Goal: Task Accomplishment & Management: Manage account settings

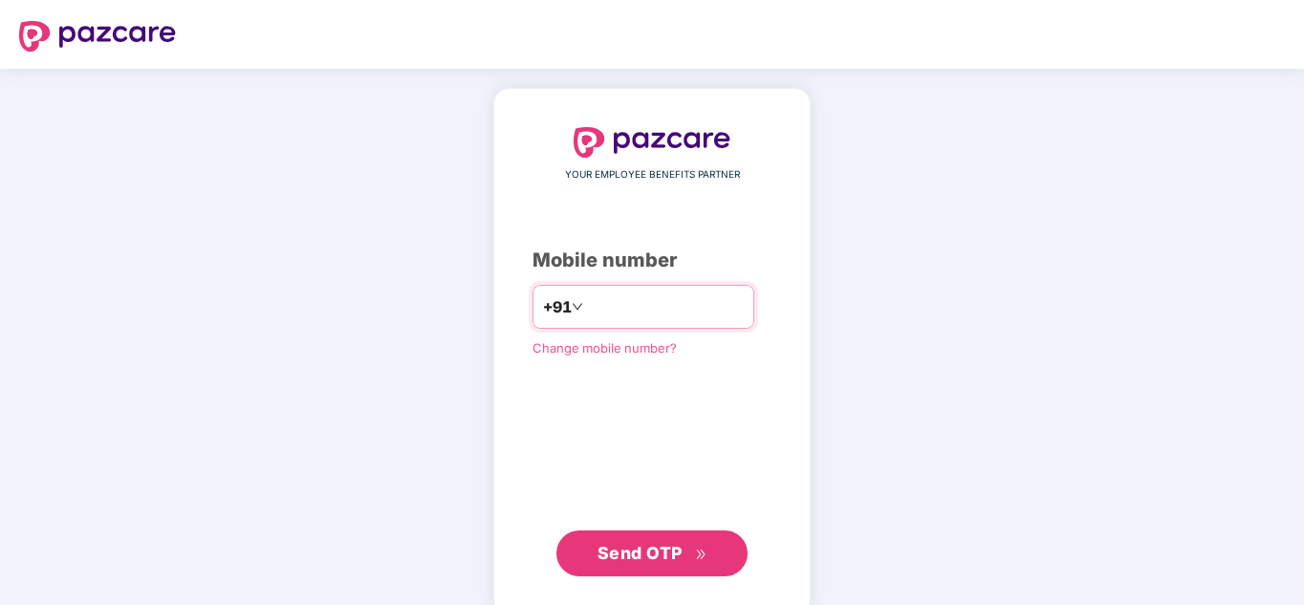
type input "**********"
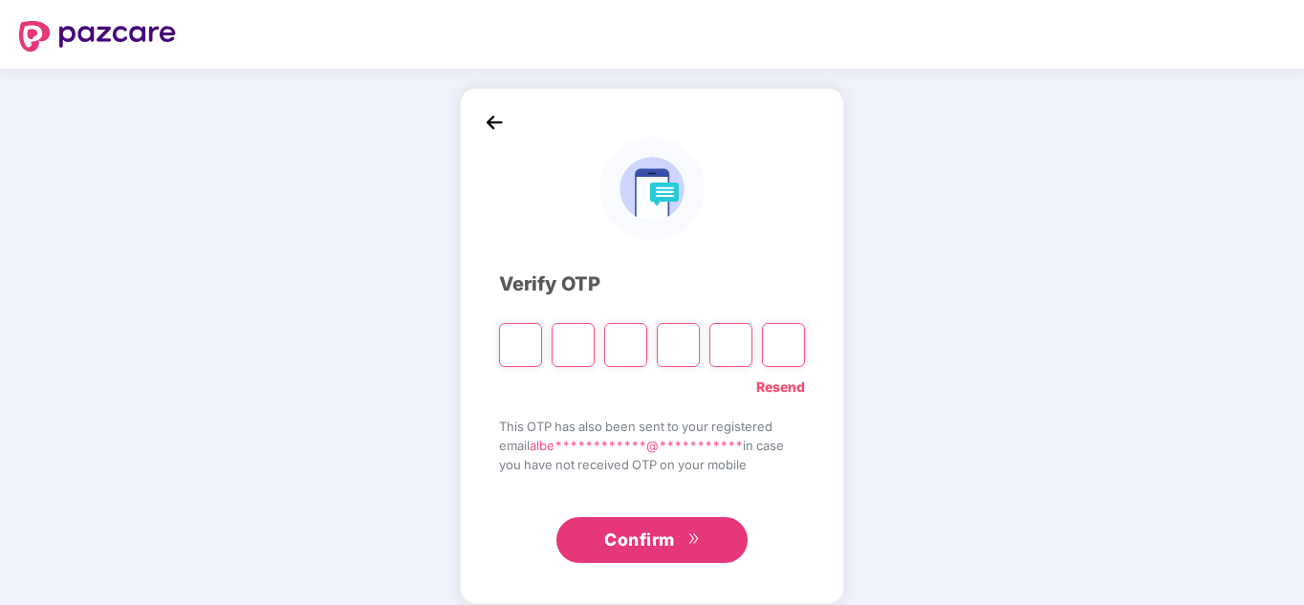
type input "*"
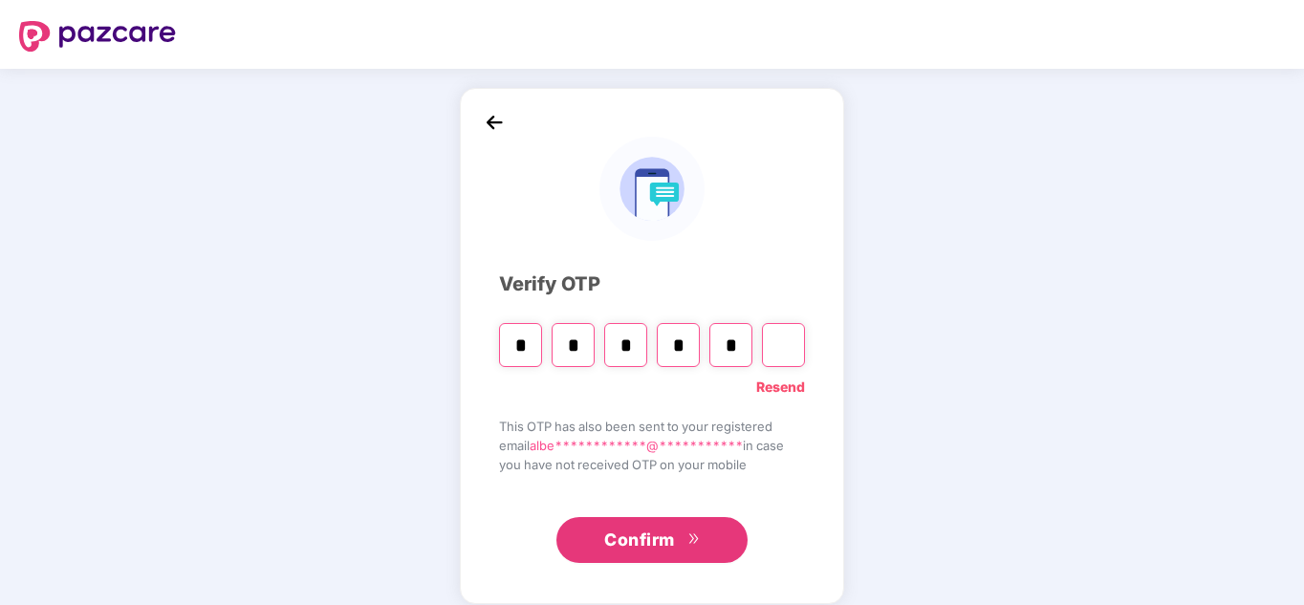
type input "*"
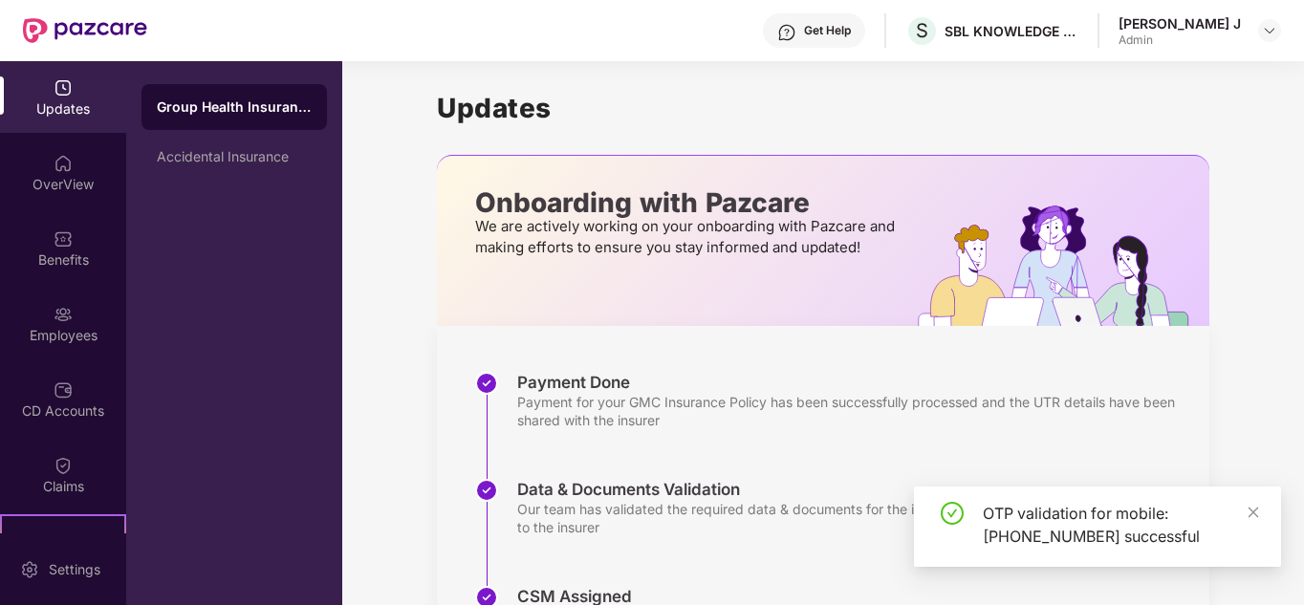
click at [1136, 216] on img at bounding box center [1064, 266] width 292 height 120
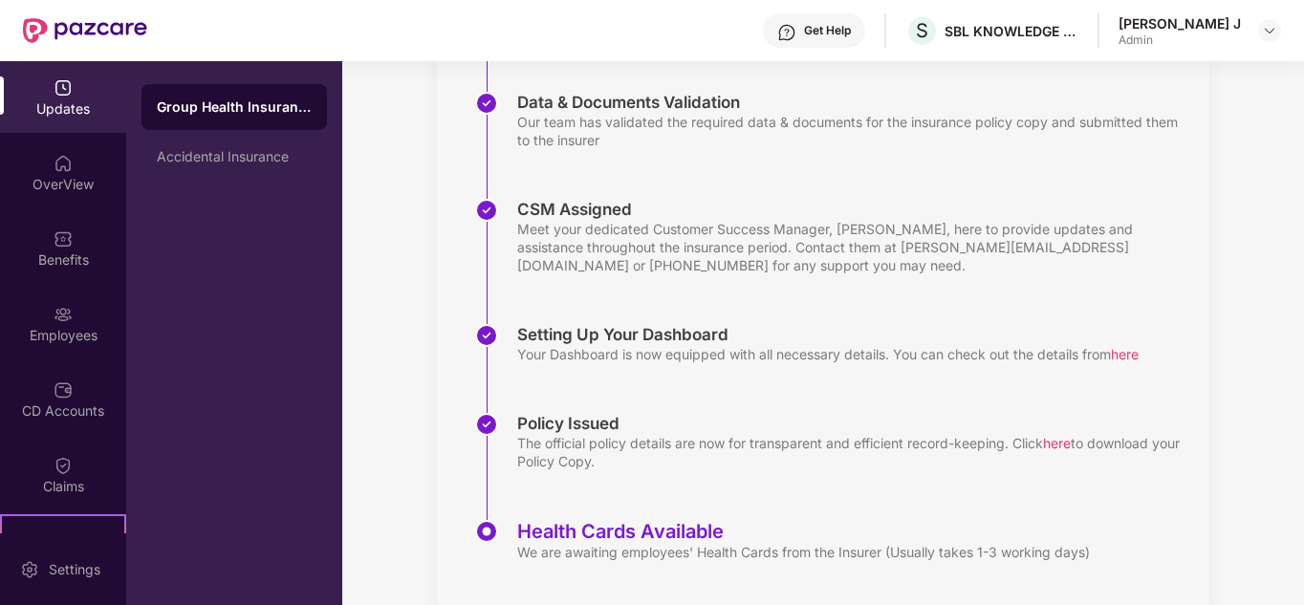
scroll to position [429, 0]
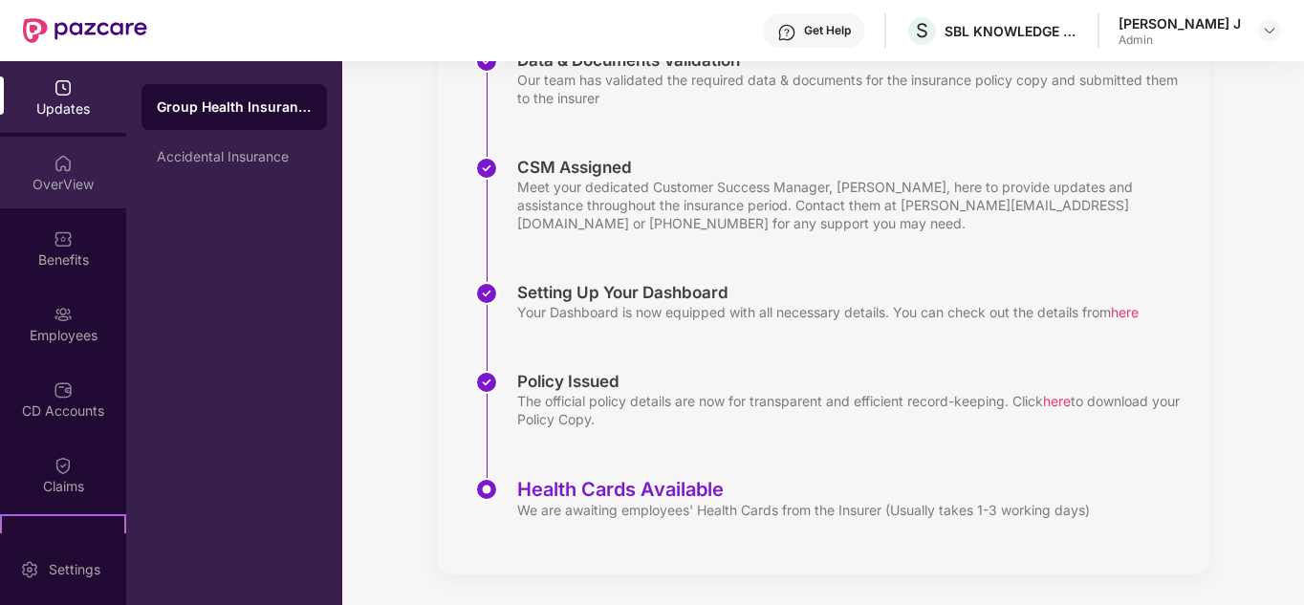
click at [81, 157] on div "OverView" at bounding box center [63, 173] width 126 height 72
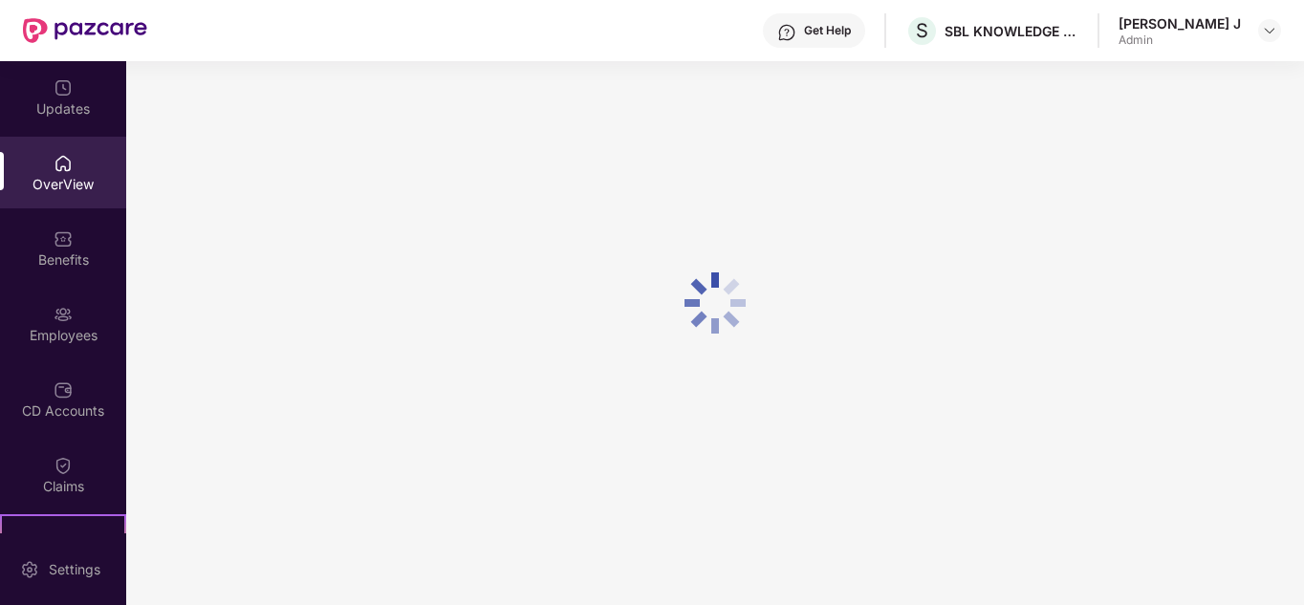
scroll to position [61, 0]
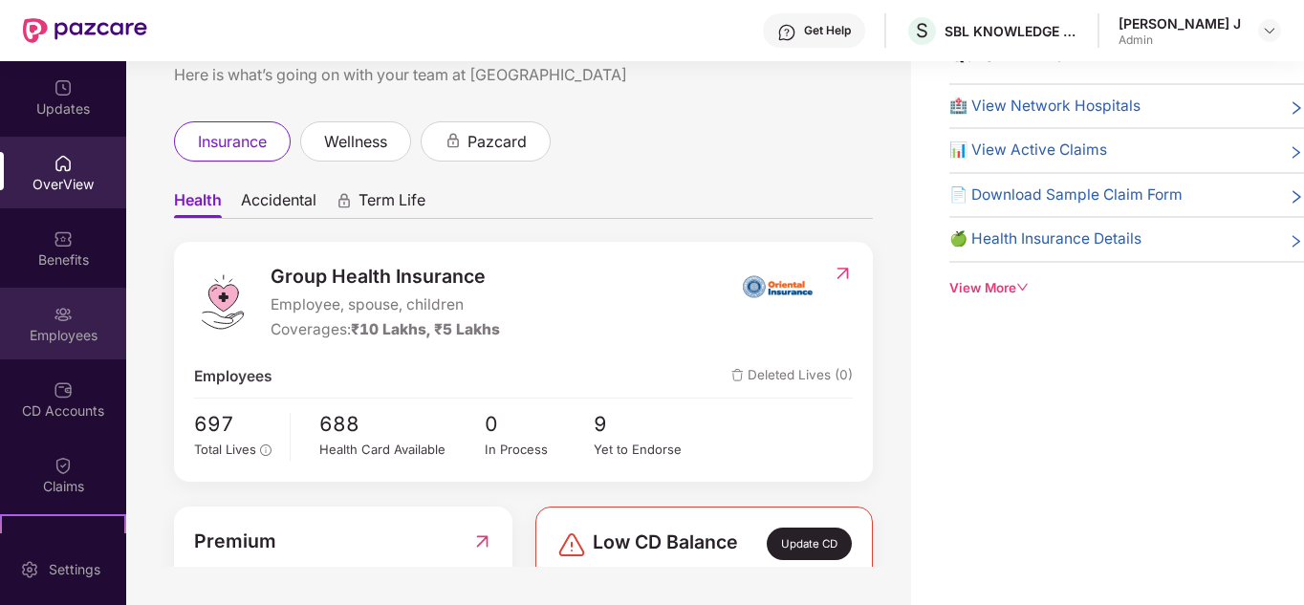
click at [70, 333] on div "Employees" at bounding box center [63, 335] width 126 height 19
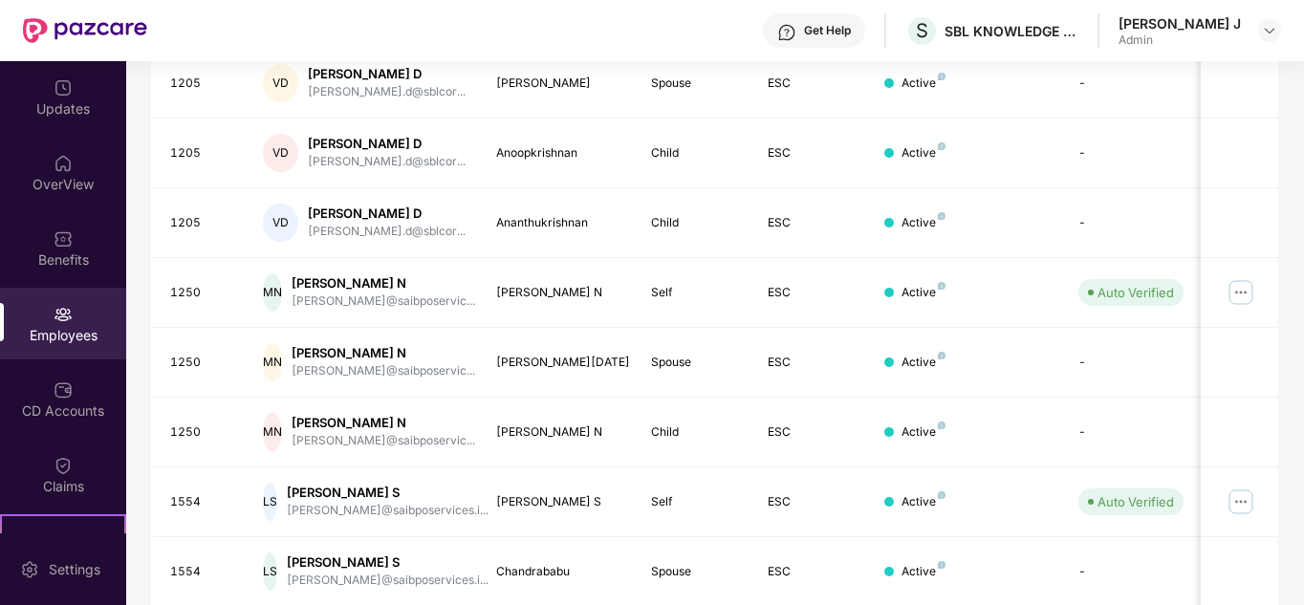
scroll to position [0, 0]
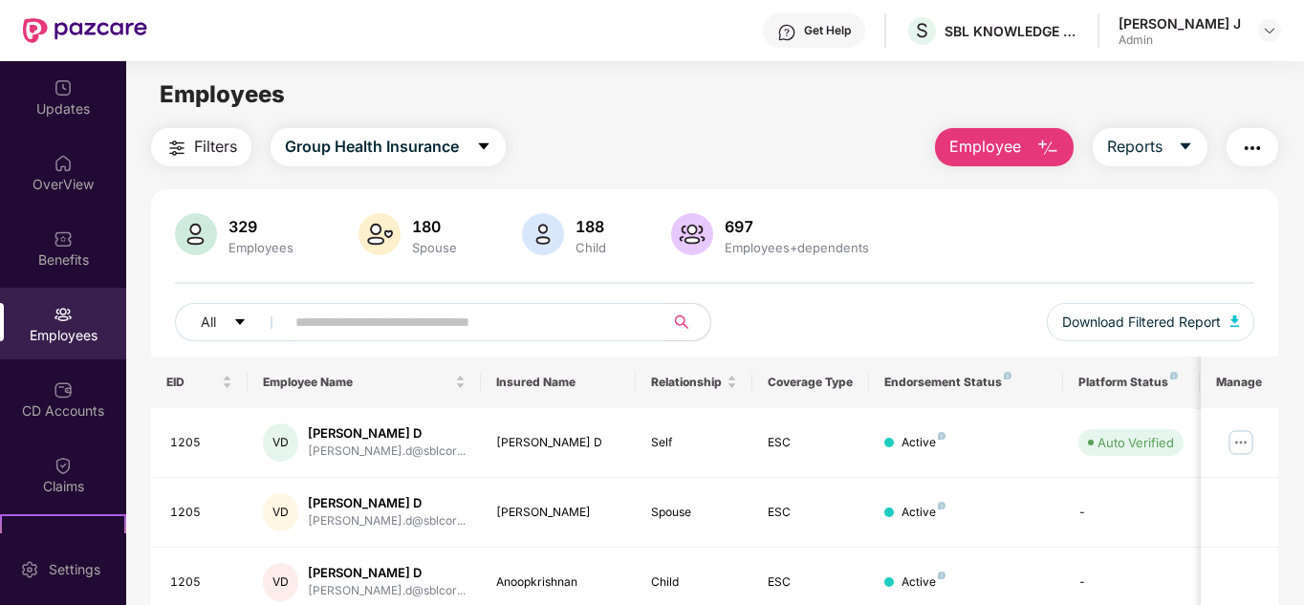
click at [464, 322] on input "text" at bounding box center [466, 322] width 343 height 29
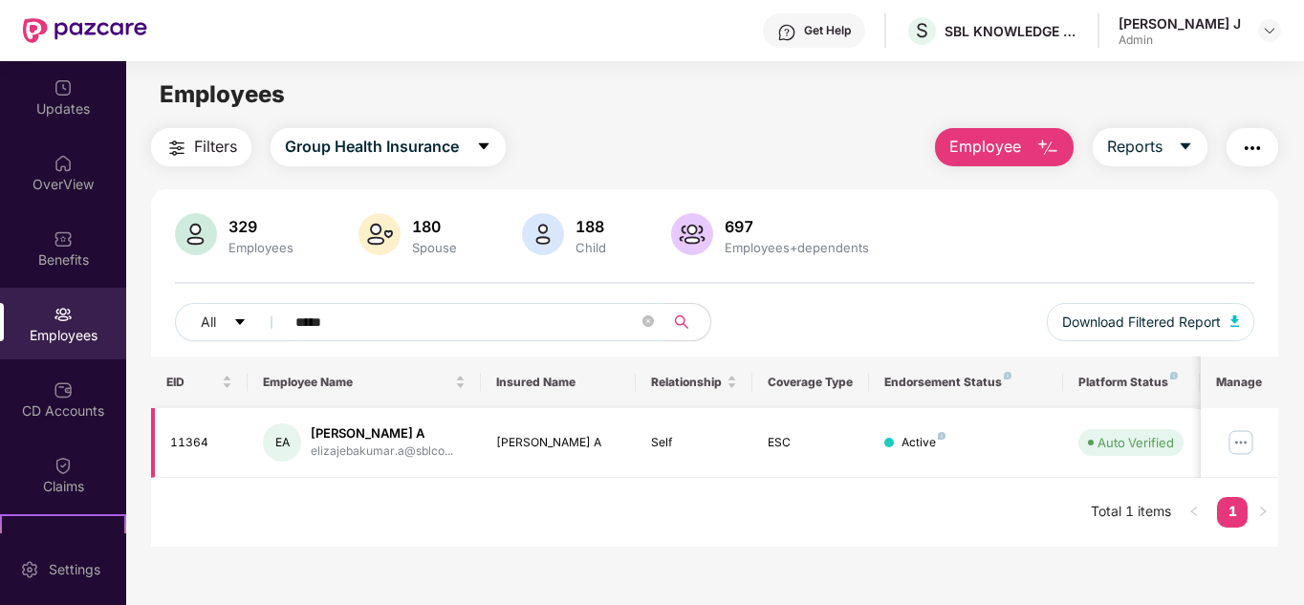
type input "*****"
click at [1245, 444] on img at bounding box center [1241, 442] width 31 height 31
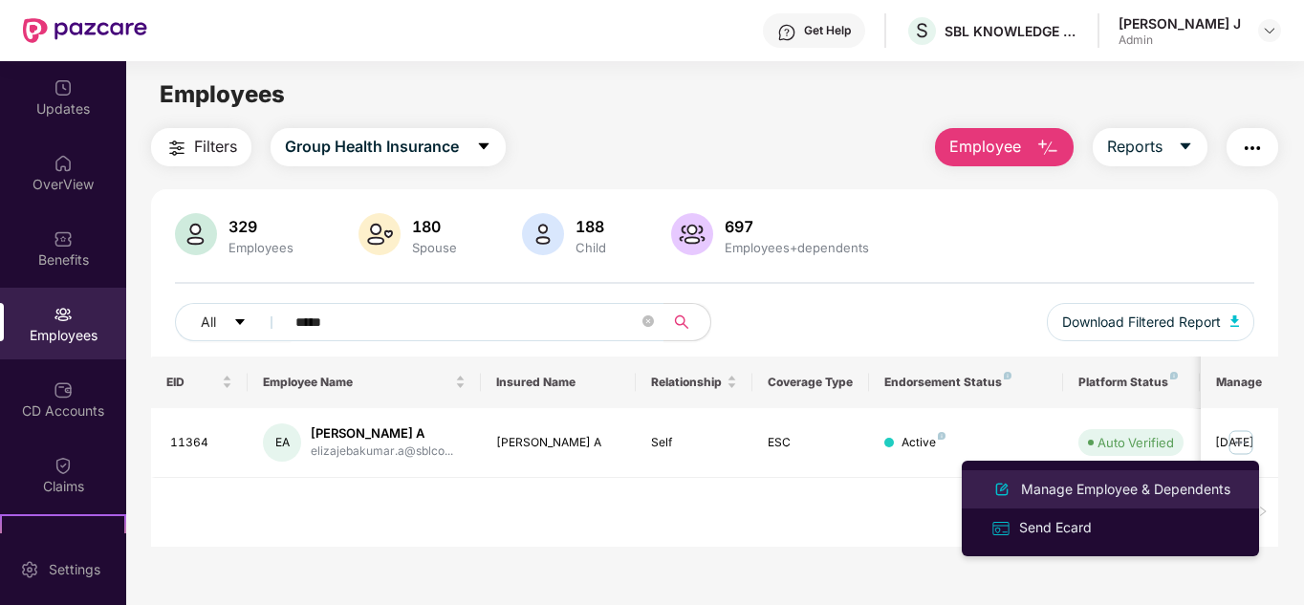
click at [1137, 493] on div "Manage Employee & Dependents" at bounding box center [1125, 489] width 217 height 21
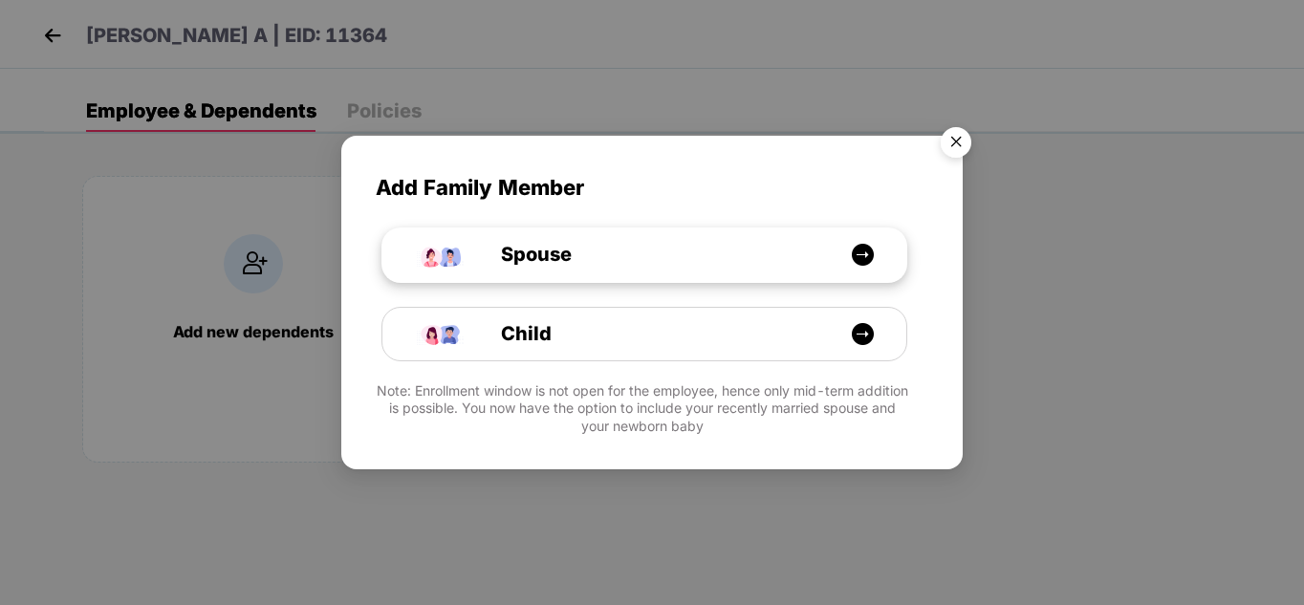
click at [705, 260] on div "Spouse" at bounding box center [654, 255] width 393 height 30
select select "****"
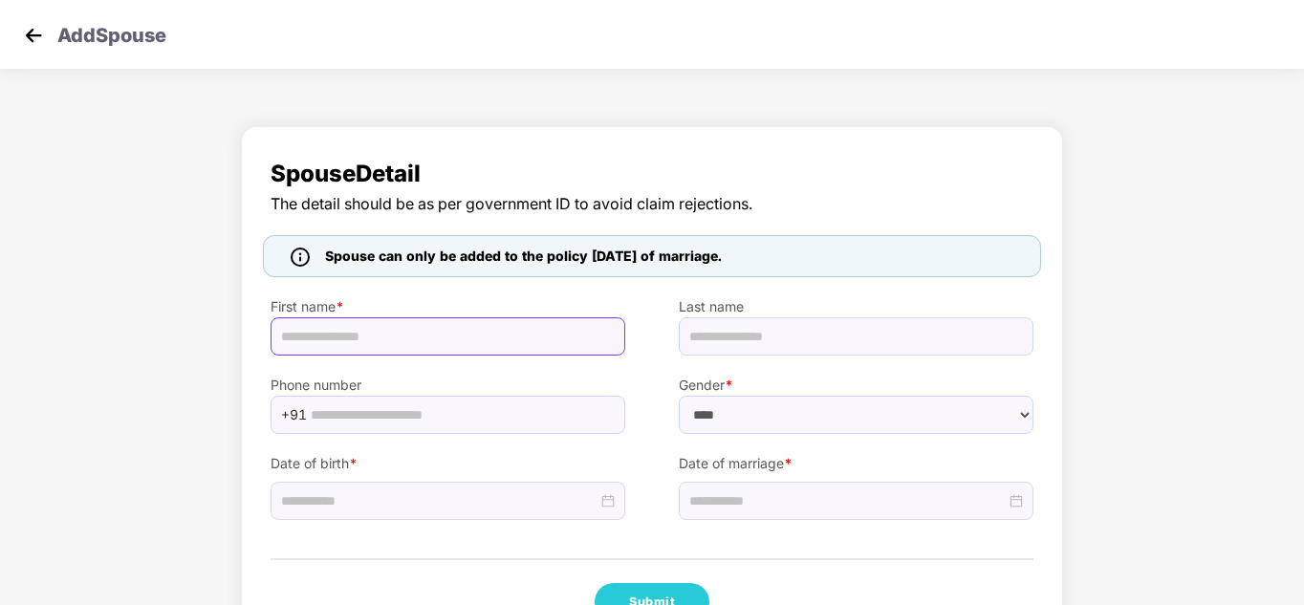
click at [369, 342] on input "text" at bounding box center [448, 336] width 355 height 38
paste input "**********"
type input "**********"
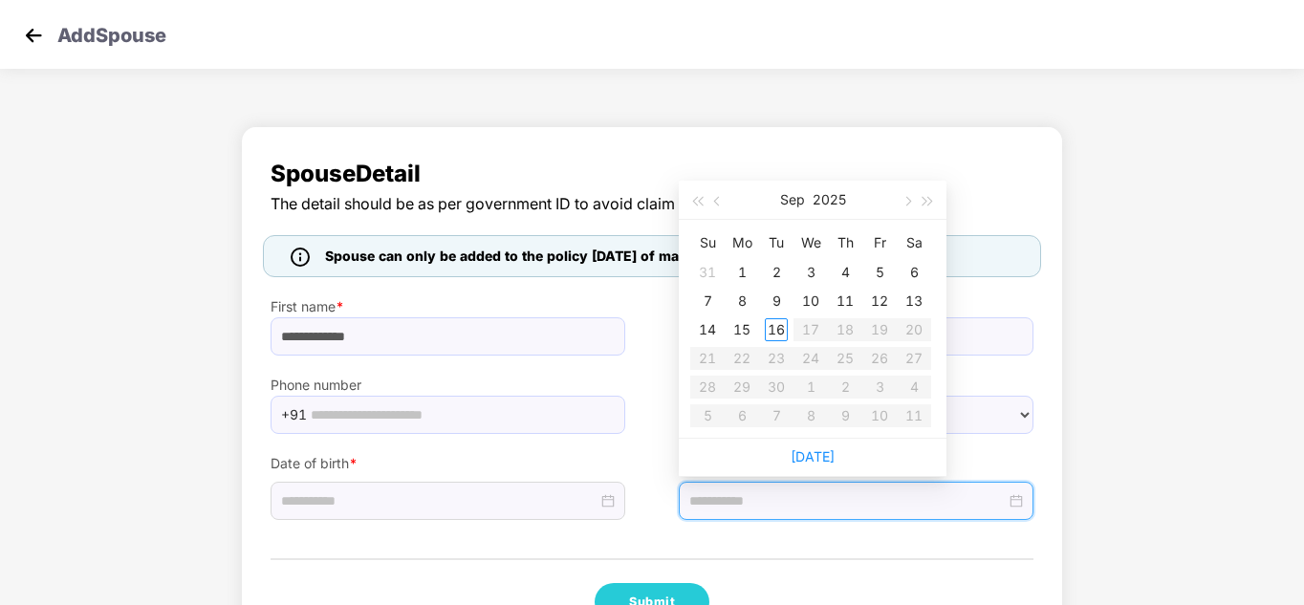
click at [770, 497] on input at bounding box center [847, 500] width 316 height 21
paste input "**********"
type input "**********"
click at [844, 189] on button "2025" at bounding box center [829, 200] width 33 height 38
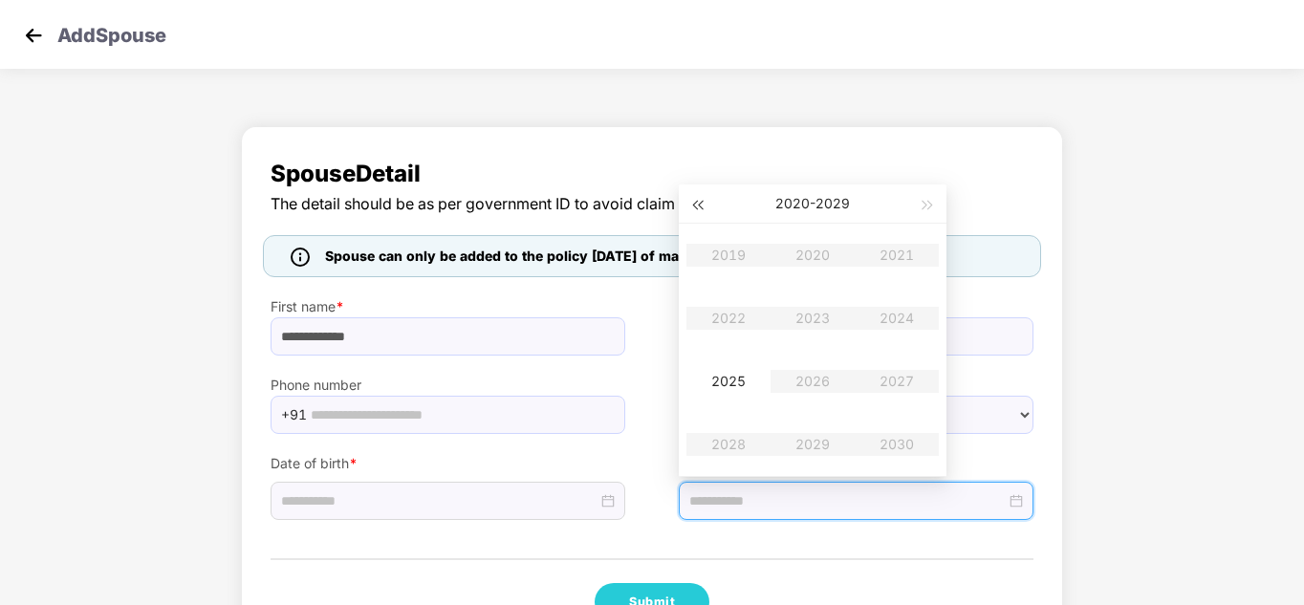
click at [686, 208] on button "button" at bounding box center [696, 203] width 21 height 38
click at [736, 263] on table "1999 2000 2001 2002 2003 2004 2005 2006 2007 2008 2009 2010" at bounding box center [812, 350] width 252 height 252
click at [727, 246] on table "1999 2000 2001 2002 2003 2004 2005 2006 2007 2008 2009 2010" at bounding box center [812, 350] width 252 height 252
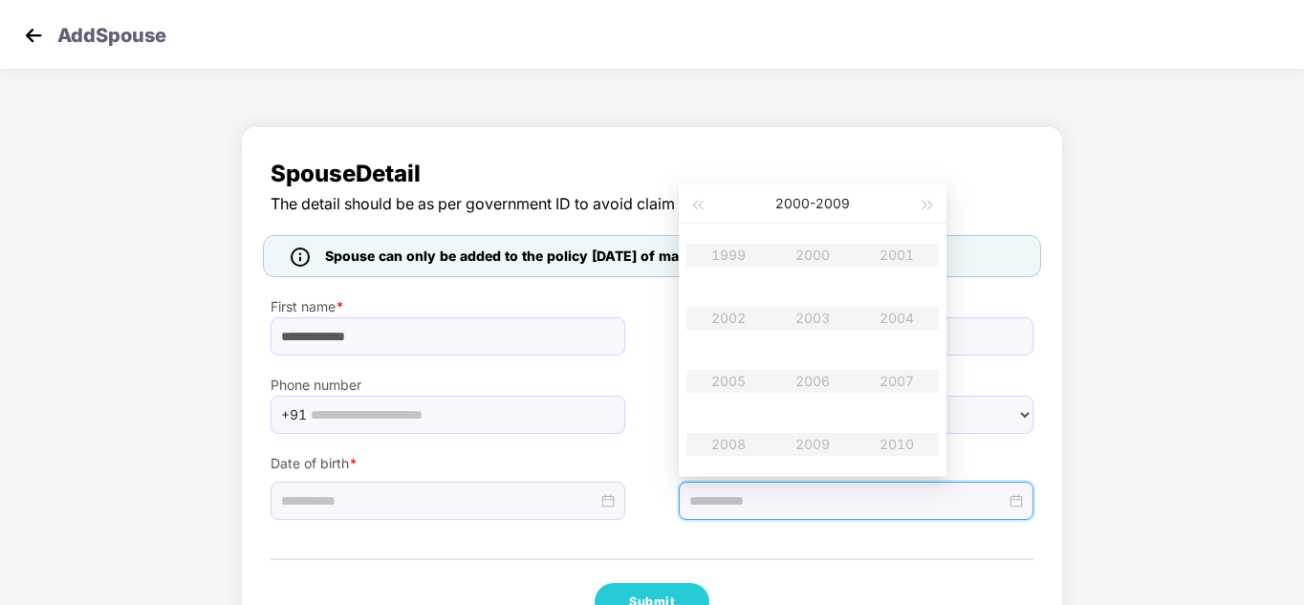
click at [727, 246] on table "1999 2000 2001 2002 2003 2004 2005 2006 2007 2008 2009 2010" at bounding box center [812, 350] width 252 height 252
click at [929, 202] on span "button" at bounding box center [928, 206] width 10 height 10
click at [923, 202] on span "button" at bounding box center [928, 206] width 10 height 10
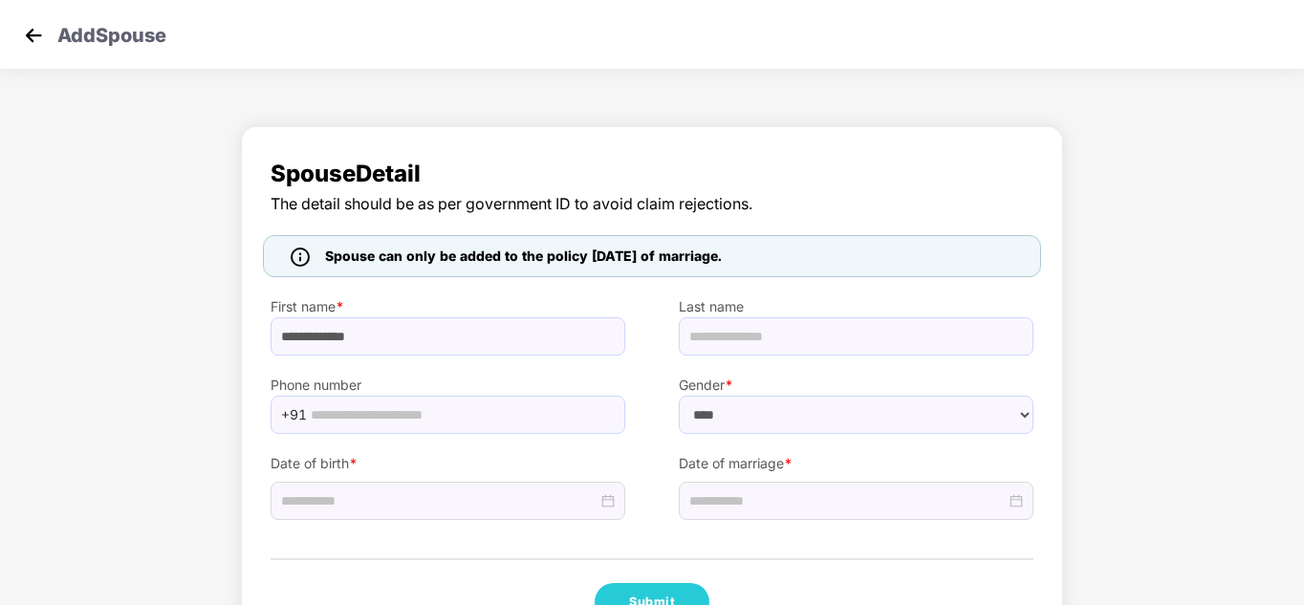
click at [985, 158] on span "Spouse Detail" at bounding box center [652, 174] width 763 height 36
click at [1016, 505] on div at bounding box center [856, 500] width 334 height 21
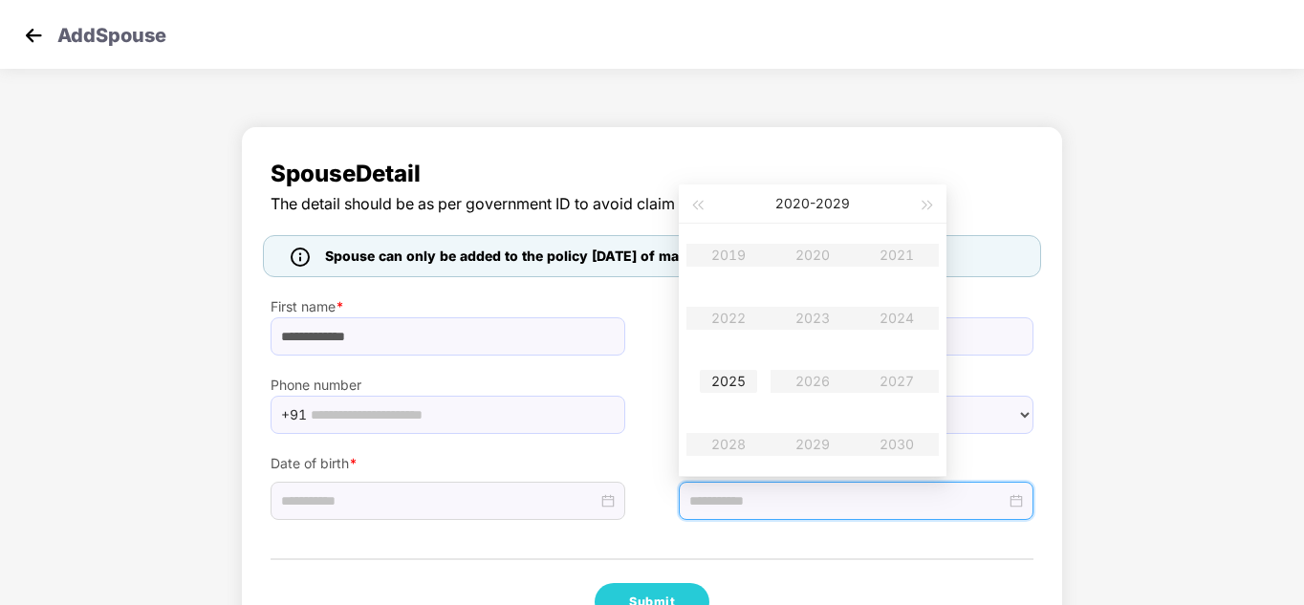
type input "**********"
click at [727, 382] on div "2025" at bounding box center [728, 381] width 57 height 23
type input "**********"
click at [800, 393] on td "Aug" at bounding box center [812, 381] width 84 height 63
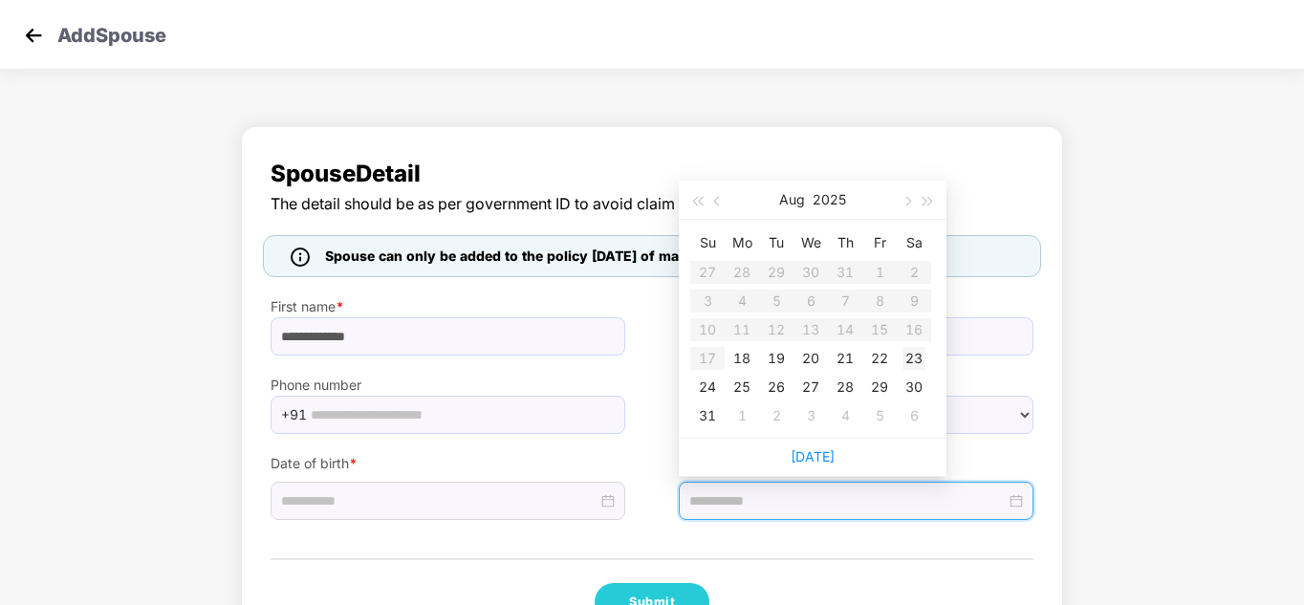
type input "**********"
click at [908, 363] on div "23" at bounding box center [913, 358] width 23 height 23
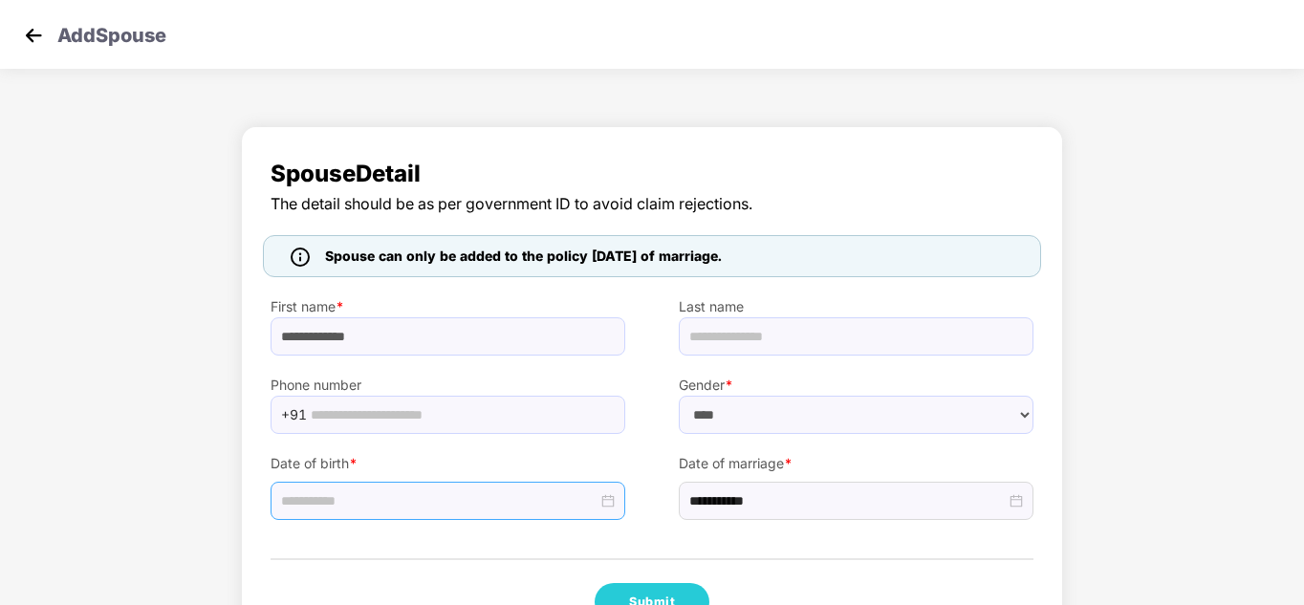
click at [422, 514] on div at bounding box center [448, 501] width 355 height 38
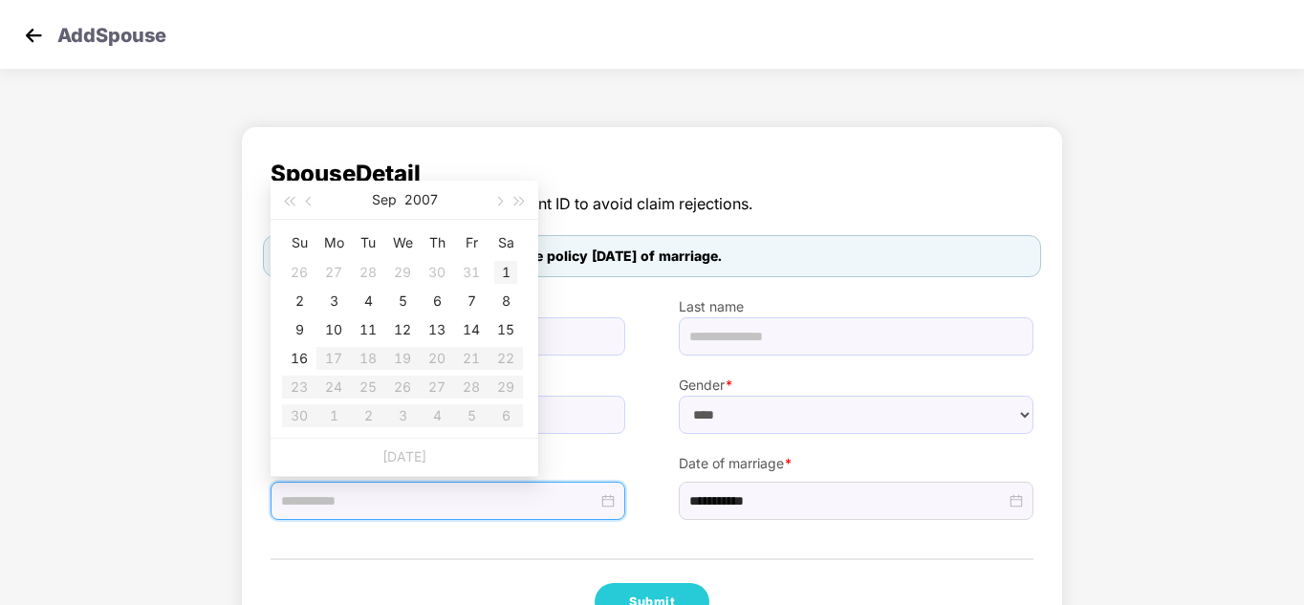
type input "**********"
click at [292, 200] on span "button" at bounding box center [289, 202] width 10 height 10
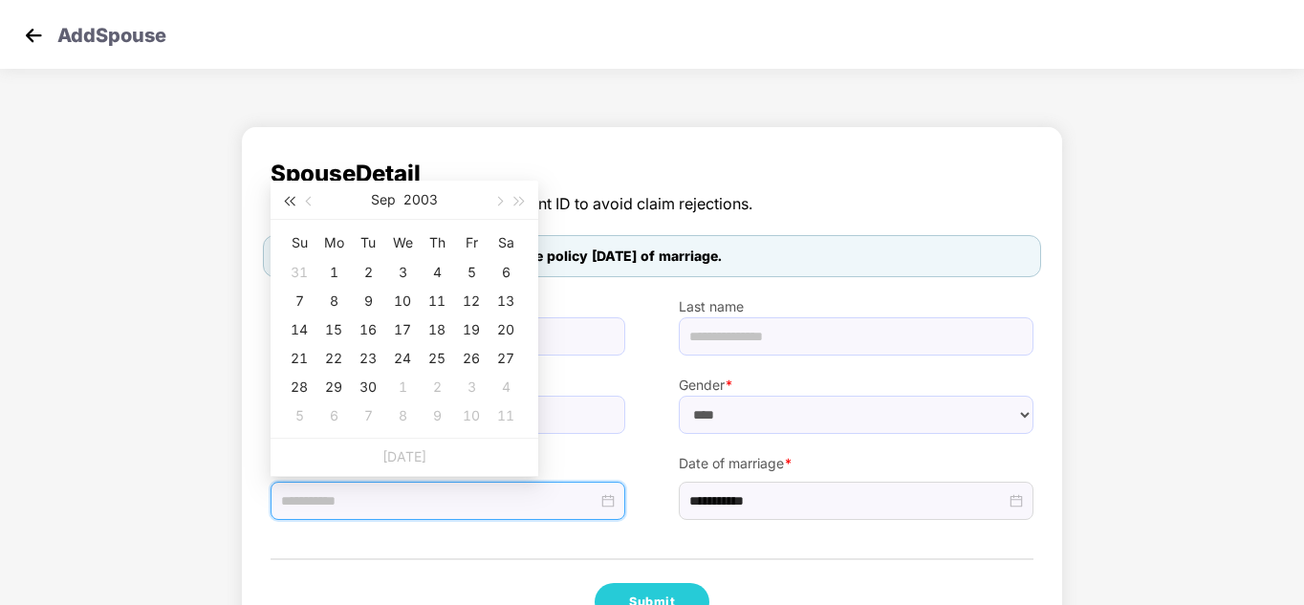
click at [292, 200] on span "button" at bounding box center [289, 202] width 10 height 10
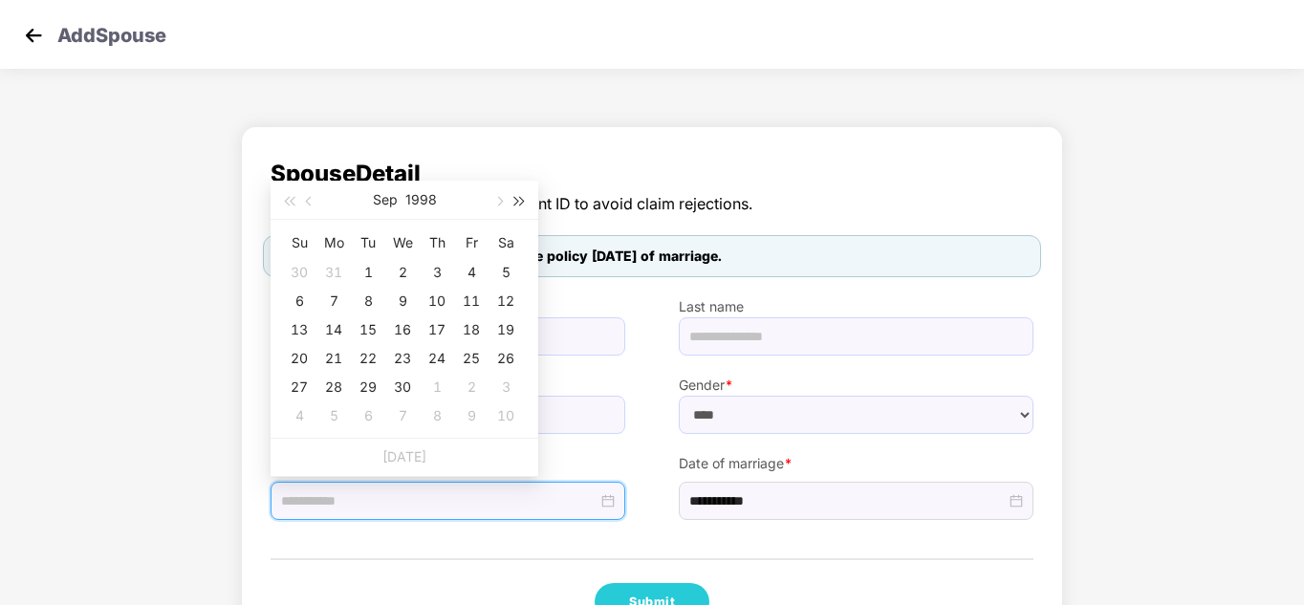
click at [520, 206] on button "button" at bounding box center [520, 200] width 21 height 38
type input "**********"
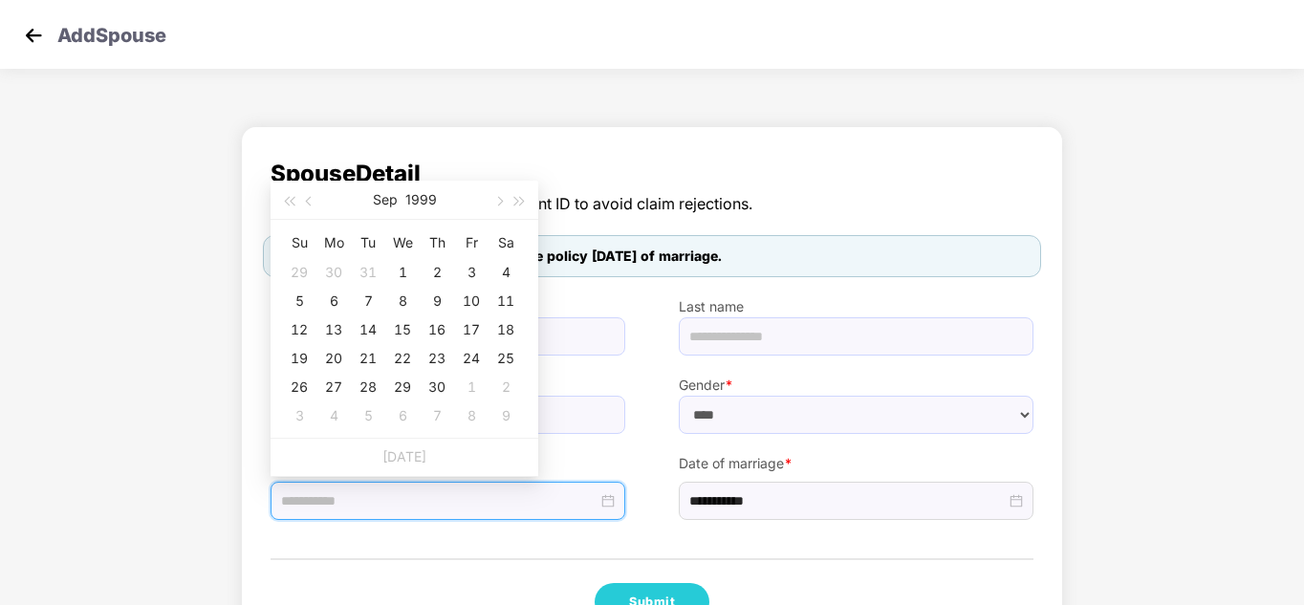
type input "**********"
click at [311, 201] on span "button" at bounding box center [311, 202] width 10 height 10
type input "**********"
click at [367, 382] on div "27" at bounding box center [368, 387] width 23 height 23
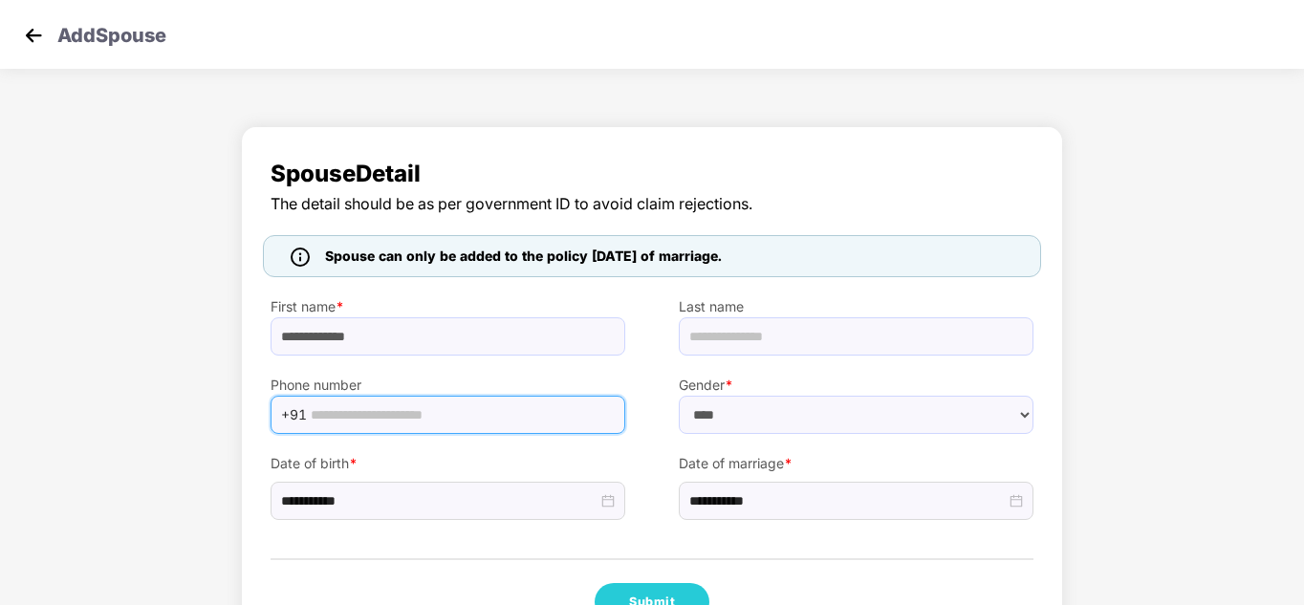
paste input "**********"
click at [445, 418] on input "**********" at bounding box center [462, 415] width 303 height 29
type input "**********"
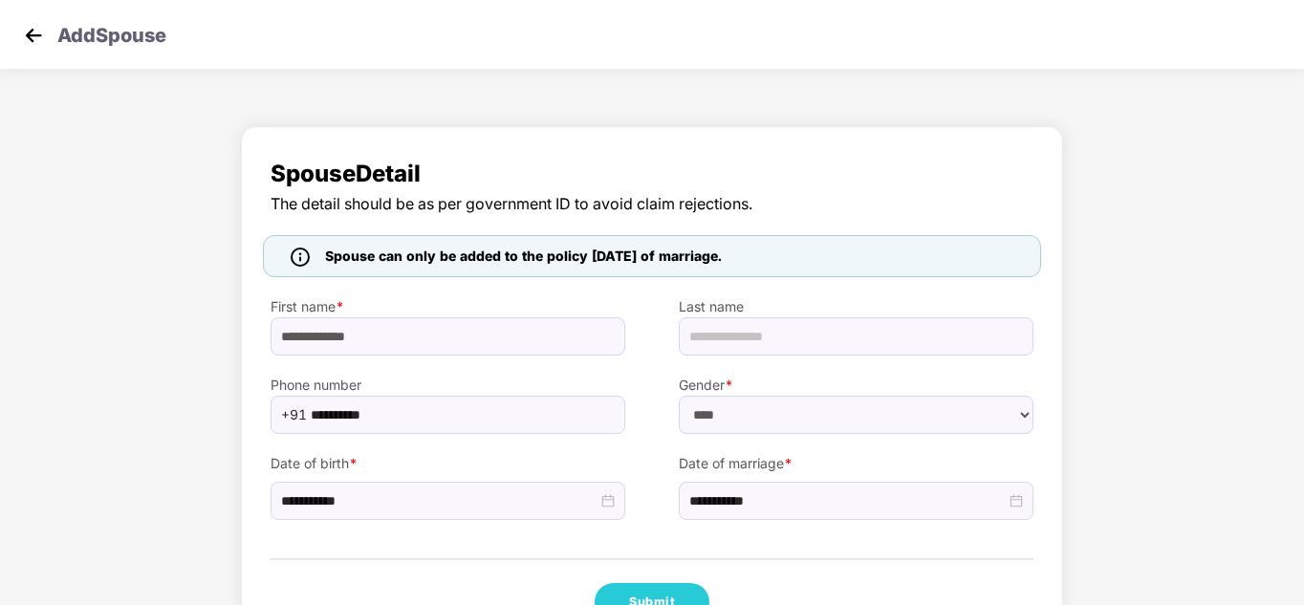
click at [1200, 271] on div "**********" at bounding box center [652, 393] width 1304 height 553
click at [682, 587] on button "Submit" at bounding box center [652, 602] width 115 height 38
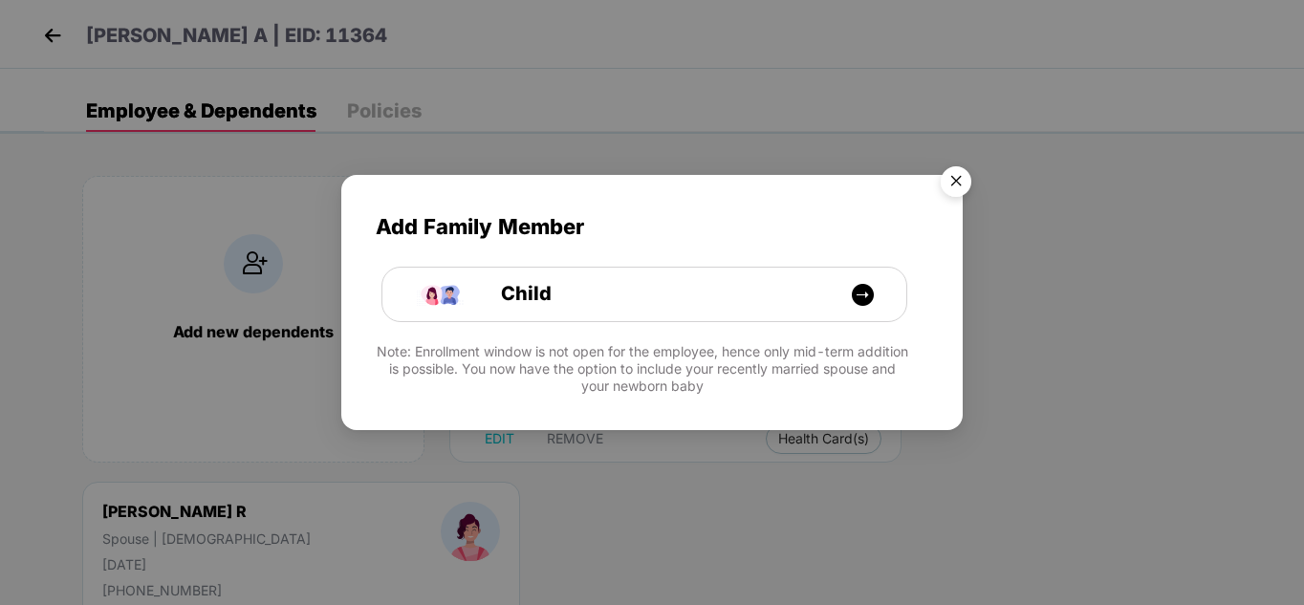
click at [955, 186] on img "Close" at bounding box center [956, 185] width 54 height 54
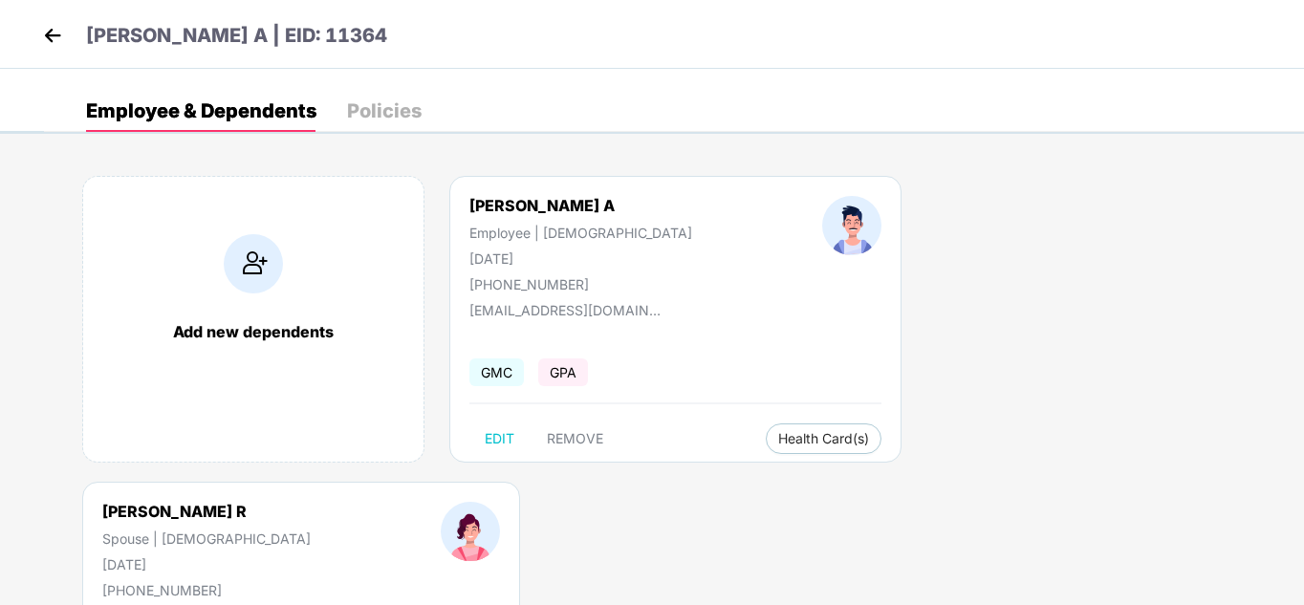
click at [53, 34] on img at bounding box center [52, 35] width 29 height 29
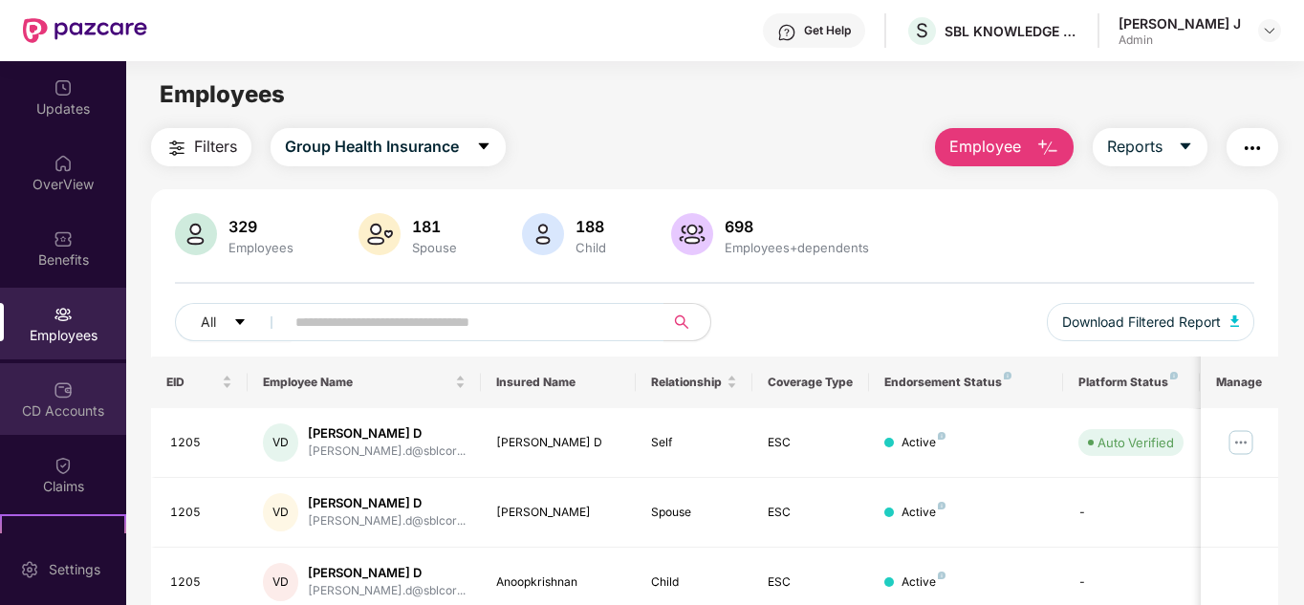
click at [76, 426] on div "CD Accounts" at bounding box center [63, 399] width 126 height 72
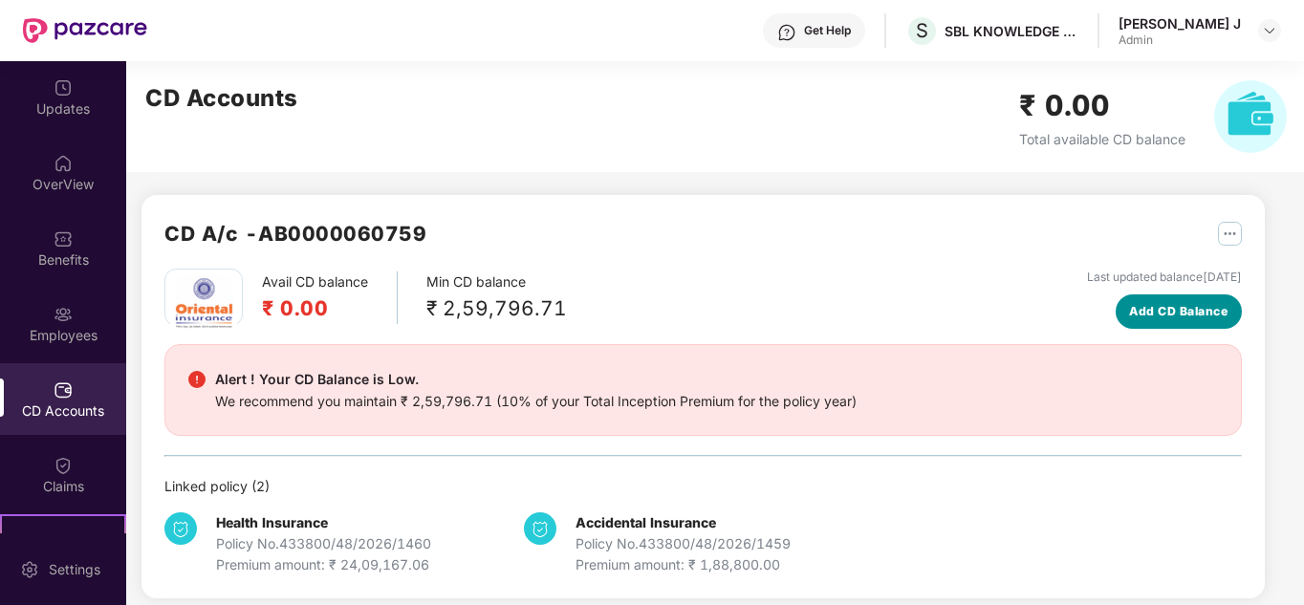
click at [1197, 300] on button "Add CD Balance" at bounding box center [1179, 311] width 127 height 34
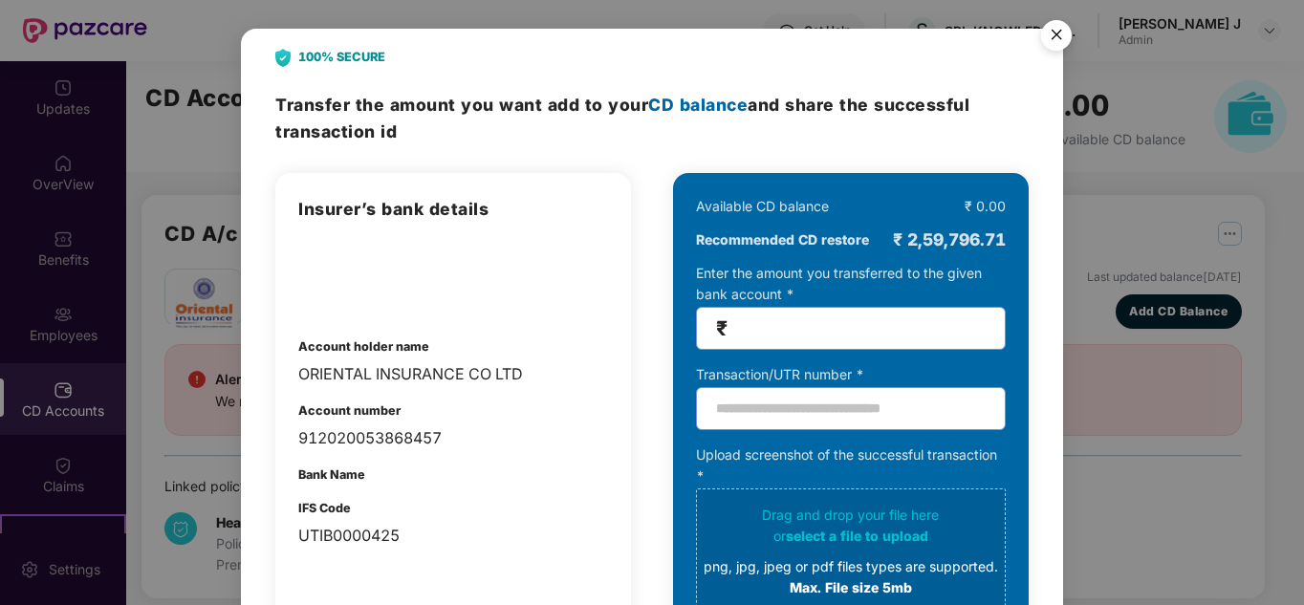
click at [1060, 33] on img "Close" at bounding box center [1057, 38] width 54 height 54
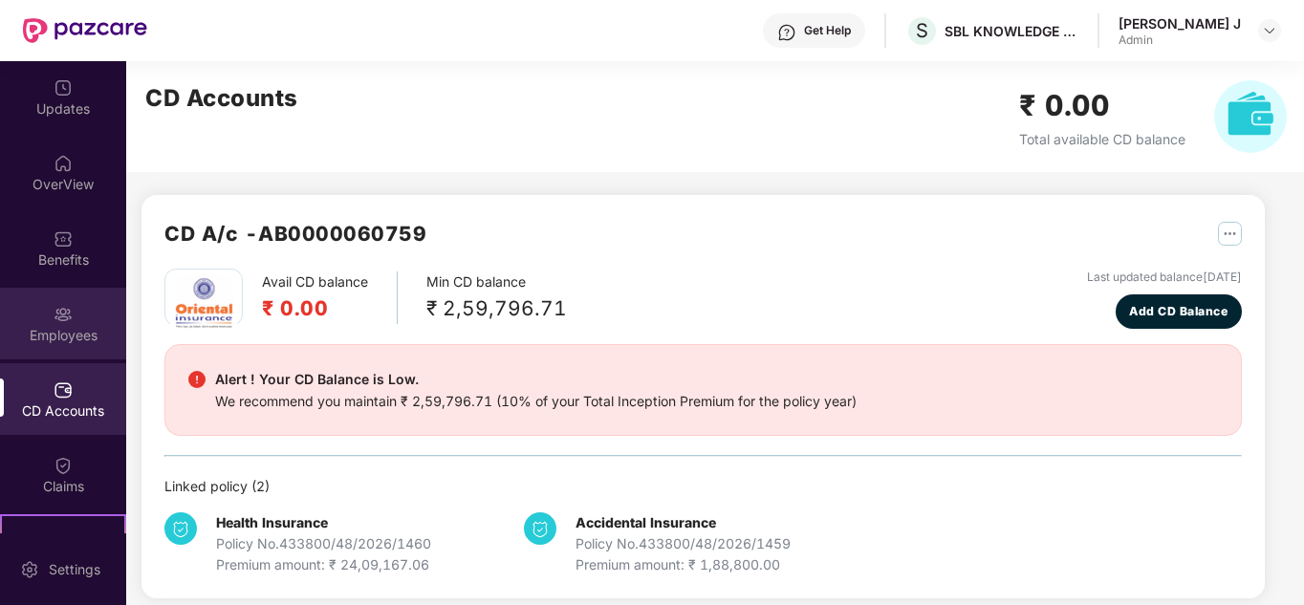
click at [58, 334] on div "Employees" at bounding box center [63, 335] width 126 height 19
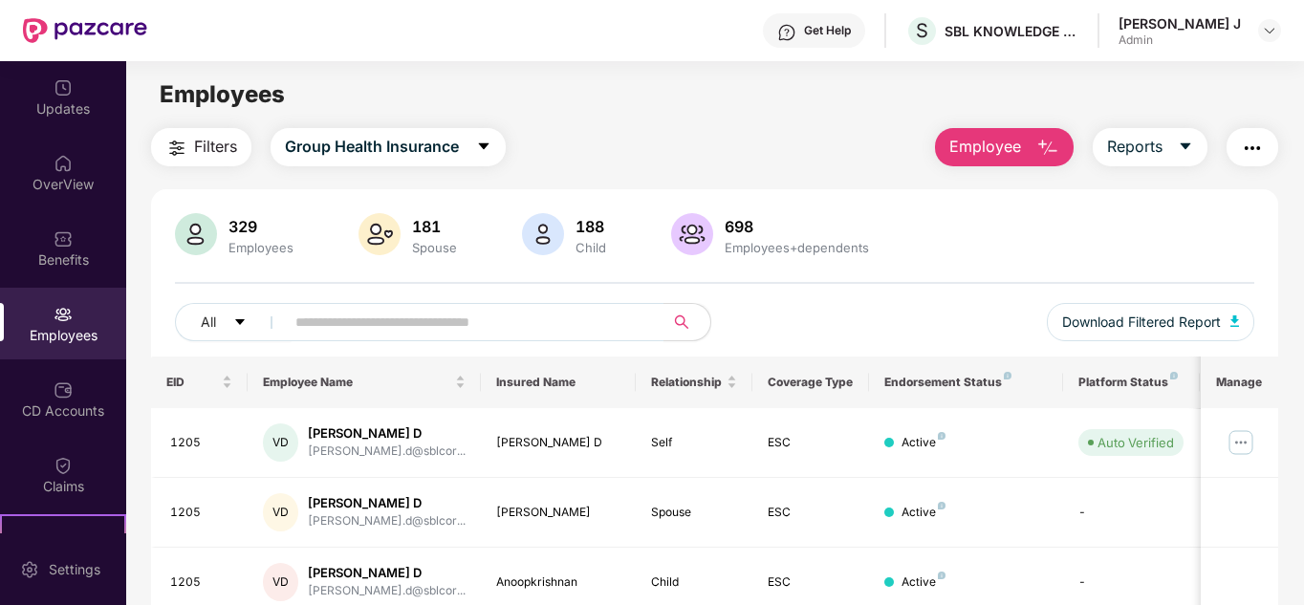
click at [1249, 145] on img "button" at bounding box center [1252, 148] width 23 height 23
click at [787, 152] on div "Filters Group Health Insurance Employee Reports" at bounding box center [715, 147] width 1128 height 38
click at [199, 146] on span "Filters" at bounding box center [215, 147] width 43 height 24
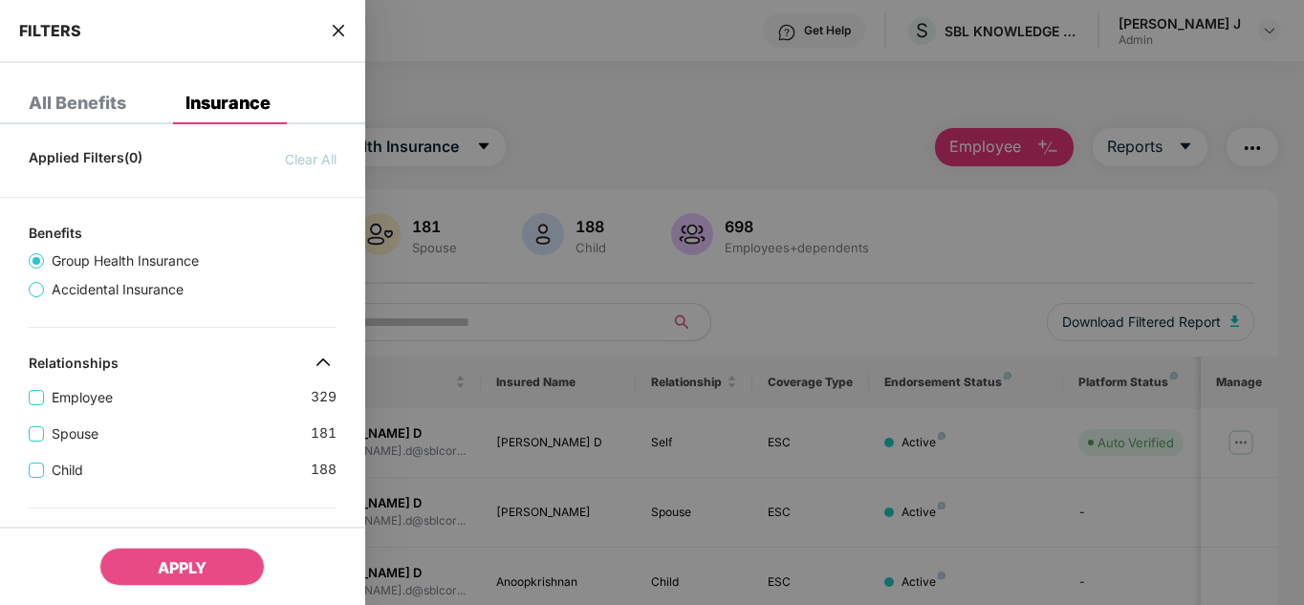
click at [343, 37] on icon "close" at bounding box center [338, 30] width 15 height 15
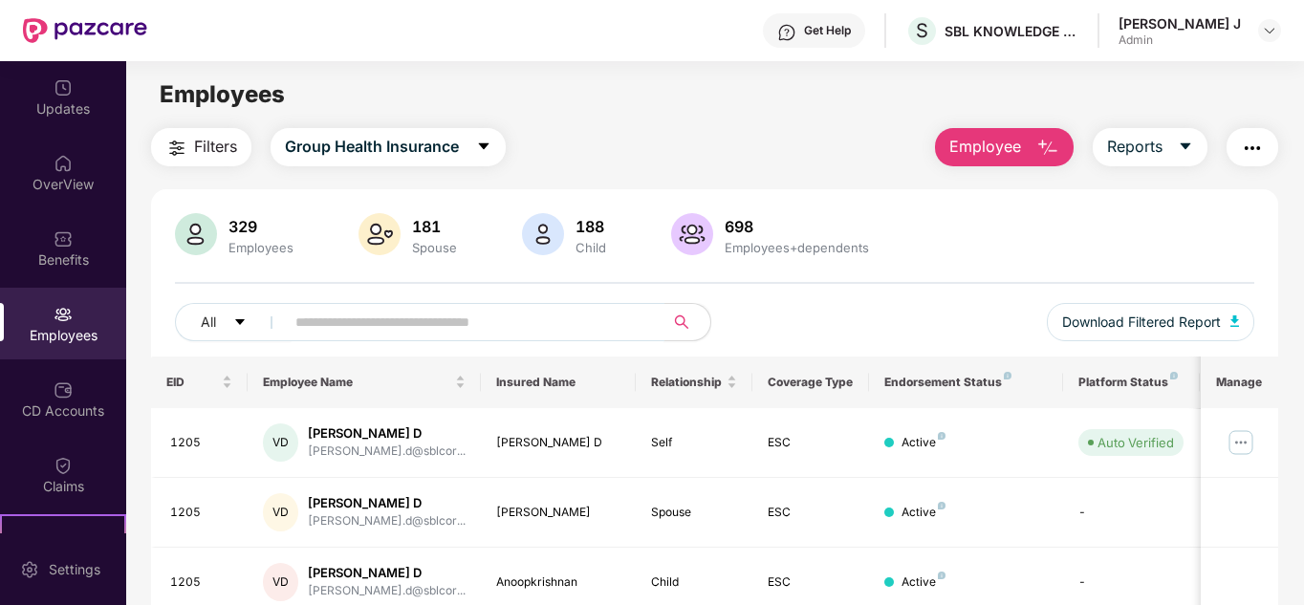
click at [509, 320] on input "text" at bounding box center [466, 322] width 343 height 29
click at [1035, 151] on button "Employee" at bounding box center [1004, 147] width 139 height 38
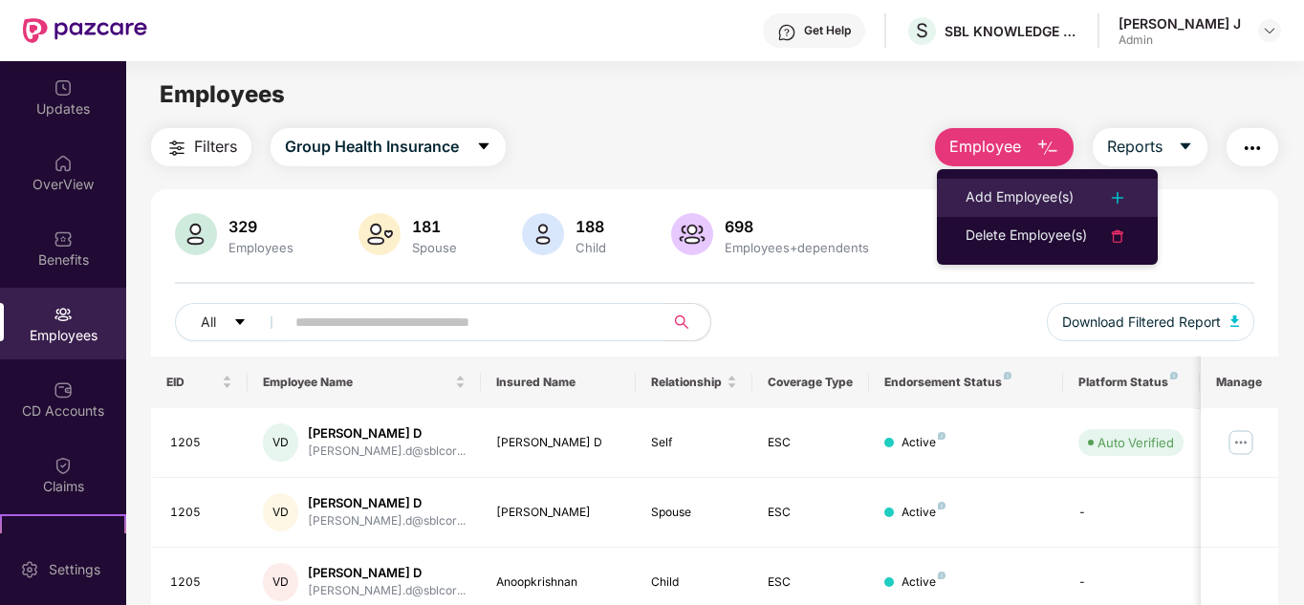
click at [1034, 191] on div "Add Employee(s)" at bounding box center [1019, 197] width 108 height 23
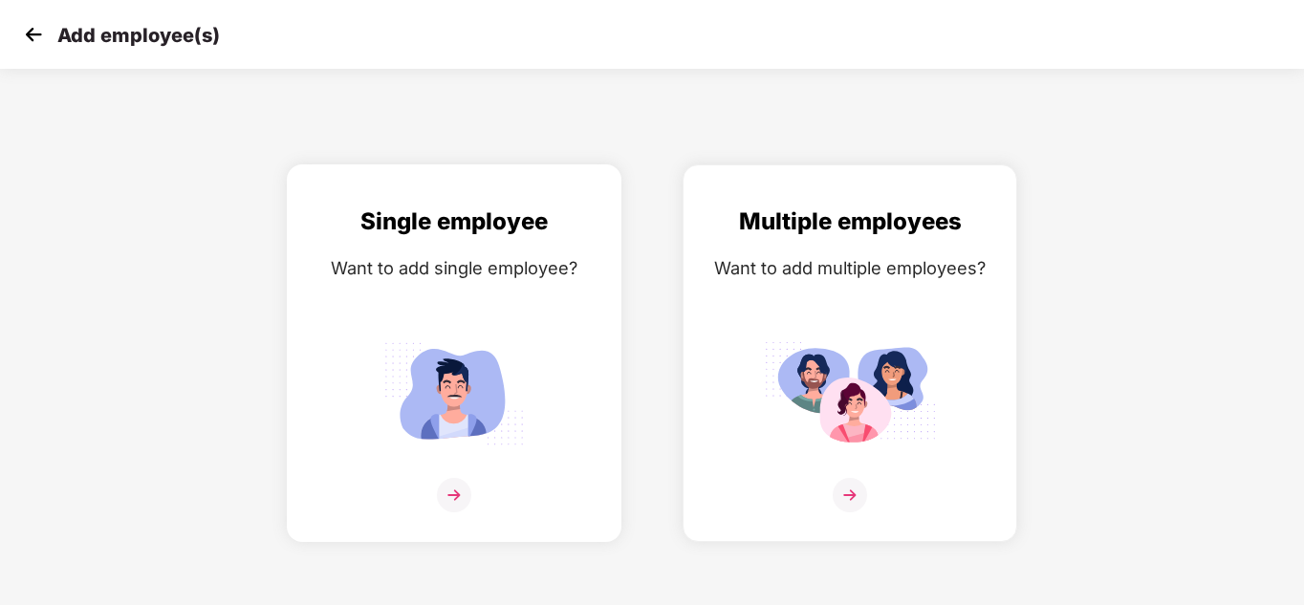
click at [442, 370] on img at bounding box center [454, 393] width 172 height 119
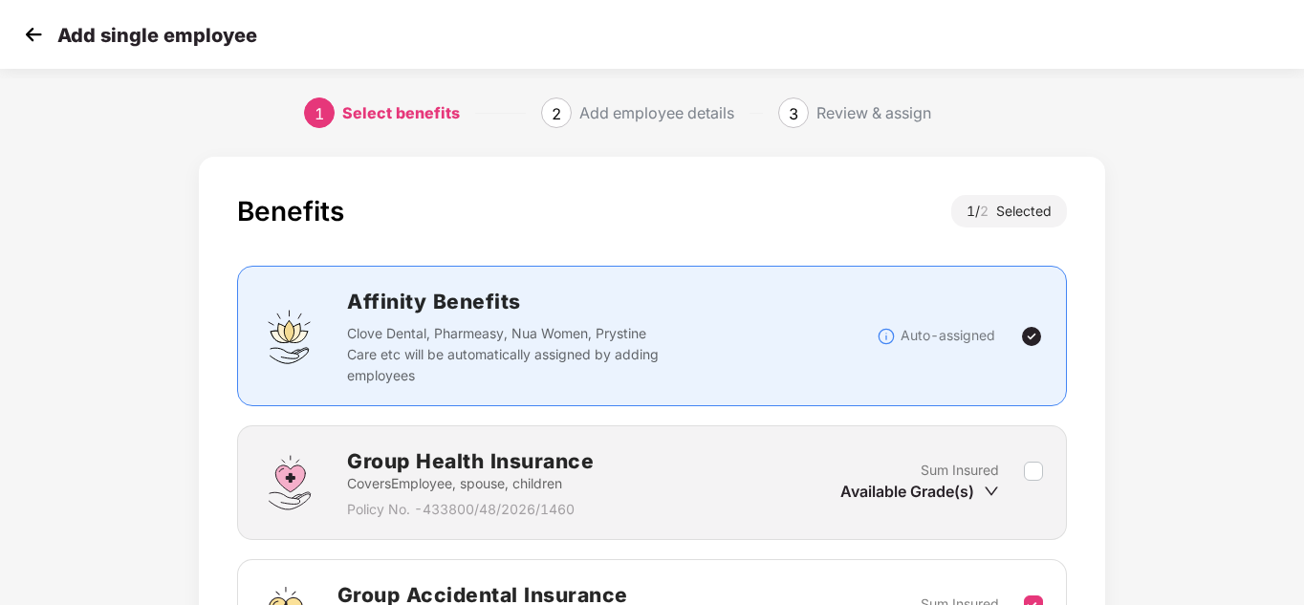
click at [31, 29] on img at bounding box center [33, 34] width 29 height 29
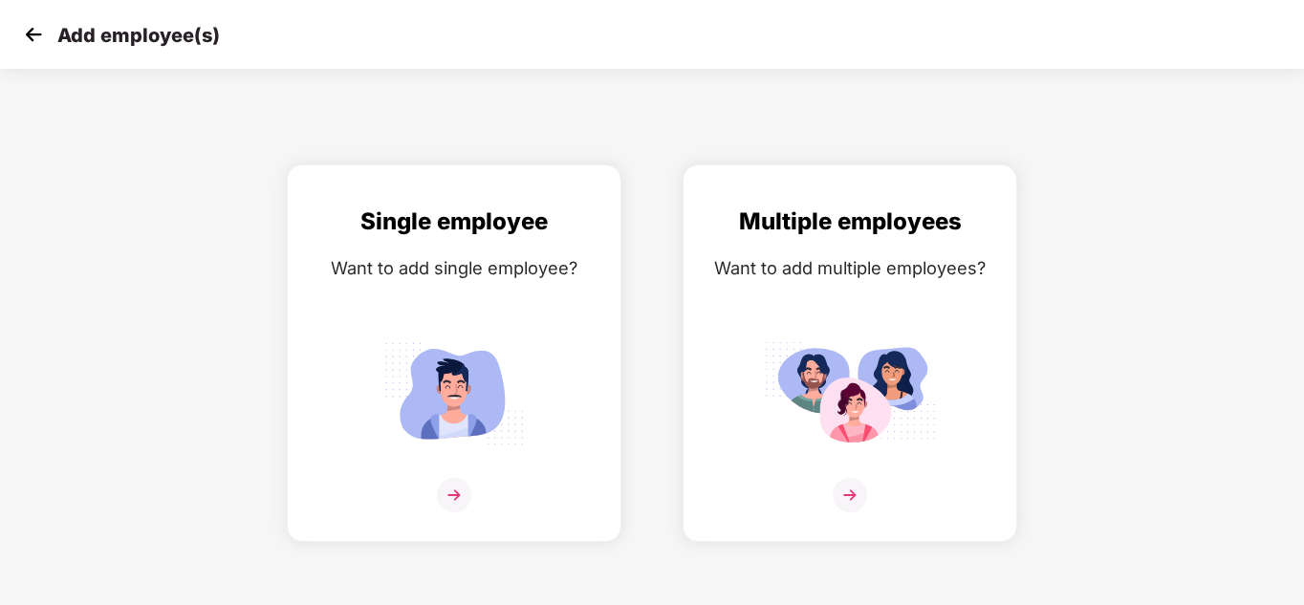
click at [31, 37] on img at bounding box center [33, 34] width 29 height 29
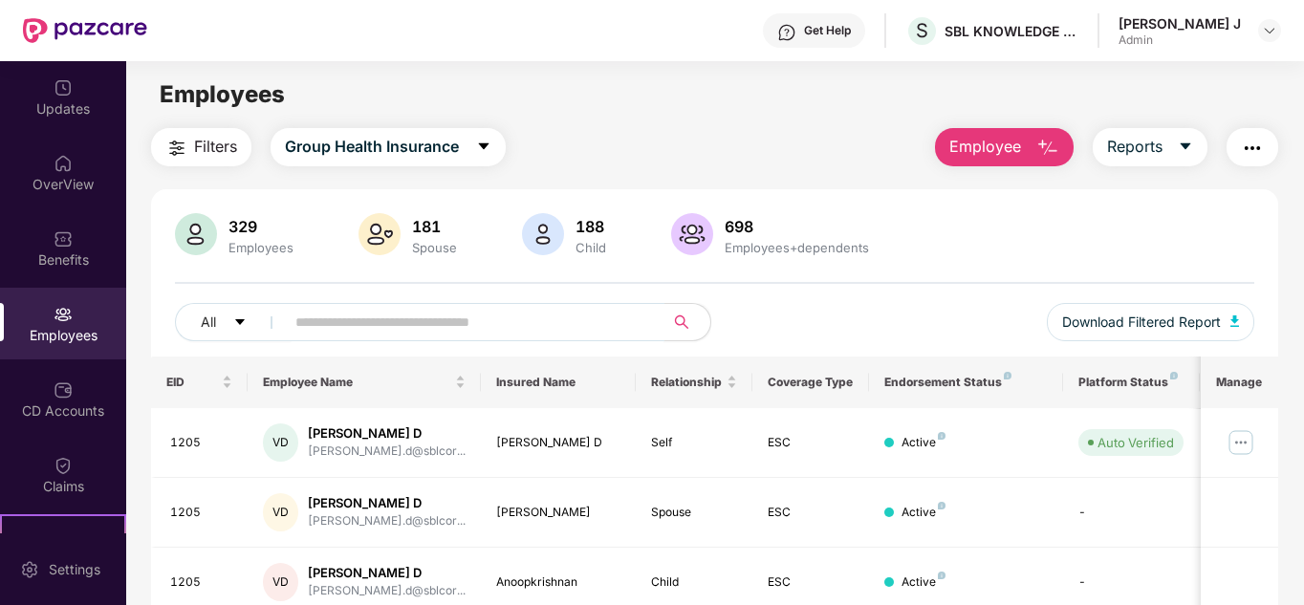
click at [433, 325] on input "text" at bounding box center [466, 322] width 343 height 29
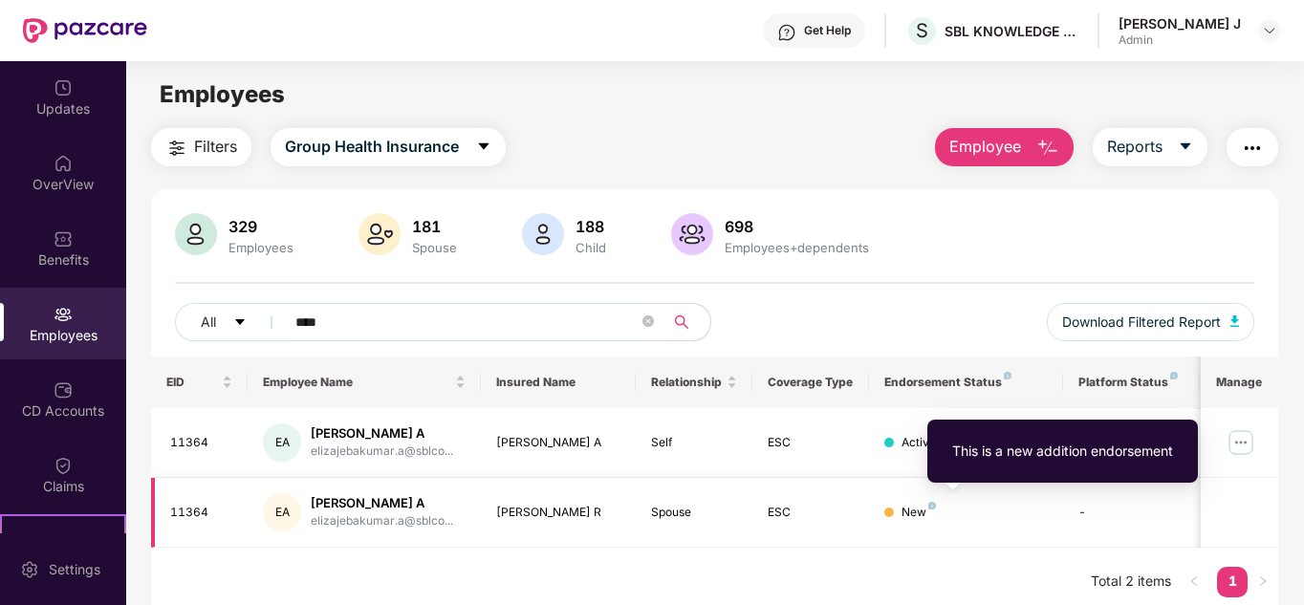
click at [931, 507] on img at bounding box center [932, 506] width 8 height 8
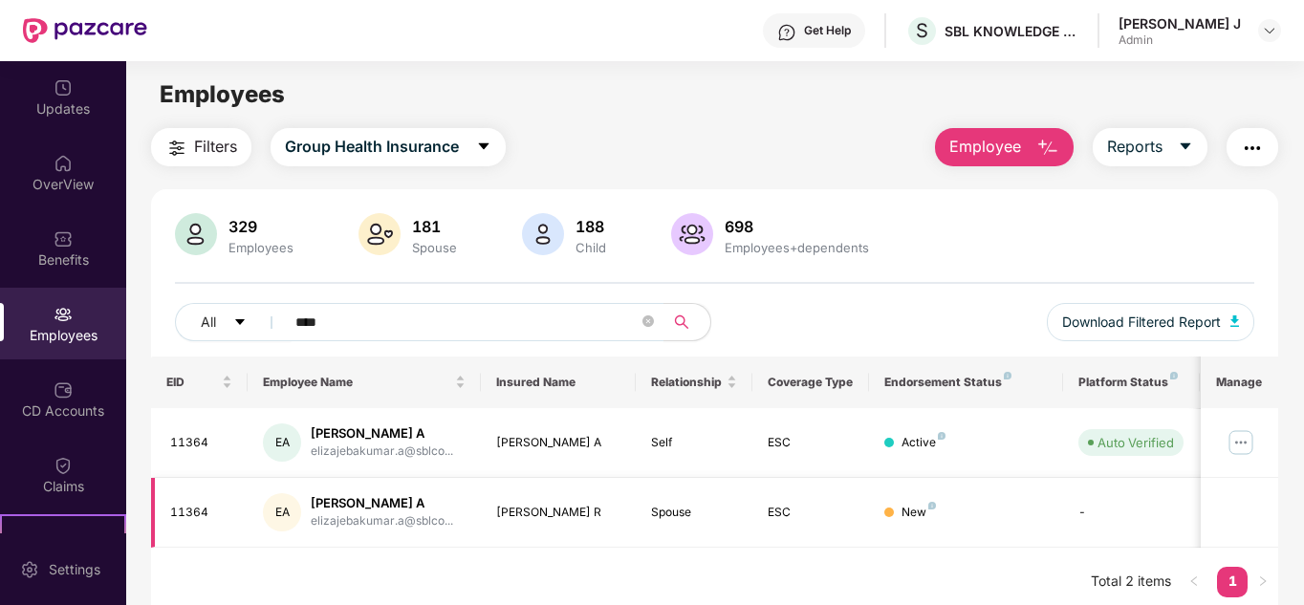
click at [918, 514] on div "New" at bounding box center [918, 513] width 34 height 18
drag, startPoint x: 403, startPoint y: 336, endPoint x: 79, endPoint y: 329, distance: 324.2
click at [79, 329] on div "Updates OverView Benefits Employees CD Accounts Claims Stepathon New Challenge …" at bounding box center [652, 333] width 1304 height 544
click at [387, 332] on input "****" at bounding box center [466, 322] width 343 height 29
drag, startPoint x: 387, startPoint y: 332, endPoint x: 132, endPoint y: 301, distance: 257.1
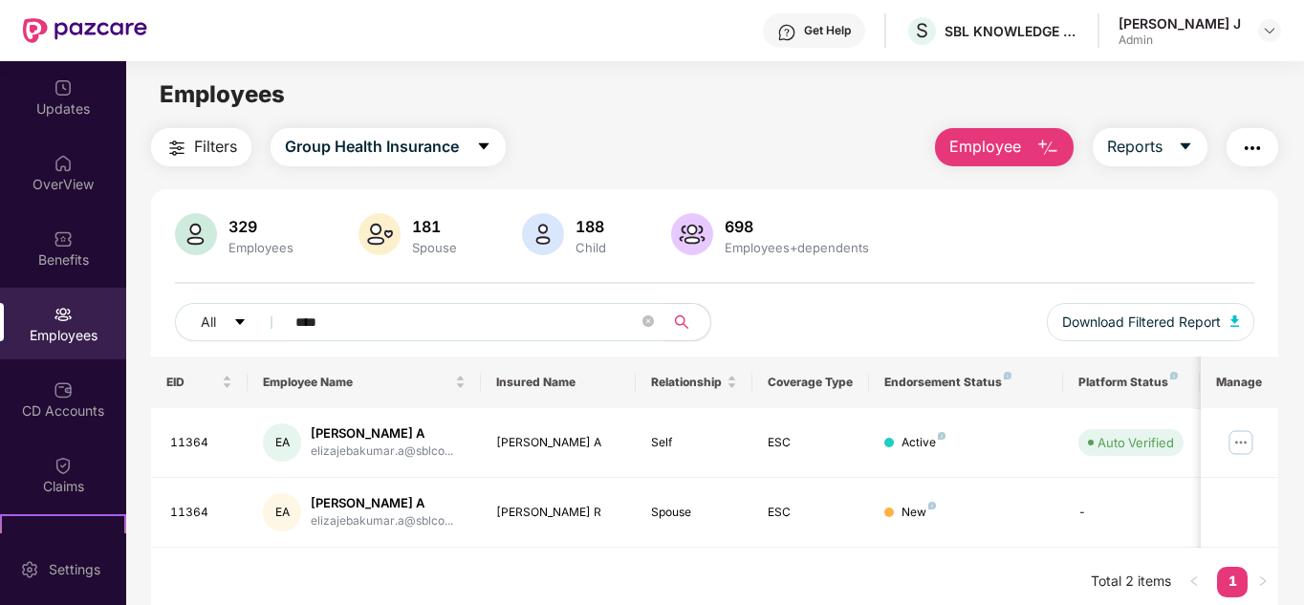
click at [132, 301] on div "Filters Group Health Insurance Employee Reports 329 Employees 181 Spouse 188 Ch…" at bounding box center [714, 372] width 1177 height 488
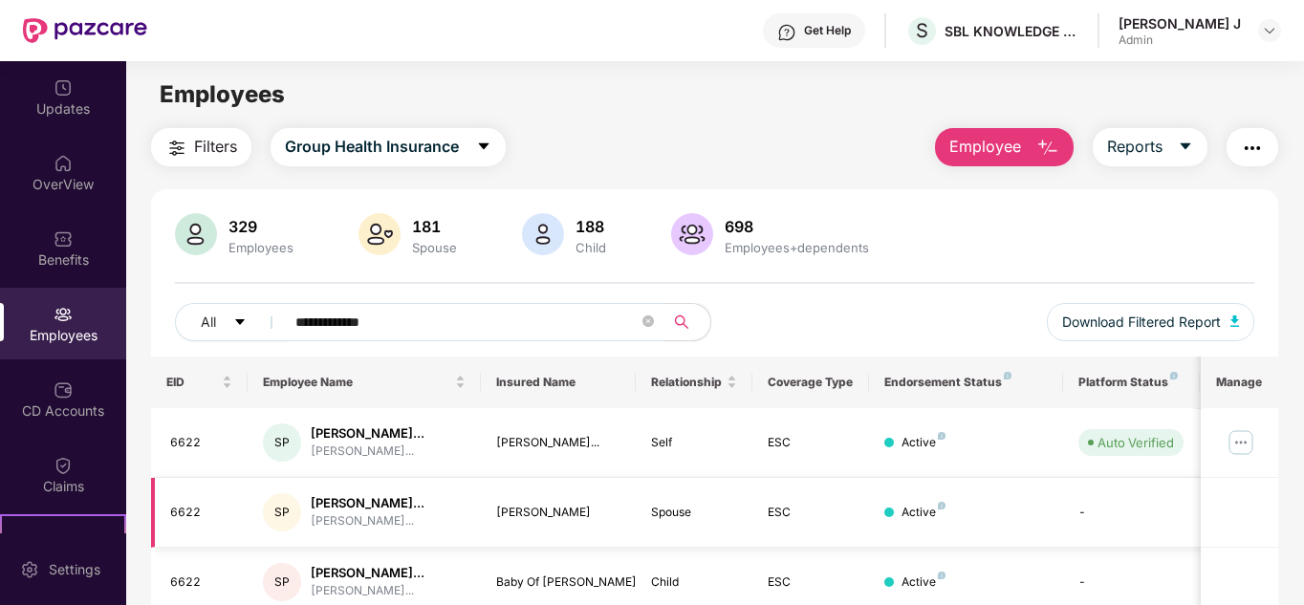
type input "**********"
click at [952, 548] on td "Active" at bounding box center [966, 513] width 194 height 70
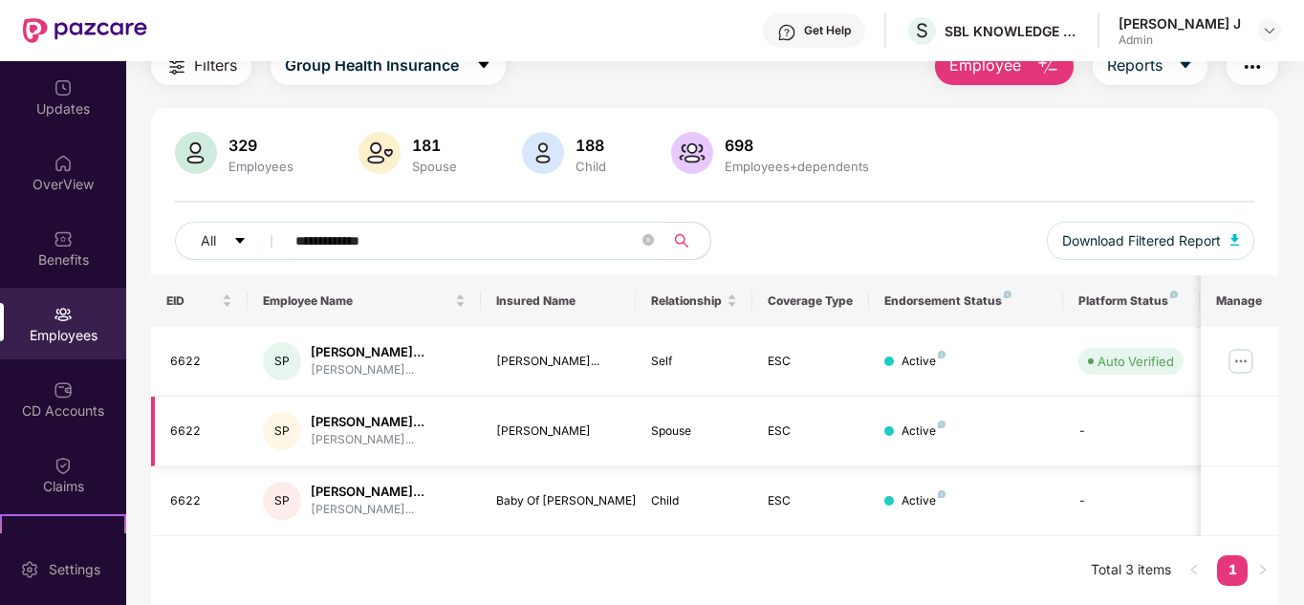
scroll to position [129, 0]
click at [1248, 346] on img at bounding box center [1241, 361] width 31 height 31
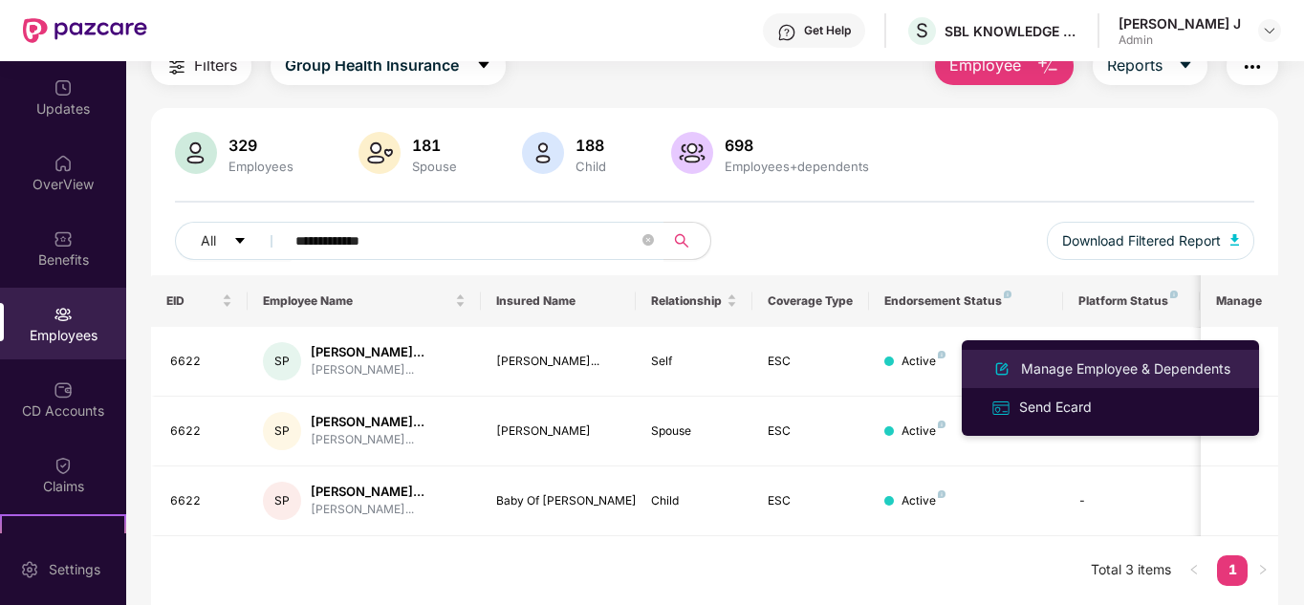
click at [1111, 366] on div "Manage Employee & Dependents" at bounding box center [1125, 368] width 217 height 21
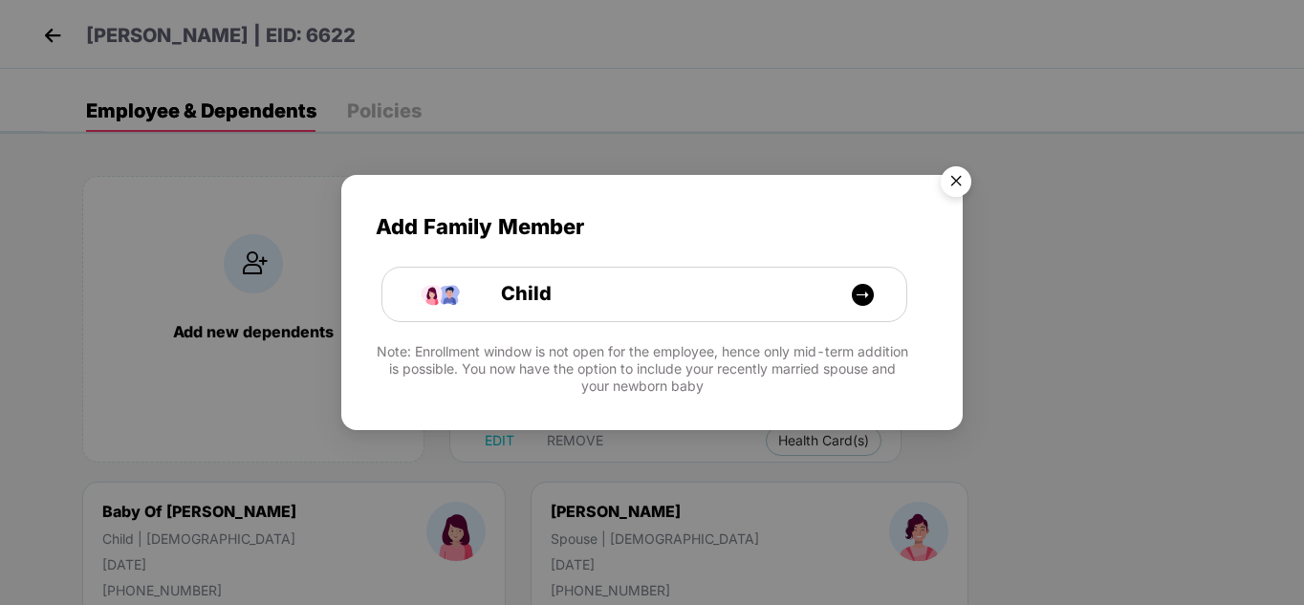
click at [957, 182] on img "Close" at bounding box center [956, 185] width 54 height 54
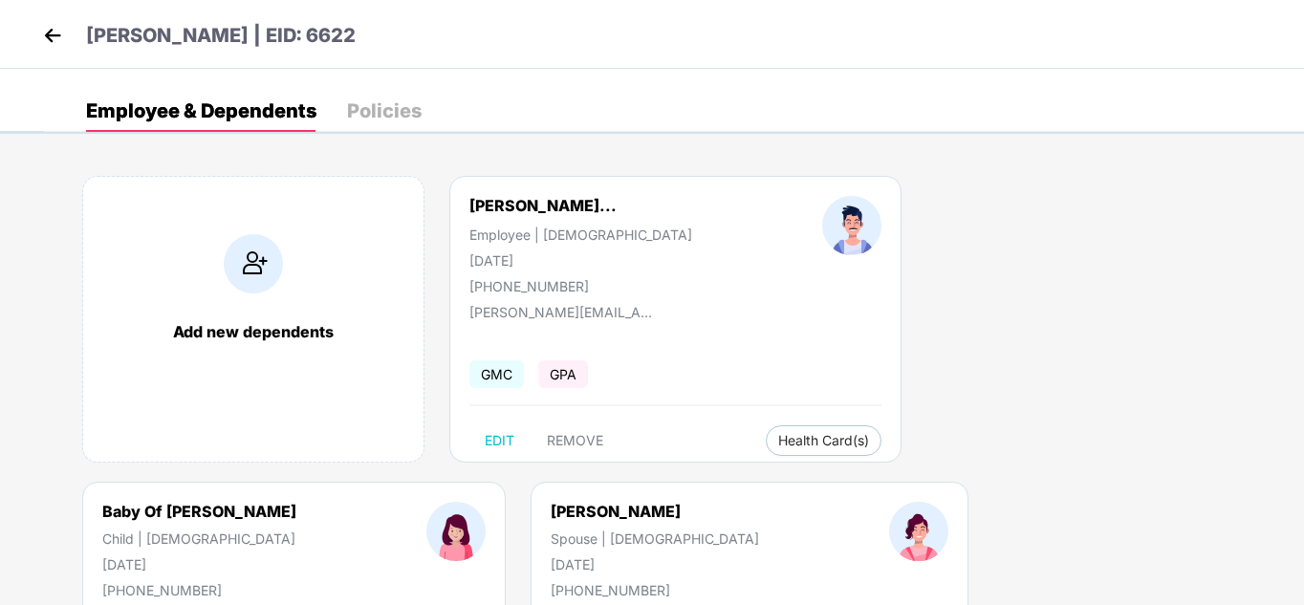
select select "*****"
select select "******"
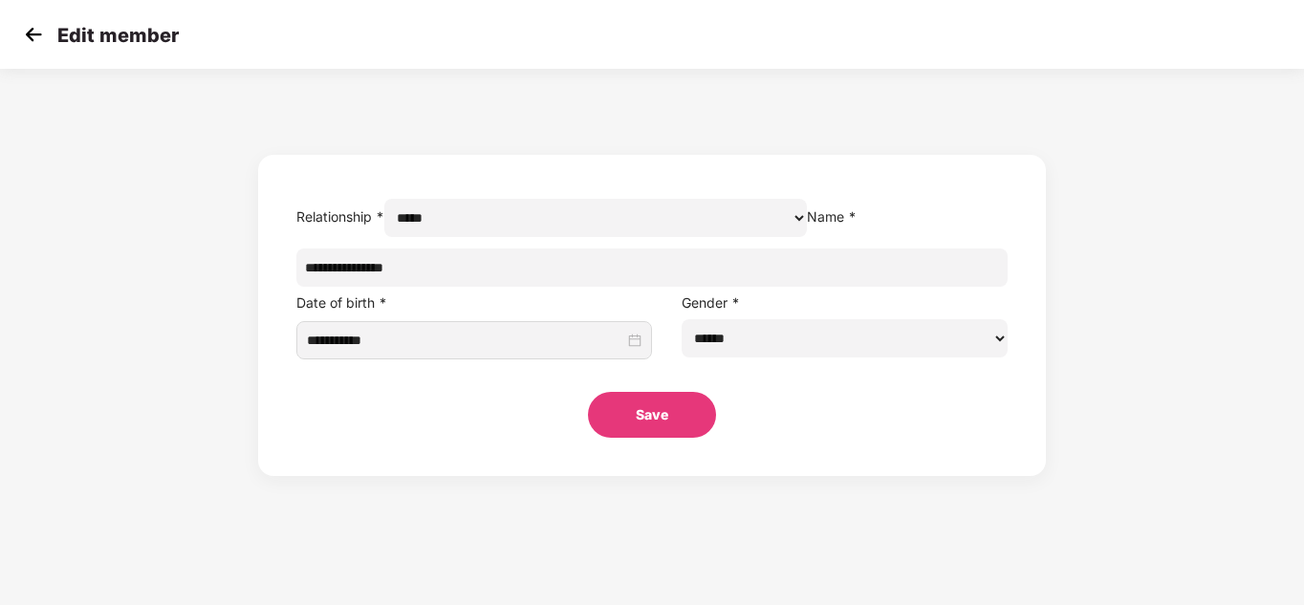
click at [571, 287] on input "**********" at bounding box center [651, 268] width 711 height 38
drag, startPoint x: 571, startPoint y: 315, endPoint x: 201, endPoint y: 345, distance: 371.2
click at [201, 345] on div "**********" at bounding box center [652, 277] width 1304 height 398
click at [505, 287] on input "**********" at bounding box center [651, 268] width 711 height 38
type input "**********"
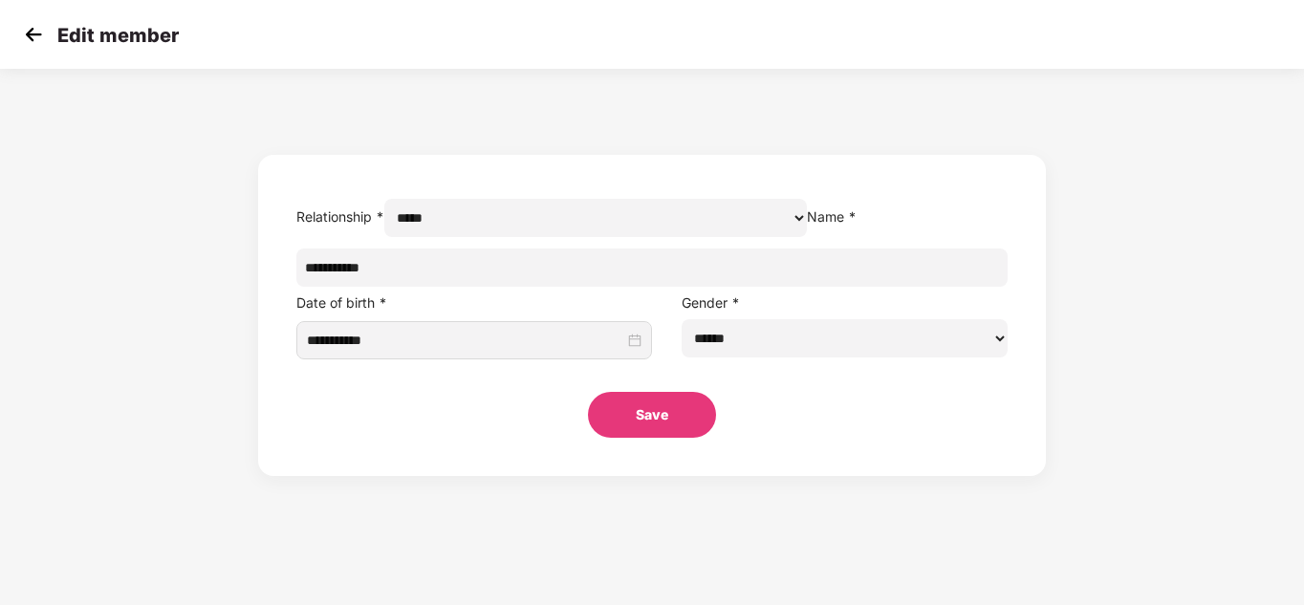
click at [635, 438] on button "Save" at bounding box center [652, 415] width 128 height 46
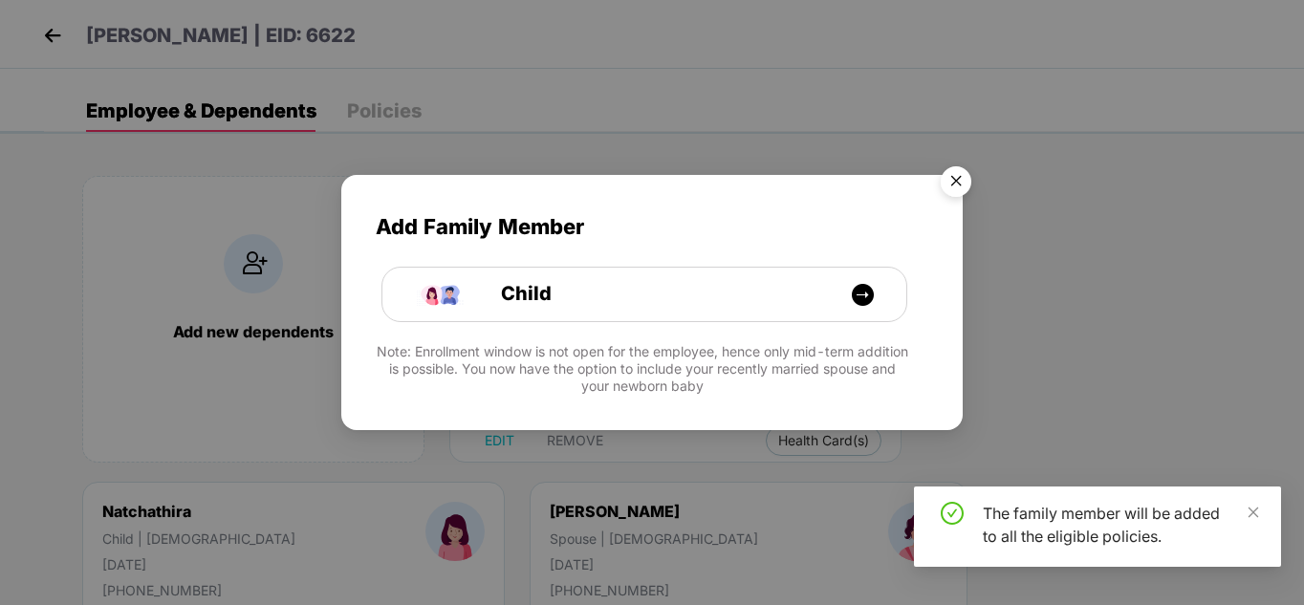
click at [950, 191] on img "Close" at bounding box center [956, 185] width 54 height 54
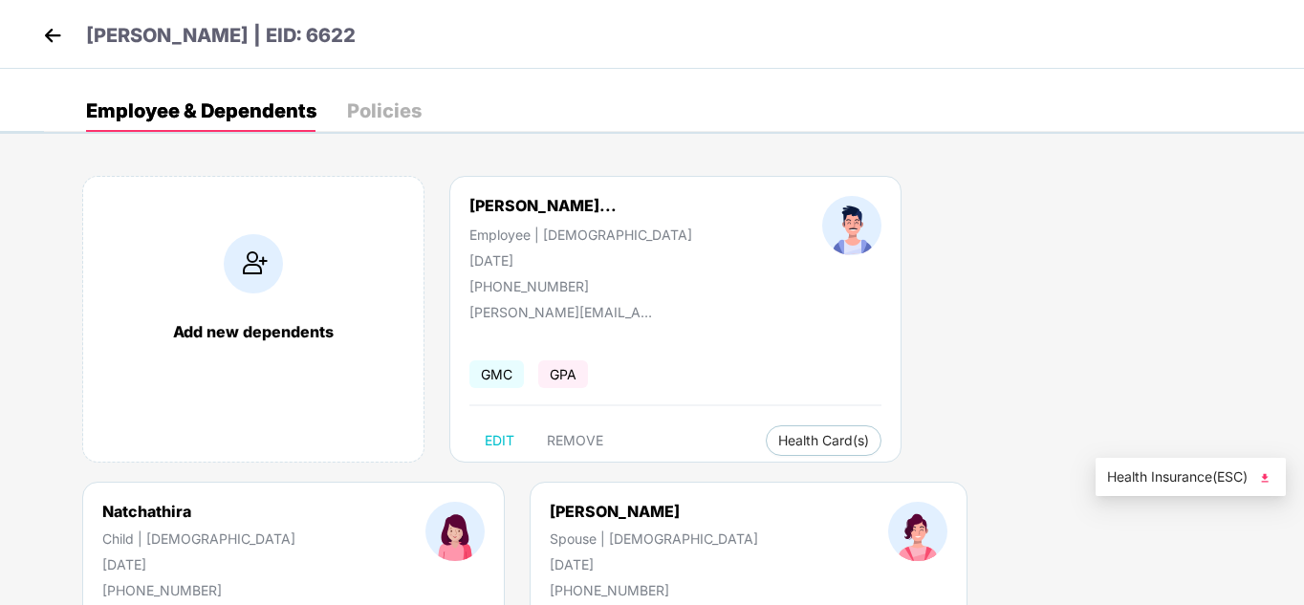
click at [1220, 475] on span "Health Insurance(ESC)" at bounding box center [1190, 476] width 167 height 21
click at [42, 33] on img at bounding box center [52, 35] width 29 height 29
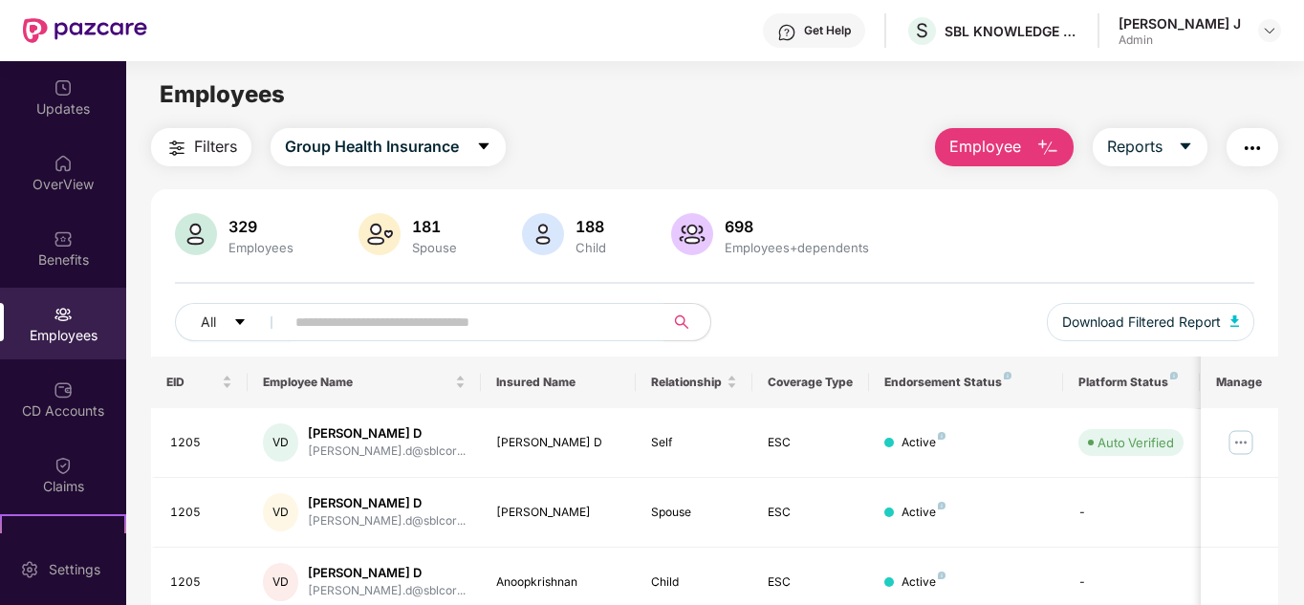
click at [1251, 142] on img "button" at bounding box center [1252, 148] width 23 height 23
click at [799, 144] on div "Filters Group Health Insurance Employee Reports" at bounding box center [715, 147] width 1128 height 38
click at [102, 486] on div "Claims" at bounding box center [63, 486] width 126 height 19
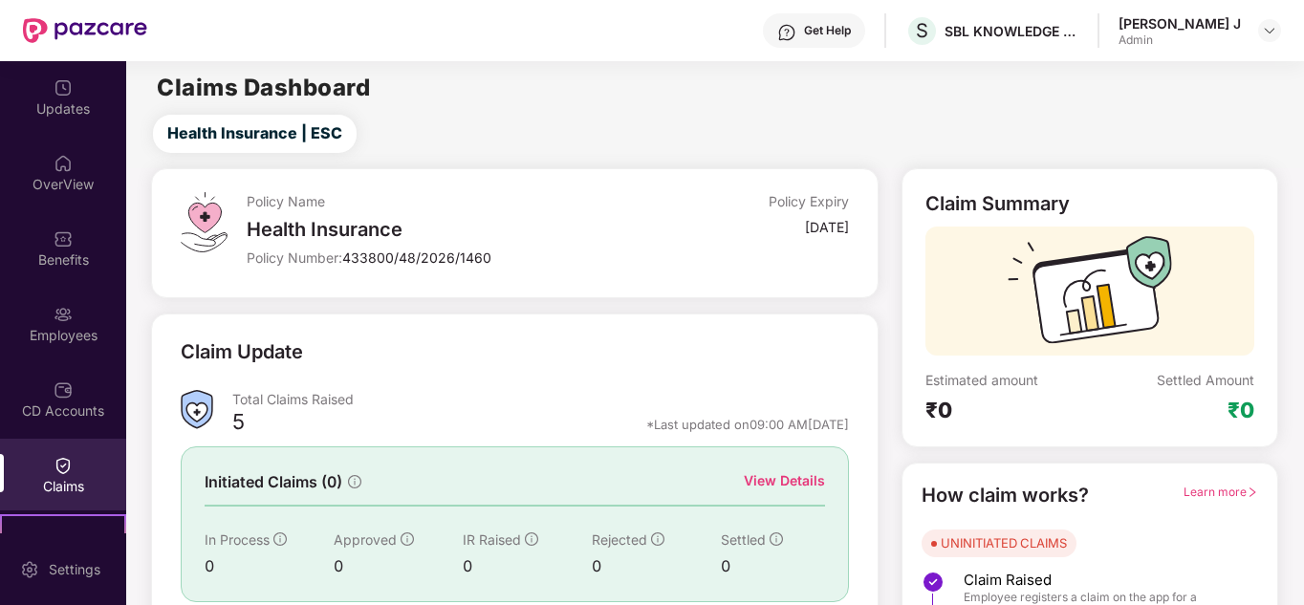
scroll to position [143, 0]
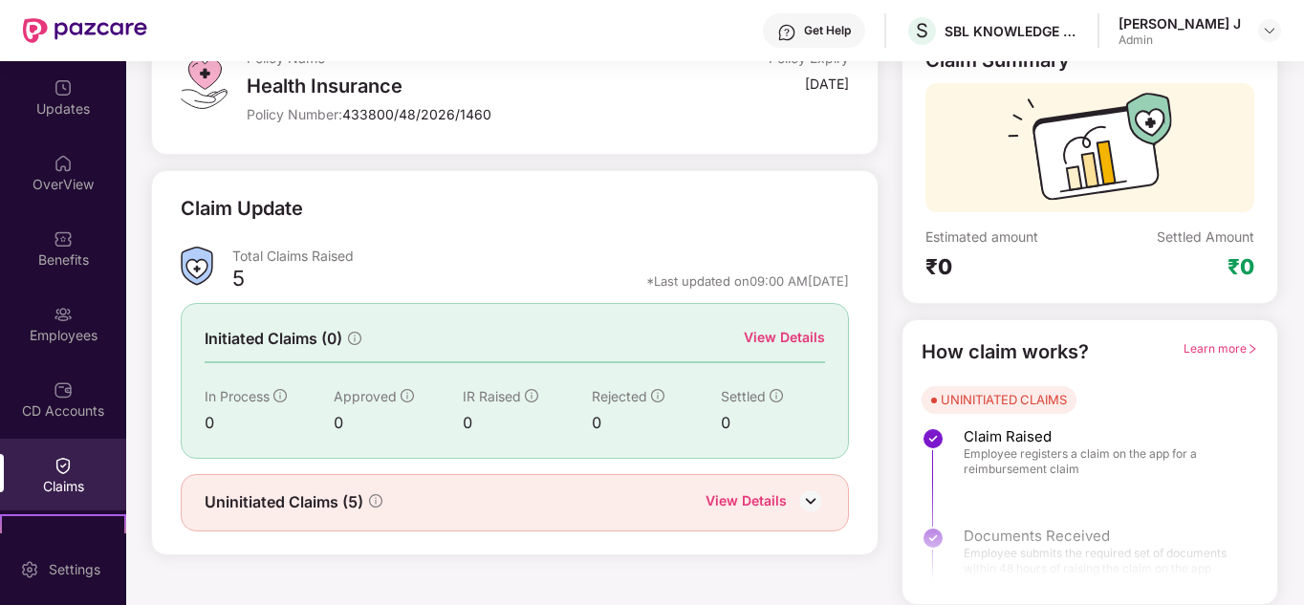
click at [741, 487] on div "Uninitiated Claims (5) View Details" at bounding box center [514, 502] width 667 height 57
click at [743, 492] on div "View Details" at bounding box center [745, 502] width 81 height 25
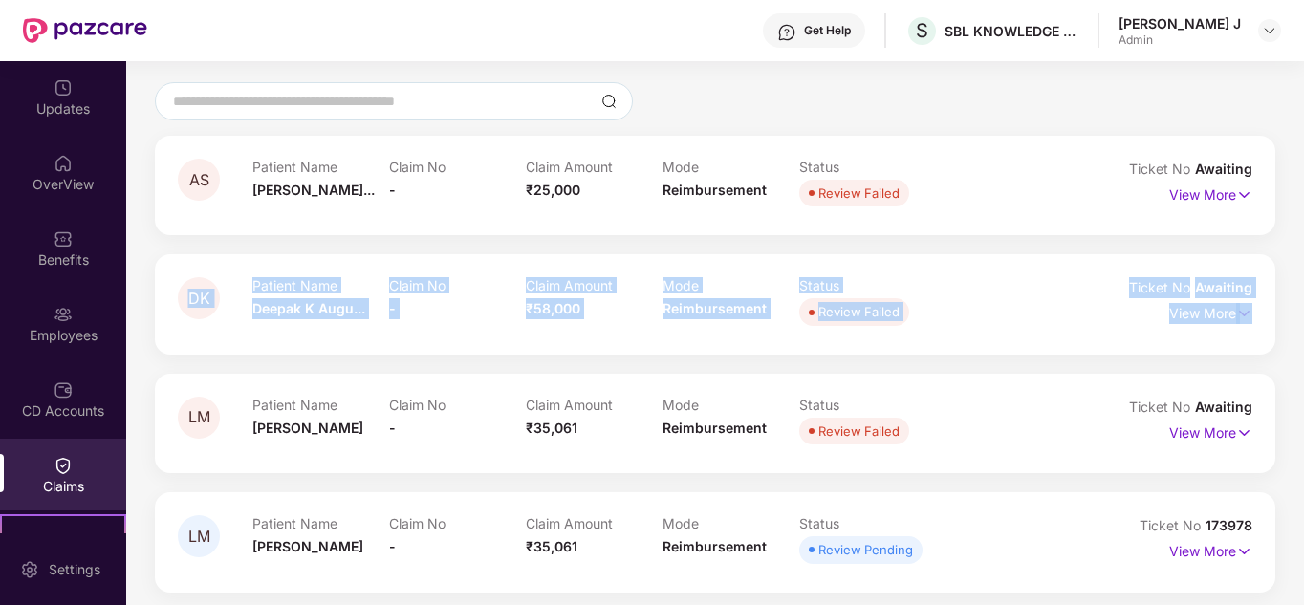
drag, startPoint x: 1301, startPoint y: 228, endPoint x: 1305, endPoint y: 334, distance: 105.2
click at [1303, 334] on html "Get Help S SBL KNOWLEDGE SERVICES PRIVATE LIMITED [PERSON_NAME] J Admin Updates…" at bounding box center [652, 302] width 1304 height 605
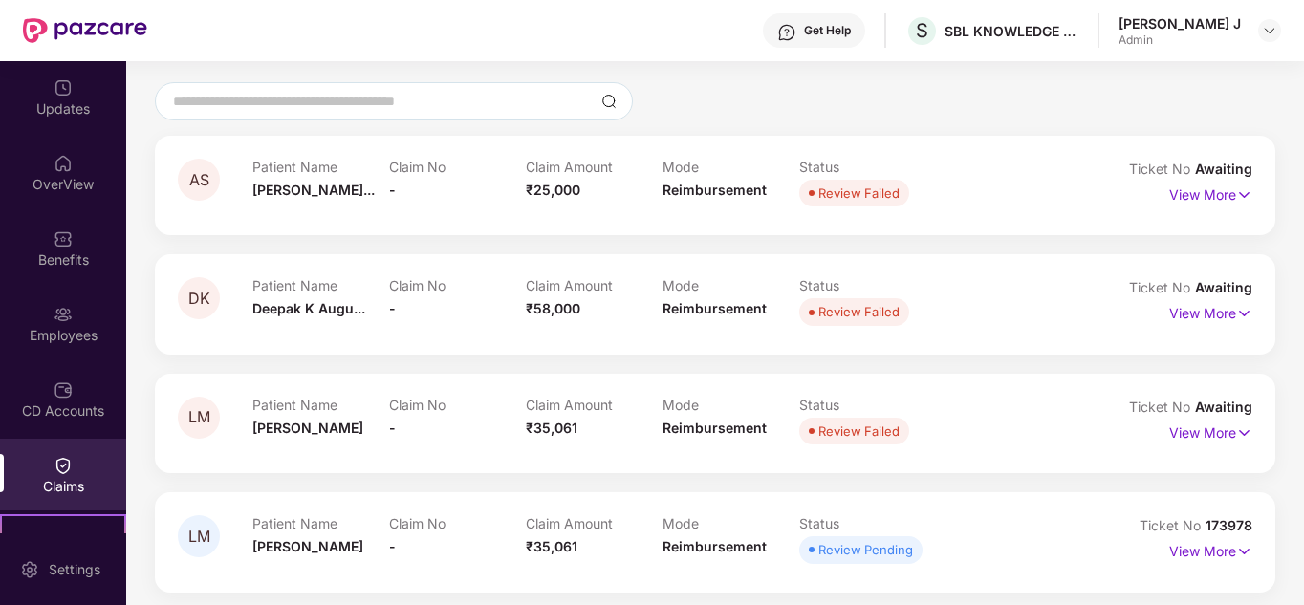
click at [355, 359] on div "AS Patient Name [PERSON_NAME]... Claim No - Claim Amount ₹25,000 Mode Reimburse…" at bounding box center [715, 364] width 1120 height 457
click at [1221, 550] on p "View More" at bounding box center [1210, 549] width 83 height 26
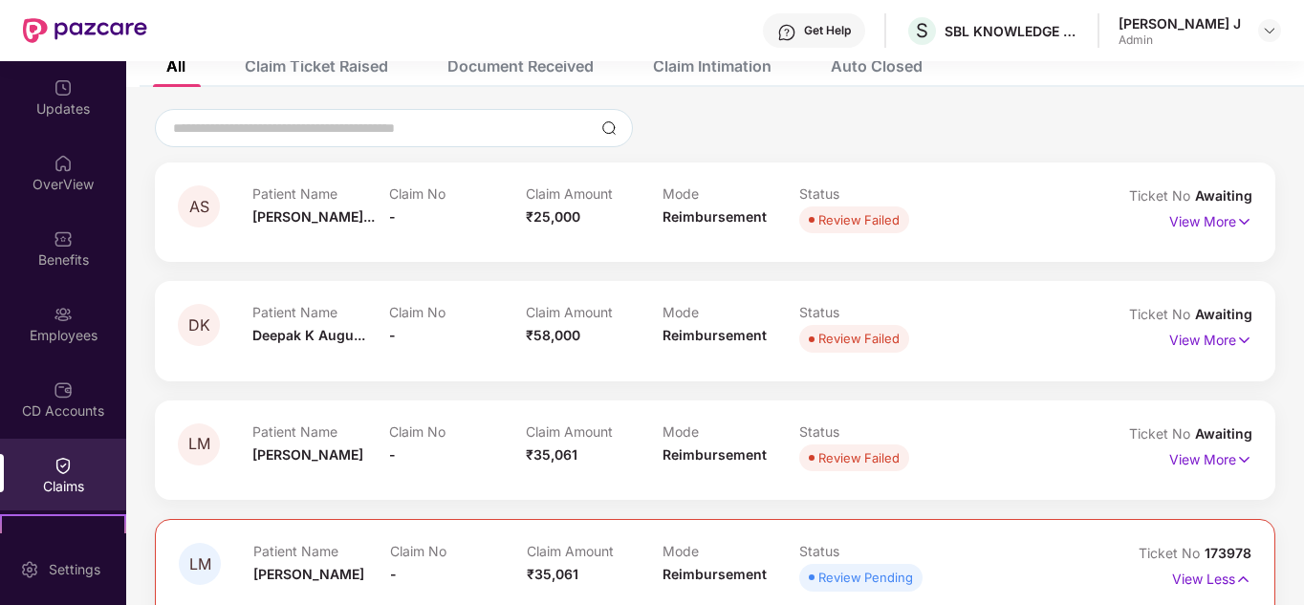
scroll to position [114, 0]
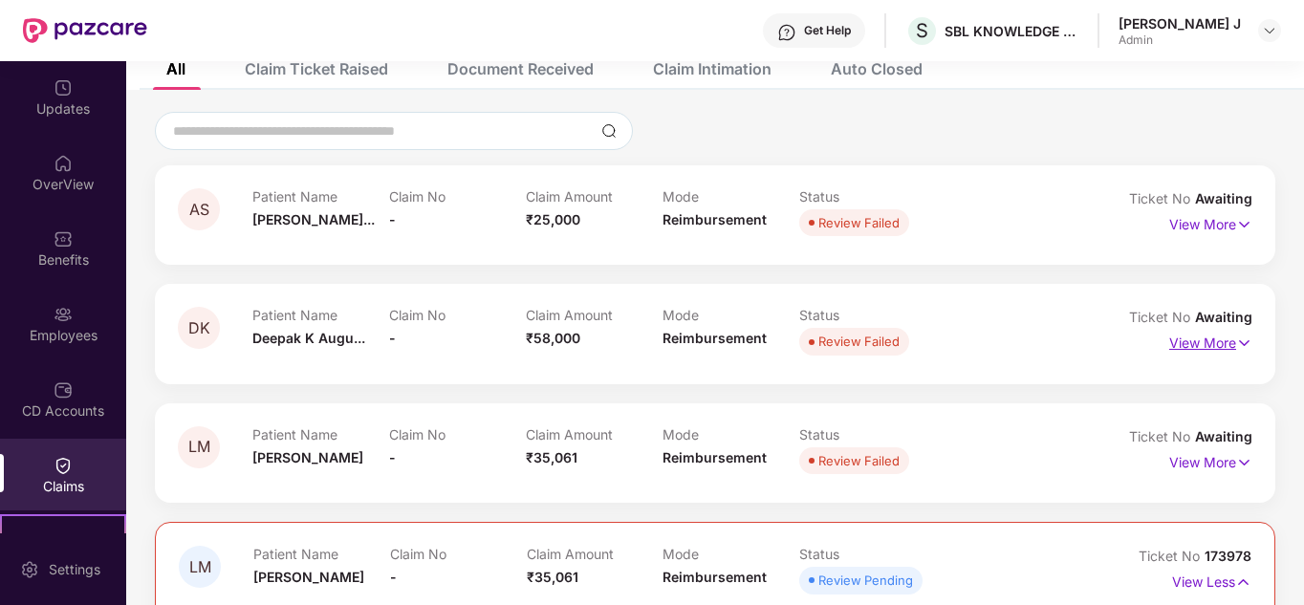
click at [1193, 350] on p "View More" at bounding box center [1210, 341] width 83 height 26
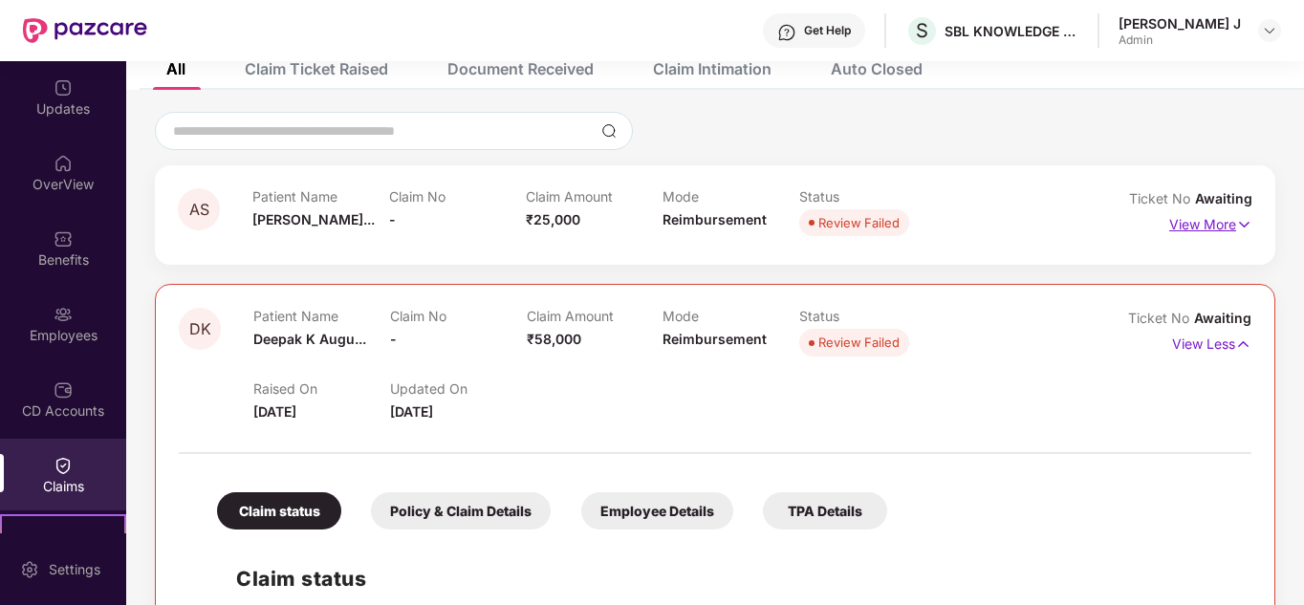
click at [1217, 228] on p "View More" at bounding box center [1210, 222] width 83 height 26
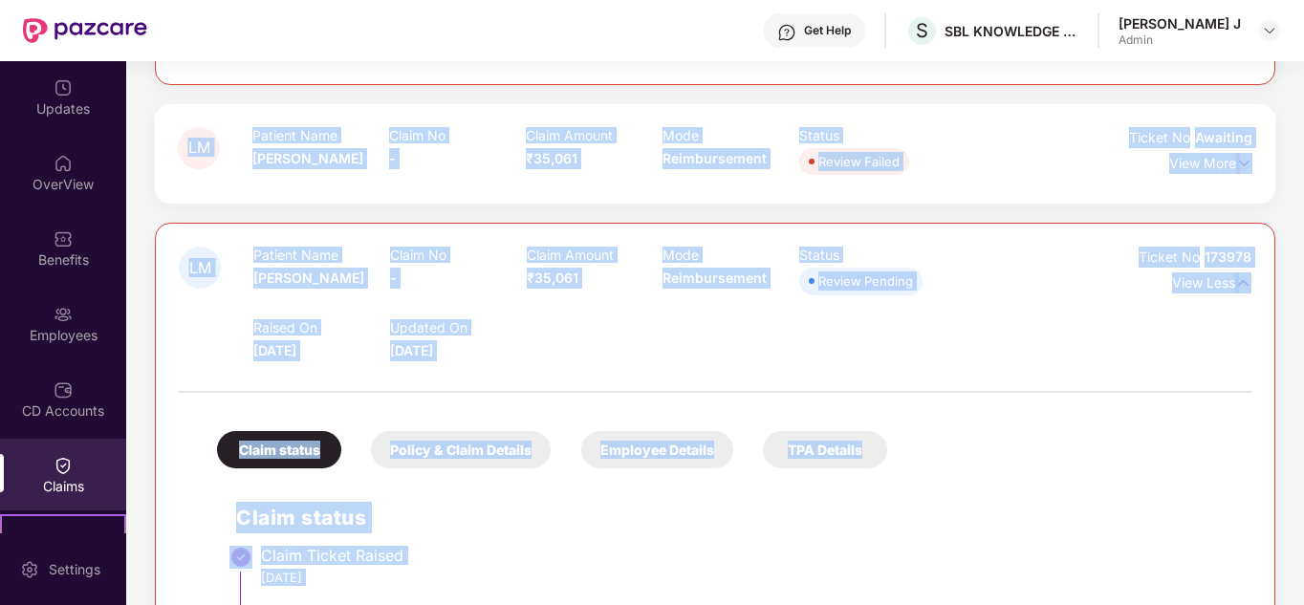
scroll to position [1399, 0]
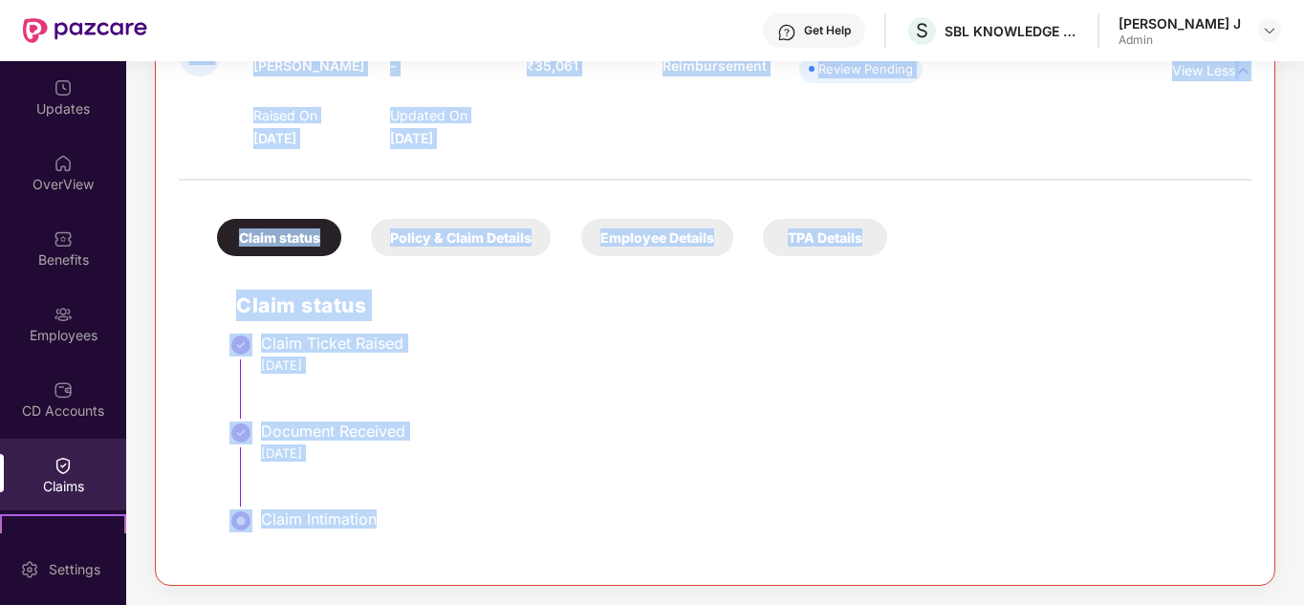
drag, startPoint x: 1301, startPoint y: 228, endPoint x: 1285, endPoint y: 501, distance: 273.9
click at [1161, 486] on li "Document Received [DATE]" at bounding box center [734, 472] width 996 height 88
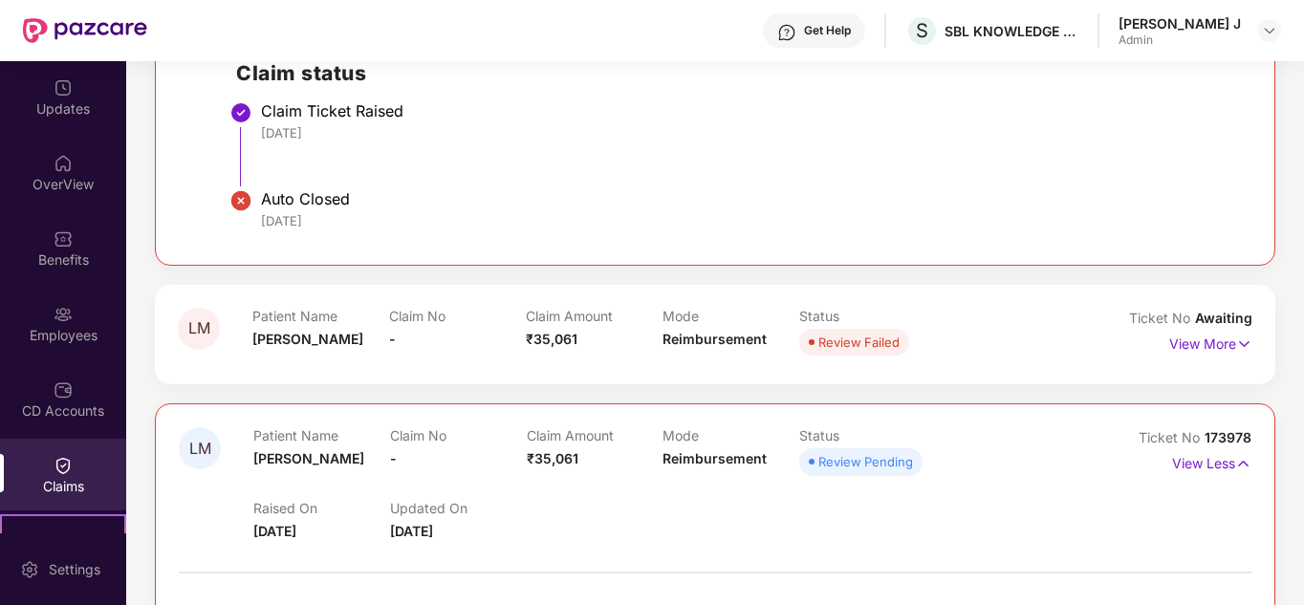
scroll to position [1008, 0]
click at [1202, 358] on div "View More" at bounding box center [1210, 343] width 83 height 31
click at [1201, 345] on p "View More" at bounding box center [1210, 341] width 83 height 26
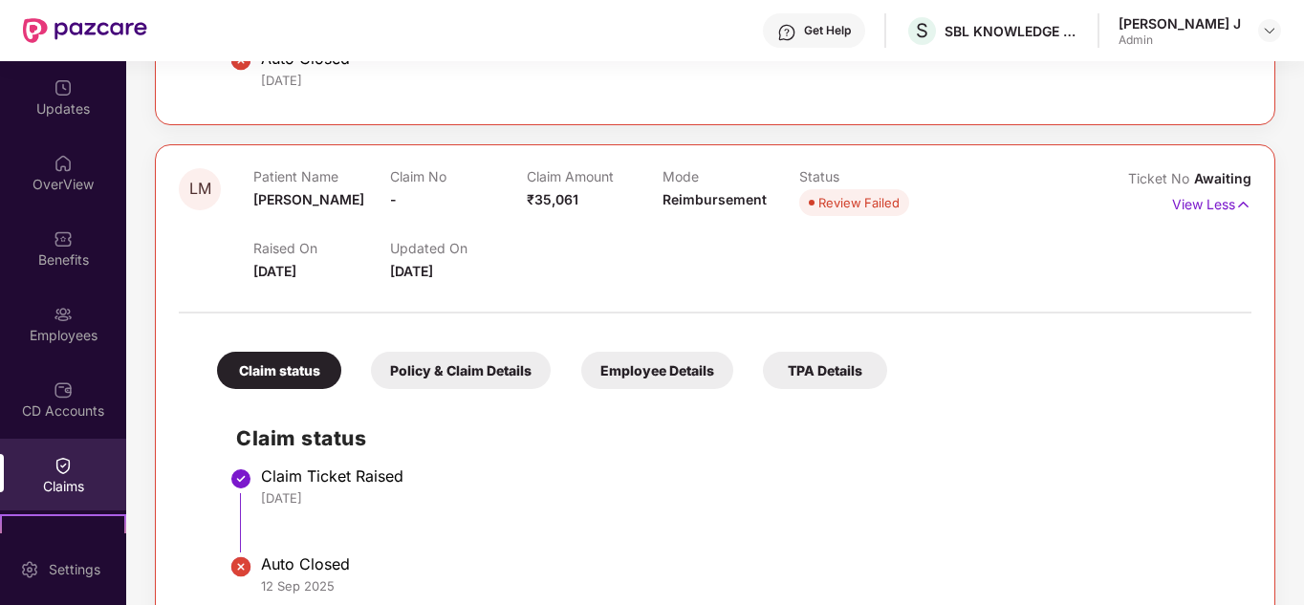
scroll to position [0, 0]
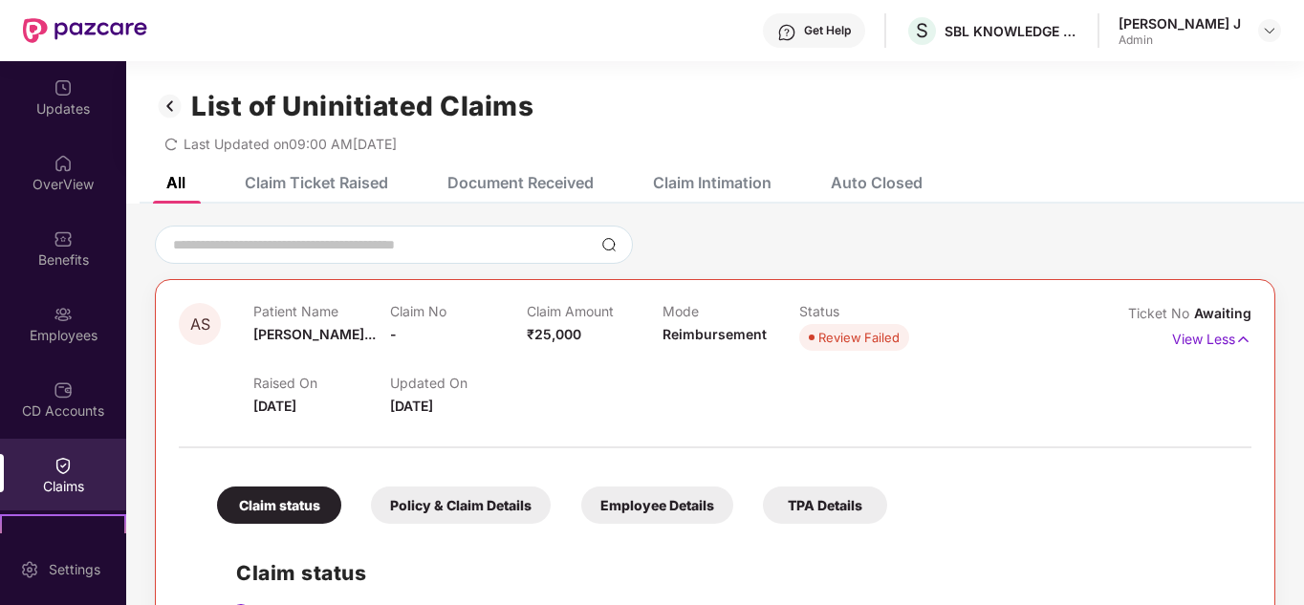
click at [314, 186] on div "Claim Ticket Raised" at bounding box center [316, 182] width 143 height 19
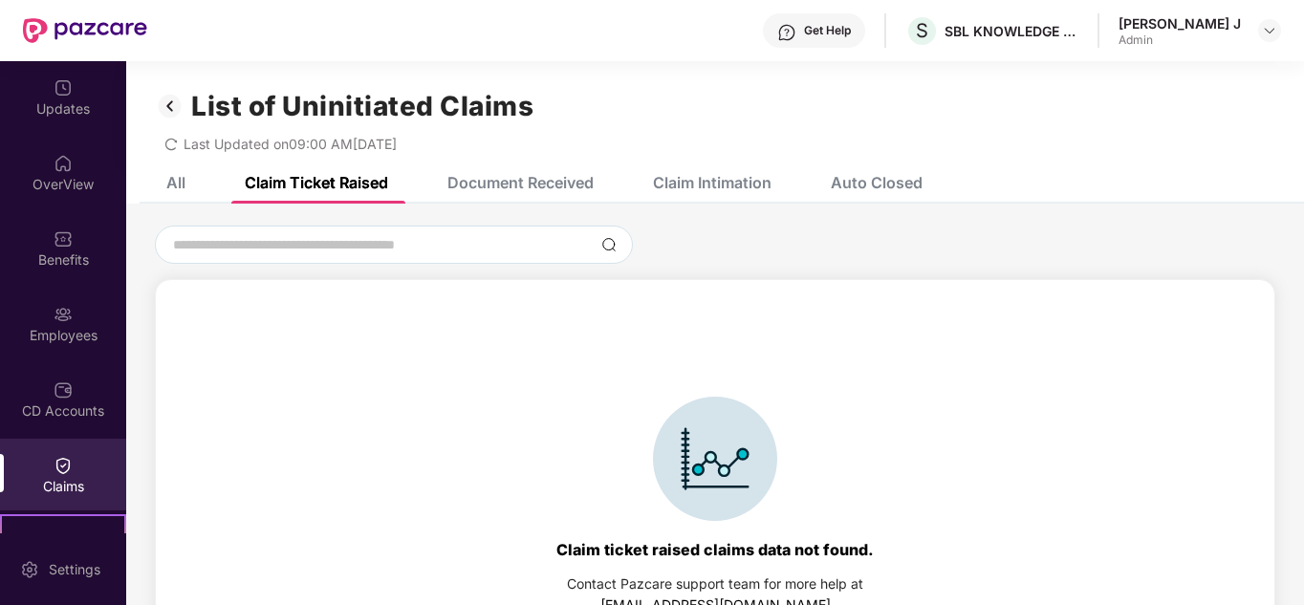
click at [495, 166] on div "Document Received" at bounding box center [506, 183] width 175 height 42
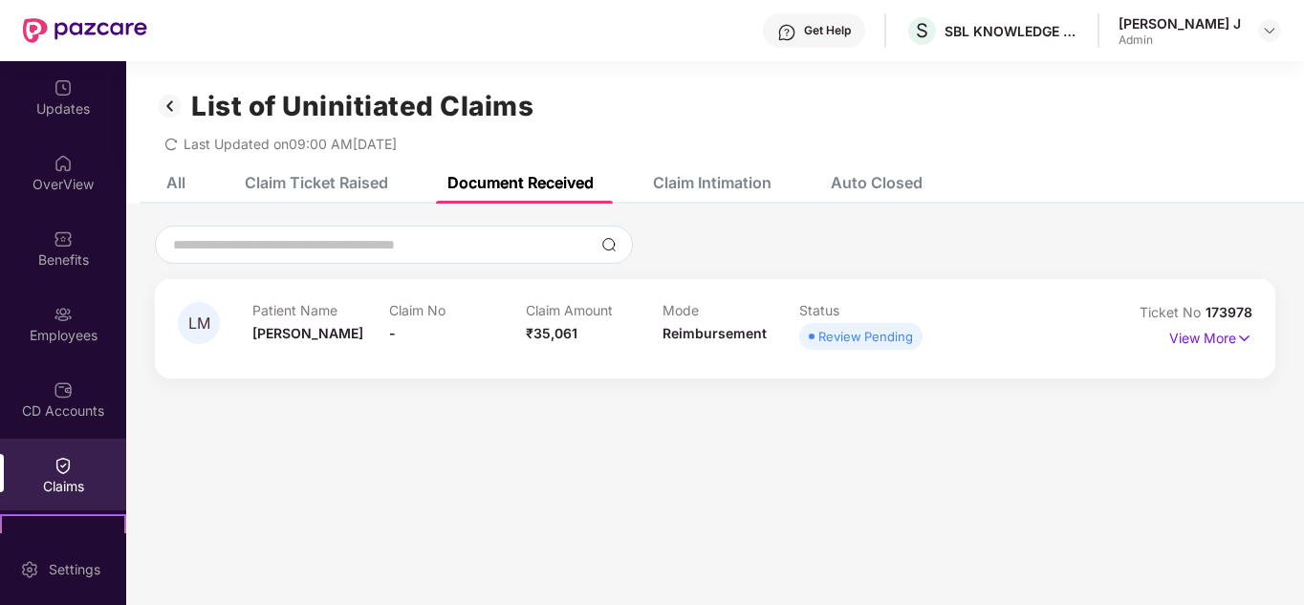
click at [747, 187] on div "Claim Intimation" at bounding box center [712, 182] width 119 height 19
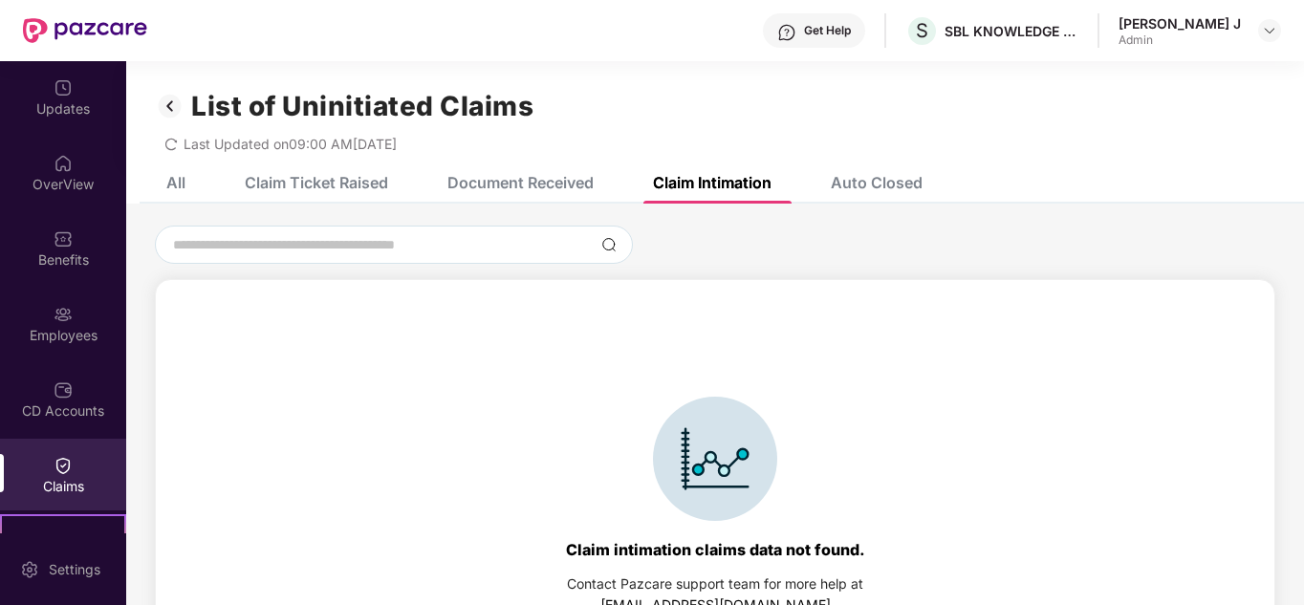
click at [857, 185] on div "Auto Closed" at bounding box center [877, 182] width 92 height 19
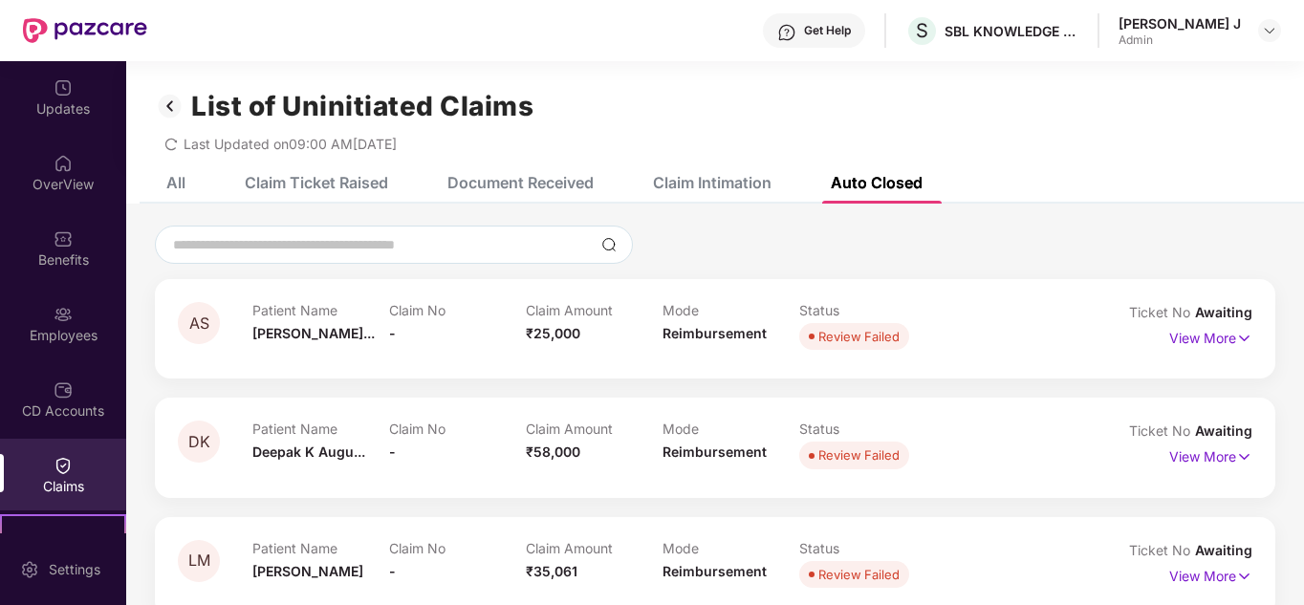
click at [525, 181] on div "Document Received" at bounding box center [520, 182] width 146 height 19
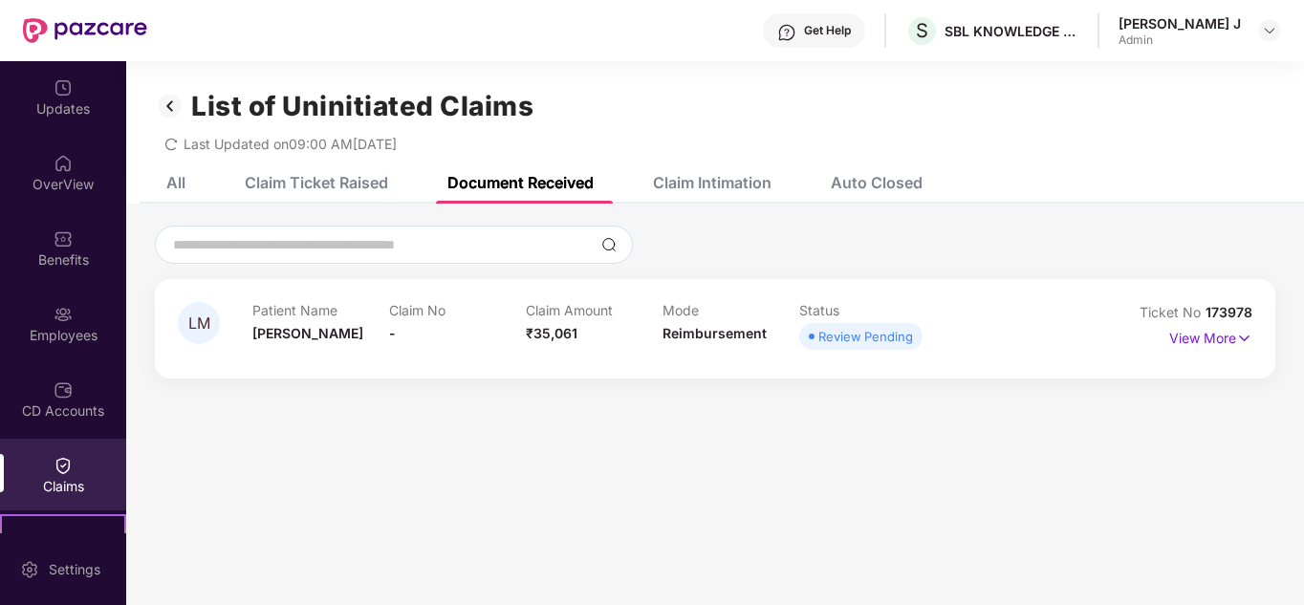
click at [326, 195] on div "Claim Ticket Raised" at bounding box center [302, 183] width 172 height 42
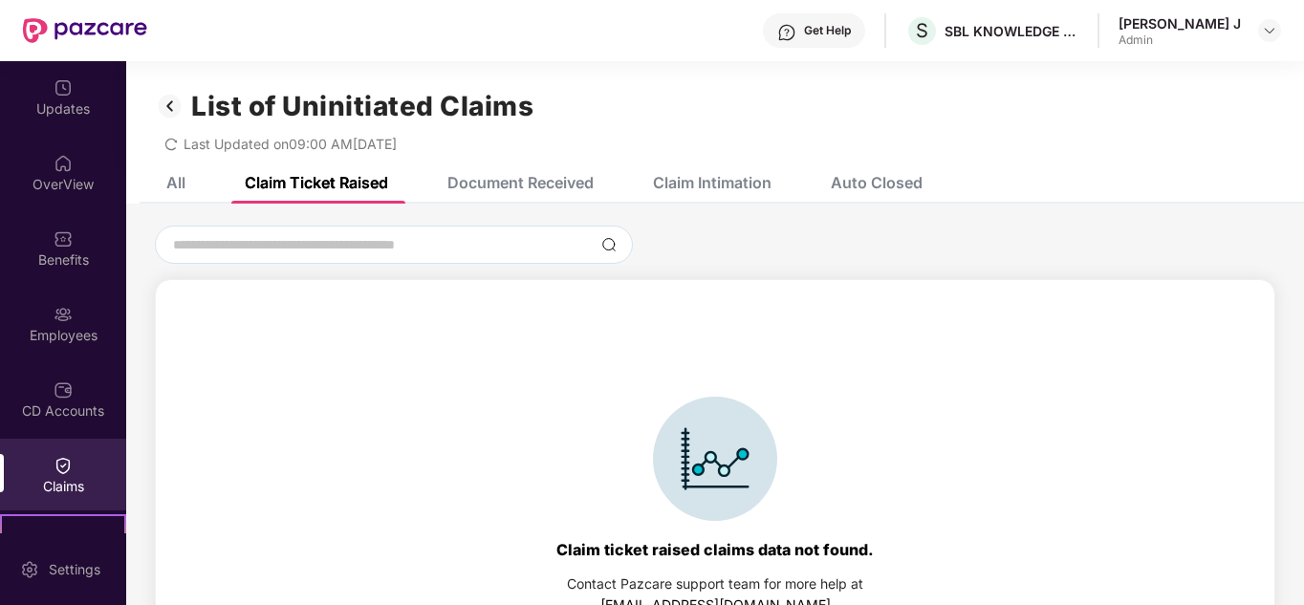
click at [171, 183] on div "All" at bounding box center [175, 182] width 19 height 19
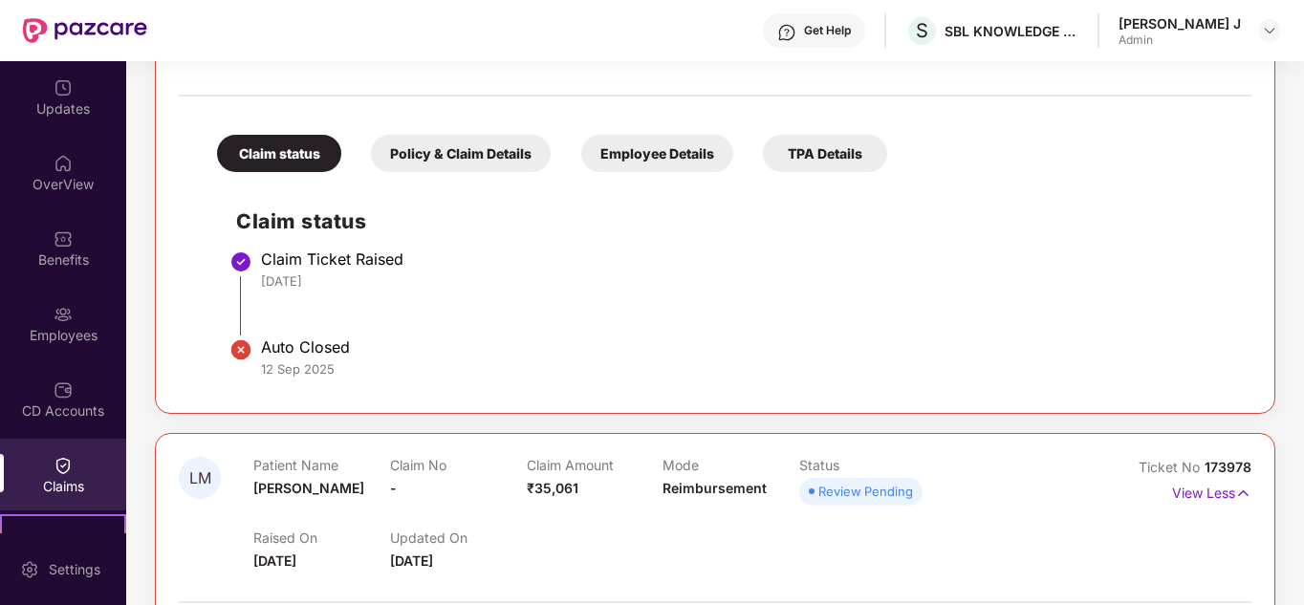
scroll to position [1353, 0]
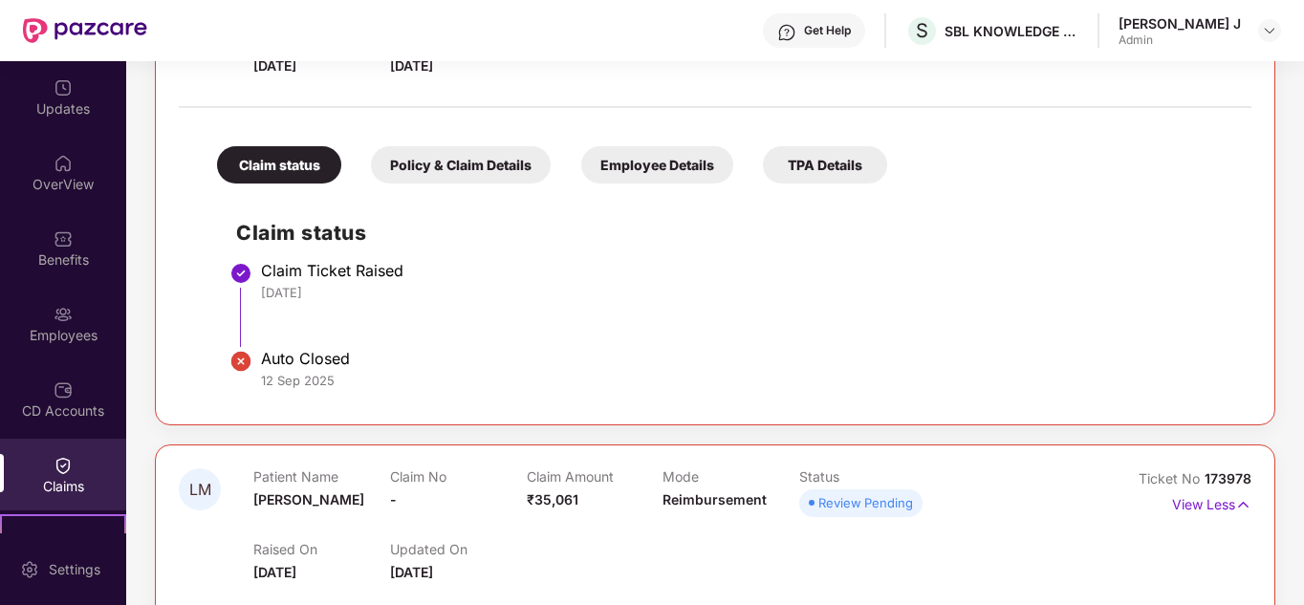
click at [1236, 477] on span "173978" at bounding box center [1227, 478] width 47 height 16
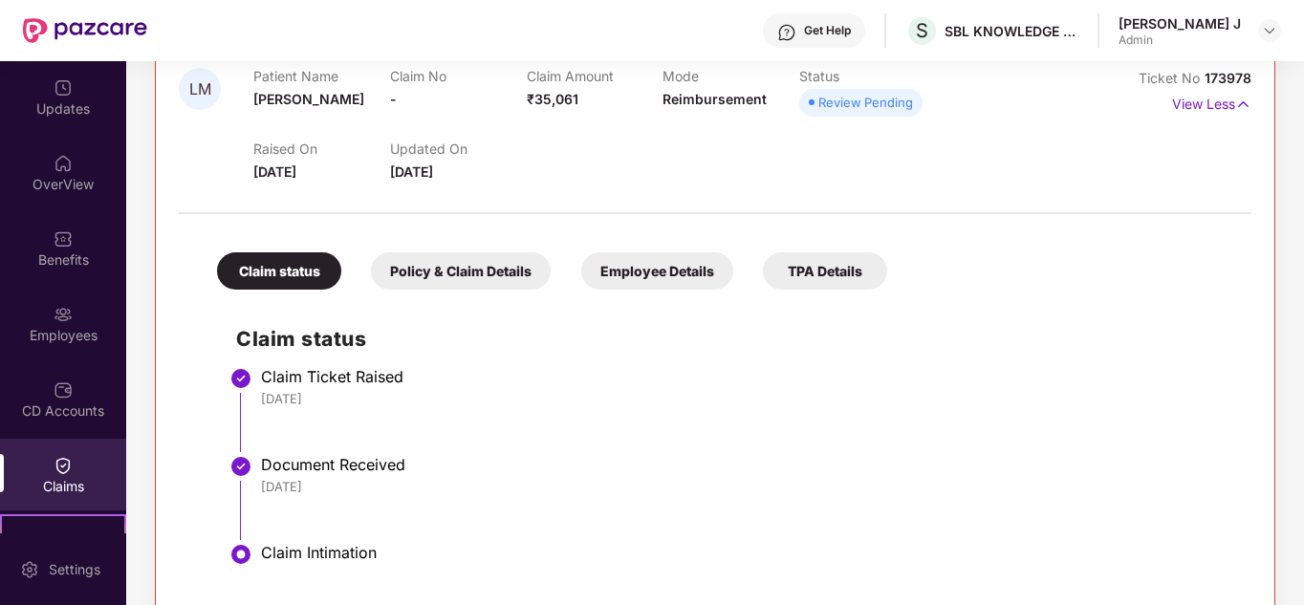
click at [1034, 514] on li "Document Received [DATE]" at bounding box center [734, 506] width 996 height 88
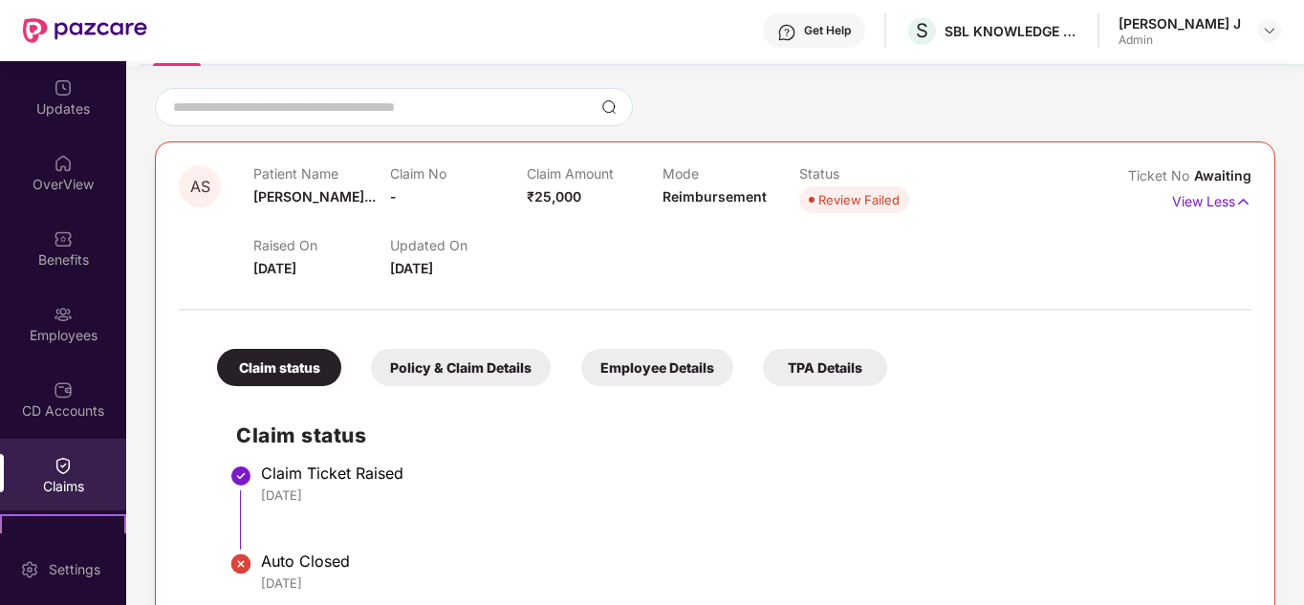
scroll to position [0, 0]
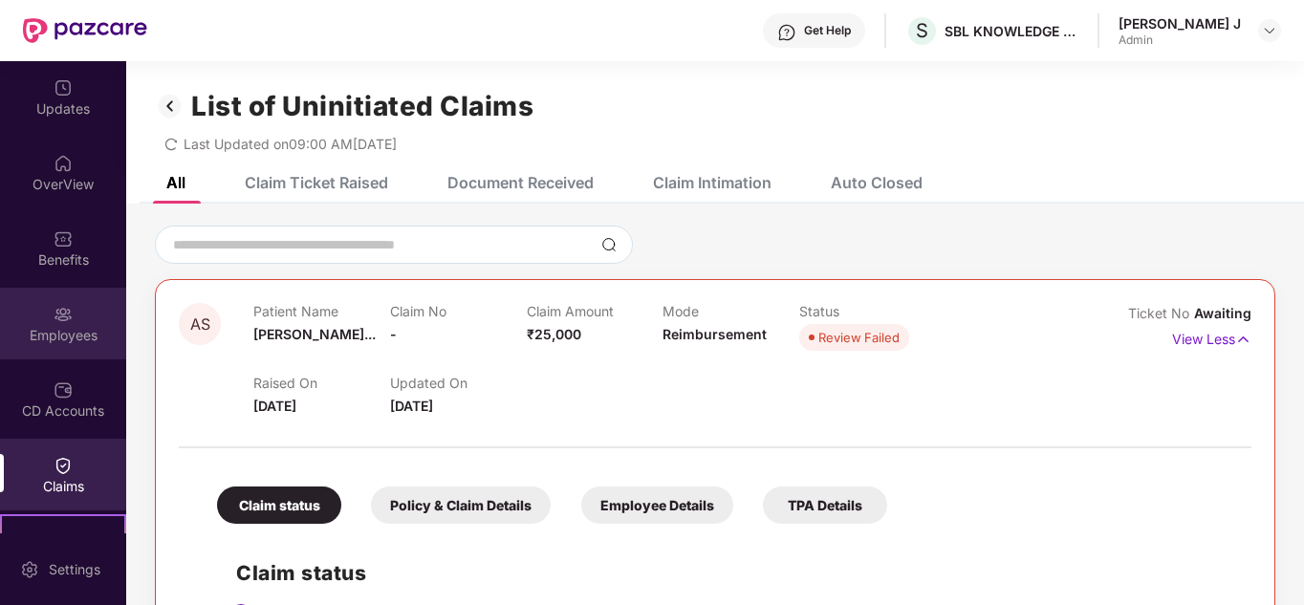
click at [91, 326] on div "Employees" at bounding box center [63, 335] width 126 height 19
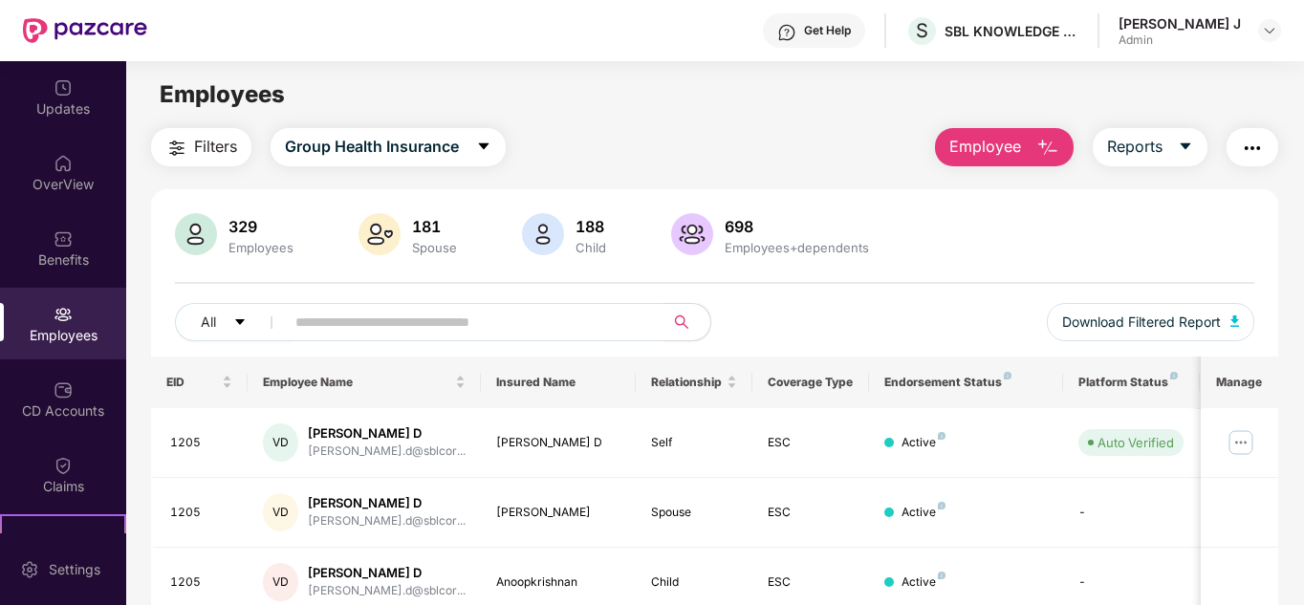
click at [1067, 146] on button "Employee" at bounding box center [1004, 147] width 139 height 38
click at [853, 31] on div "Get Help" at bounding box center [814, 30] width 102 height 34
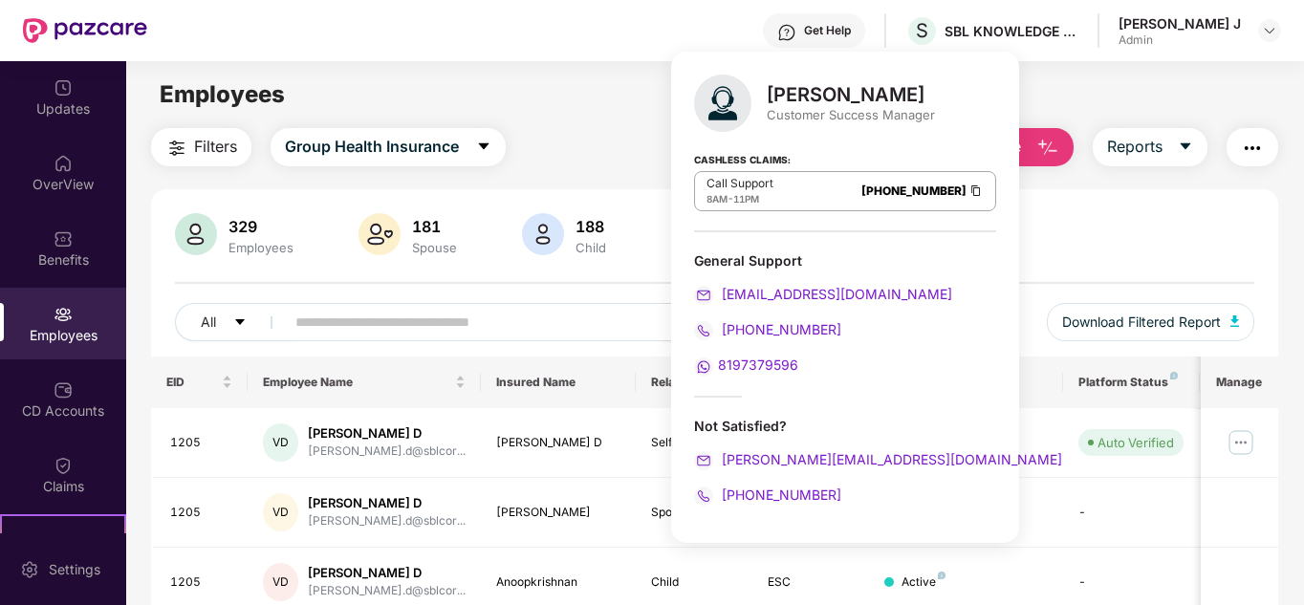
click at [722, 368] on span "8197379596" at bounding box center [758, 365] width 80 height 16
click at [1059, 95] on div "Employees" at bounding box center [714, 94] width 1177 height 36
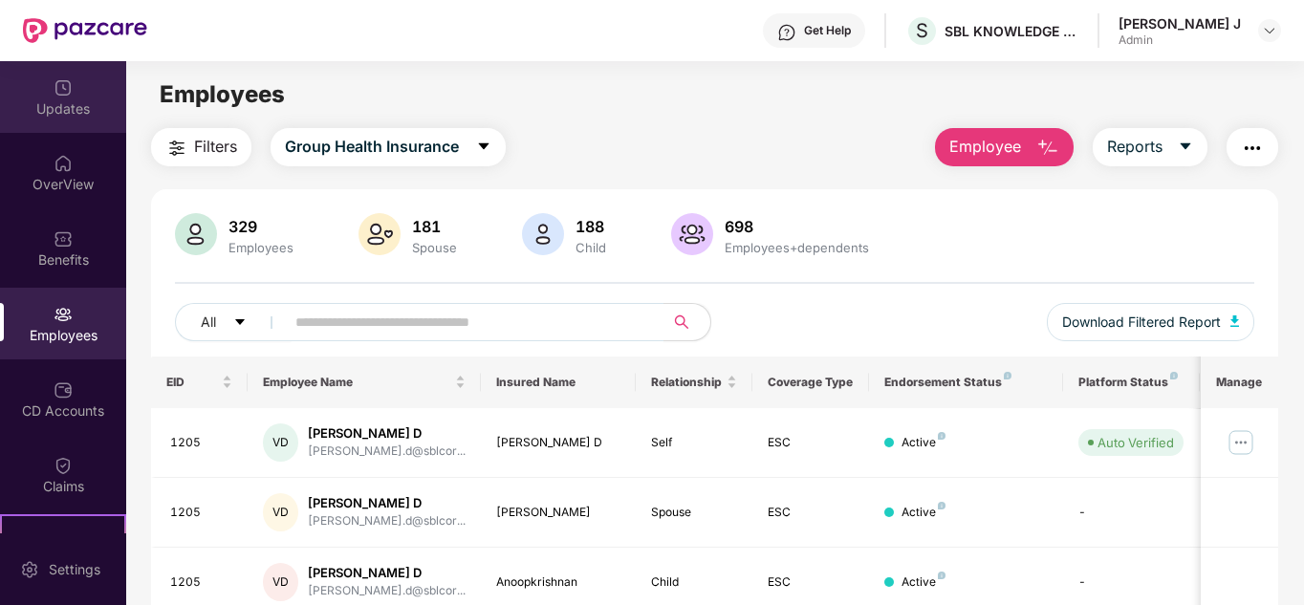
click at [45, 118] on div "Updates" at bounding box center [63, 108] width 126 height 19
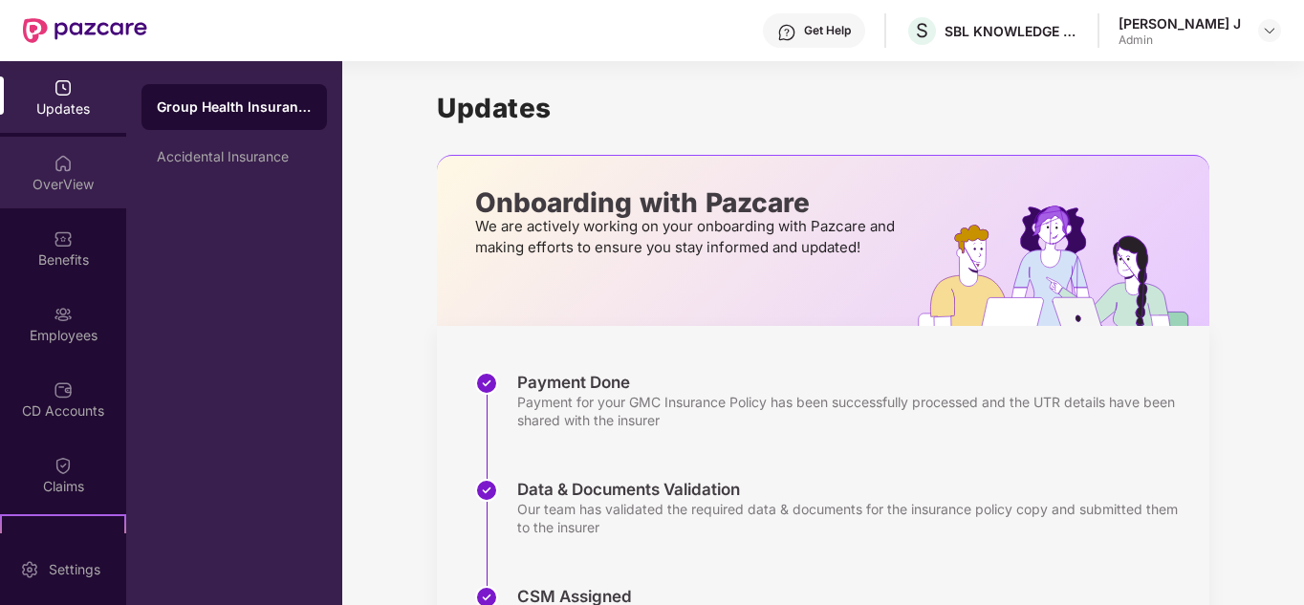
click at [83, 186] on div "OverView" at bounding box center [63, 184] width 126 height 19
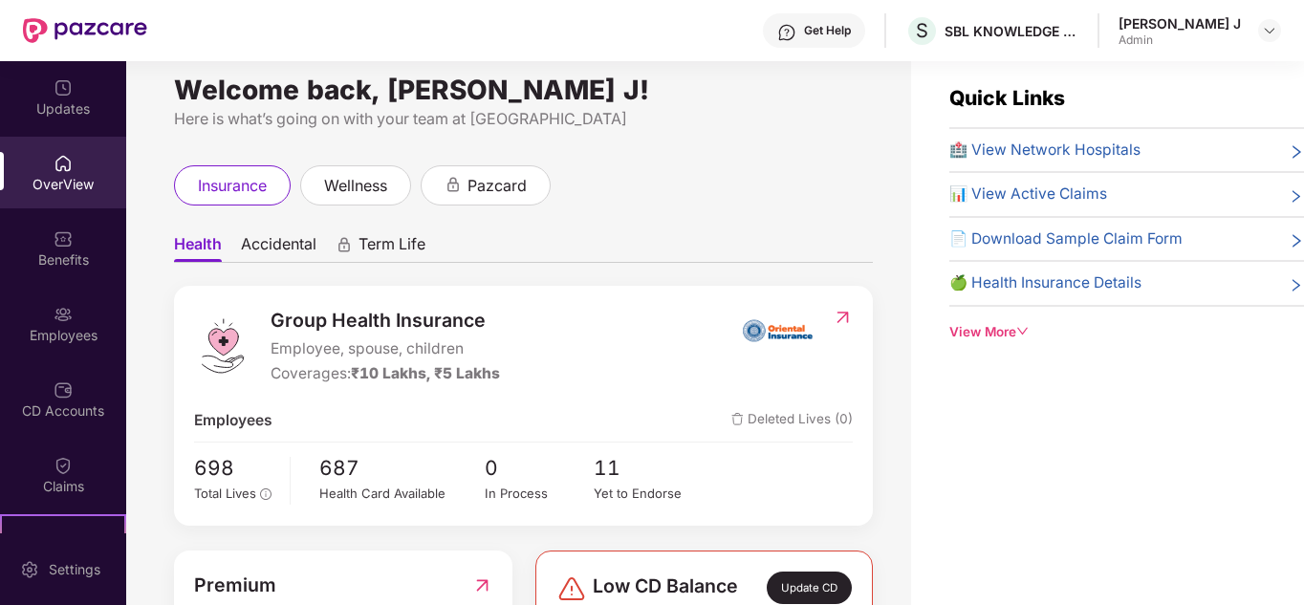
scroll to position [19, 0]
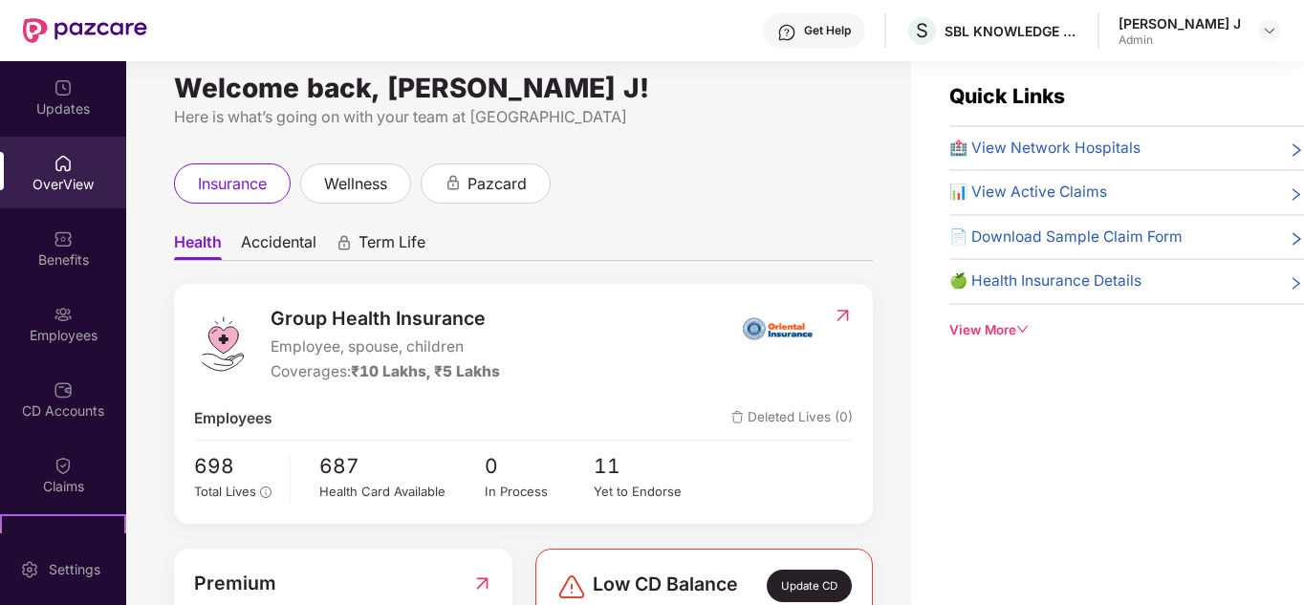
click at [1132, 198] on div "📊 View Active Claims" at bounding box center [1126, 192] width 355 height 23
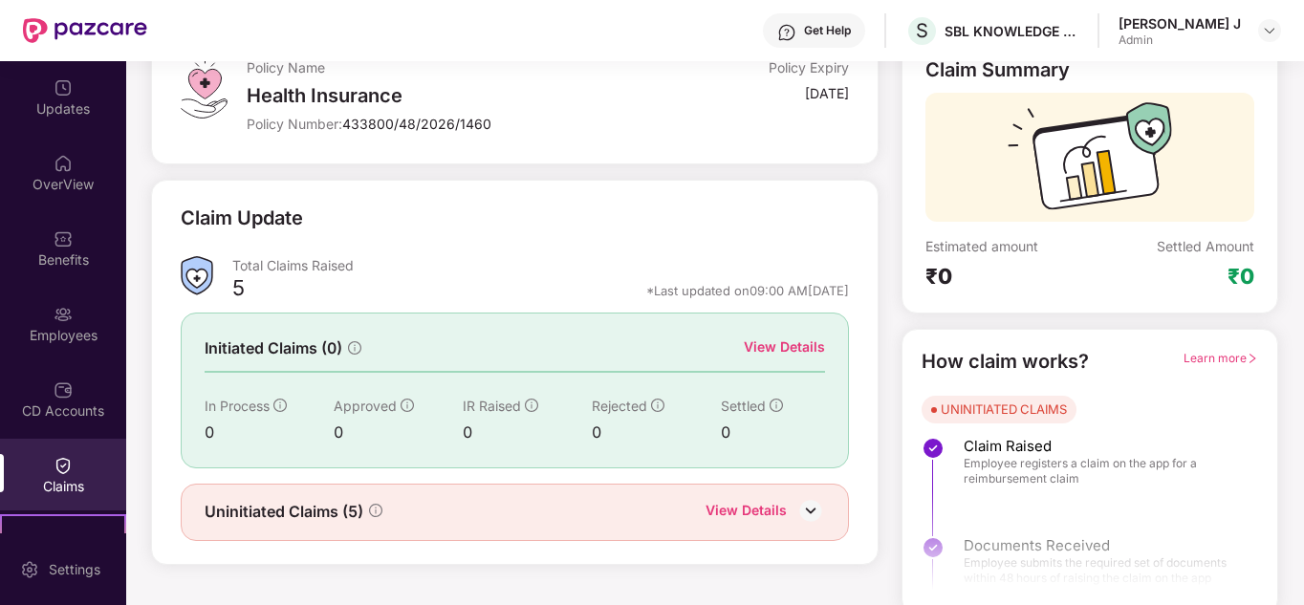
scroll to position [143, 0]
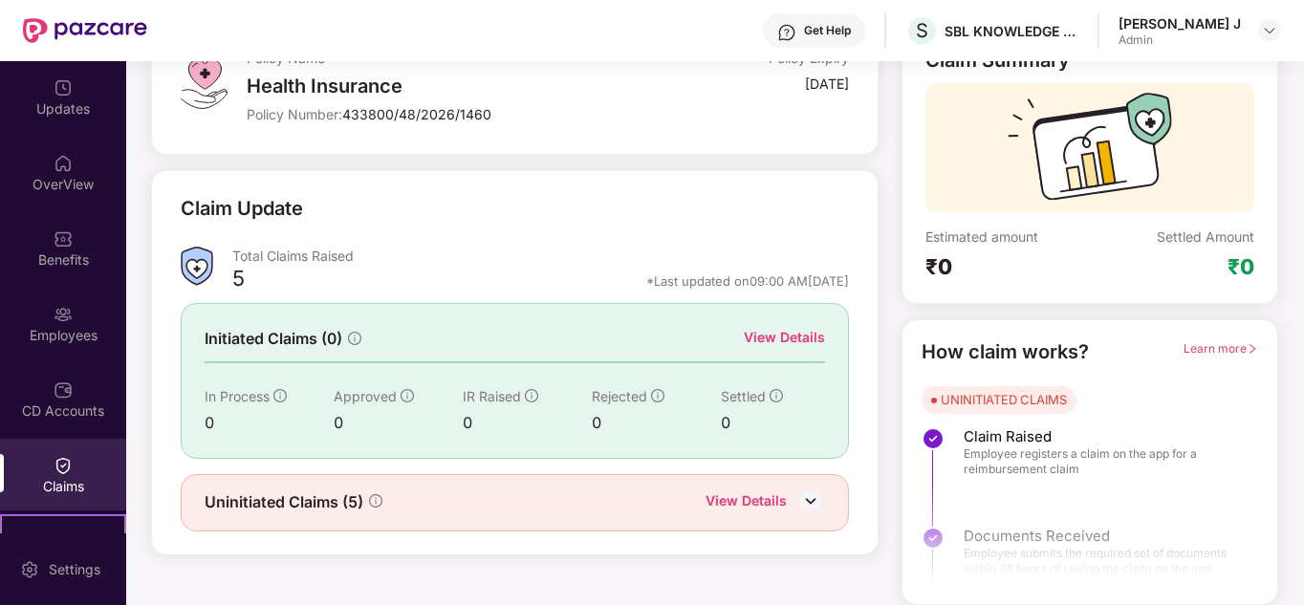
click at [739, 508] on div "View Details" at bounding box center [745, 502] width 81 height 25
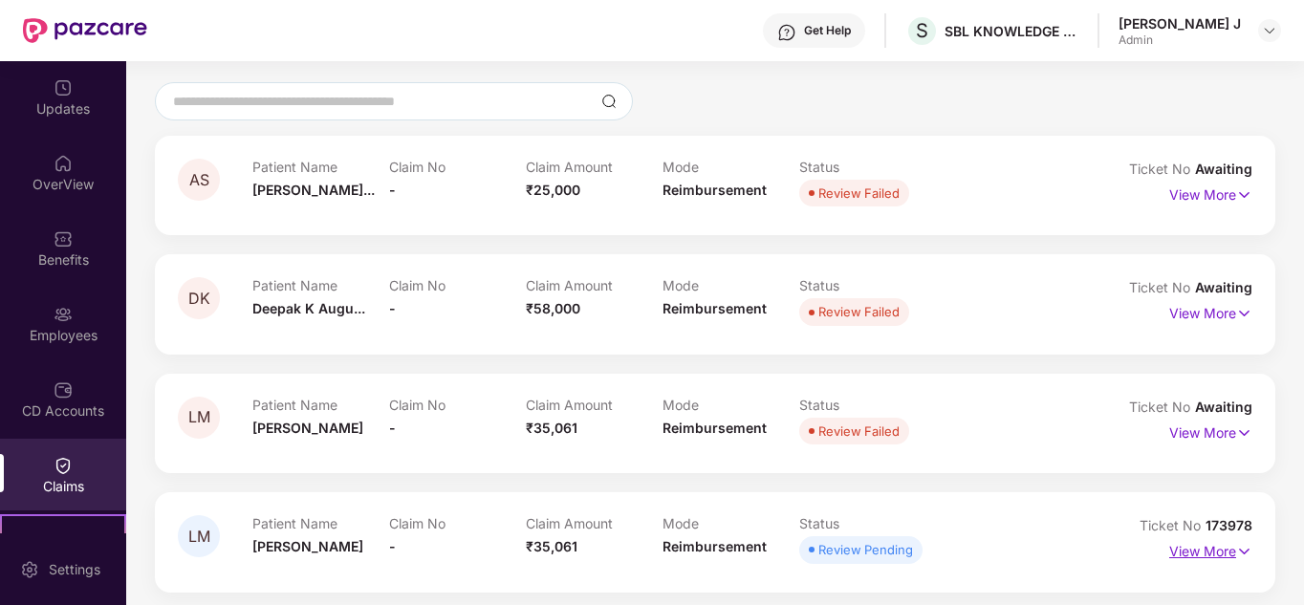
click at [1209, 554] on p "View More" at bounding box center [1210, 549] width 83 height 26
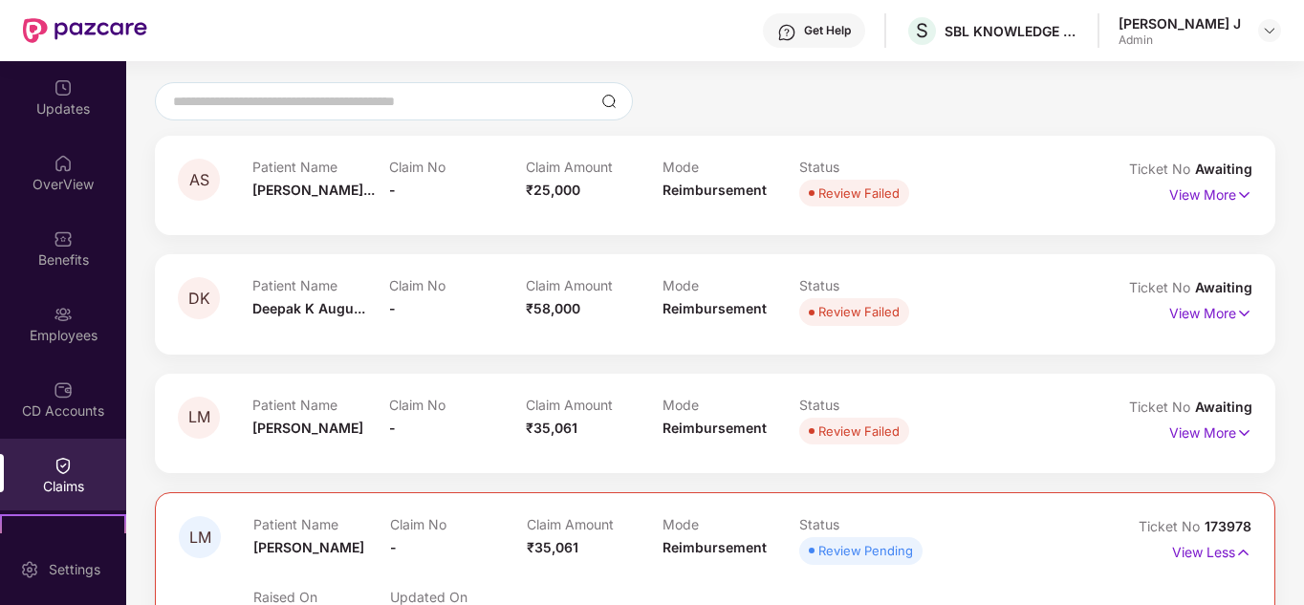
click at [1123, 449] on div at bounding box center [715, 449] width 1074 height 1
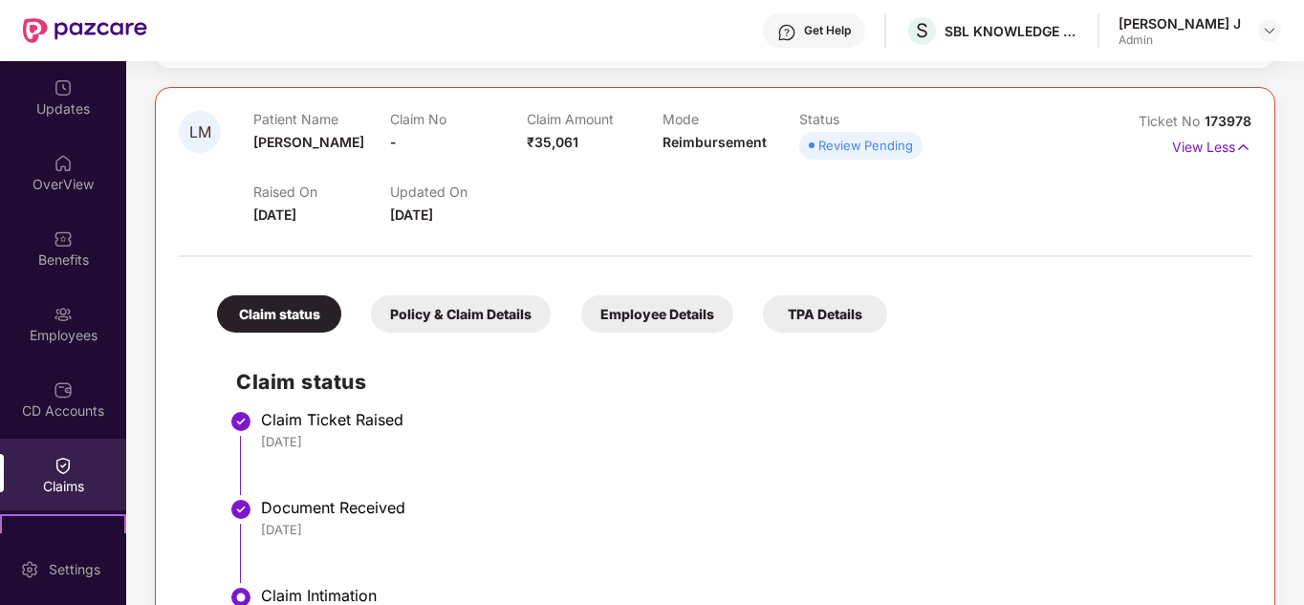
scroll to position [510, 0]
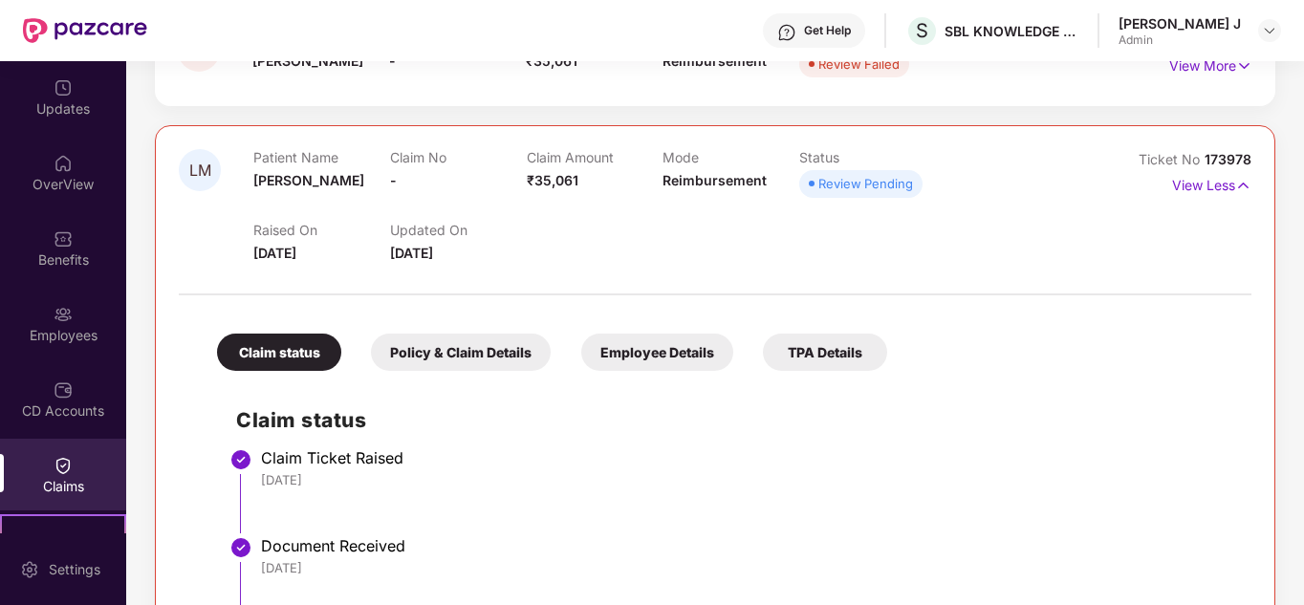
click at [455, 356] on div "Policy & Claim Details" at bounding box center [461, 352] width 180 height 37
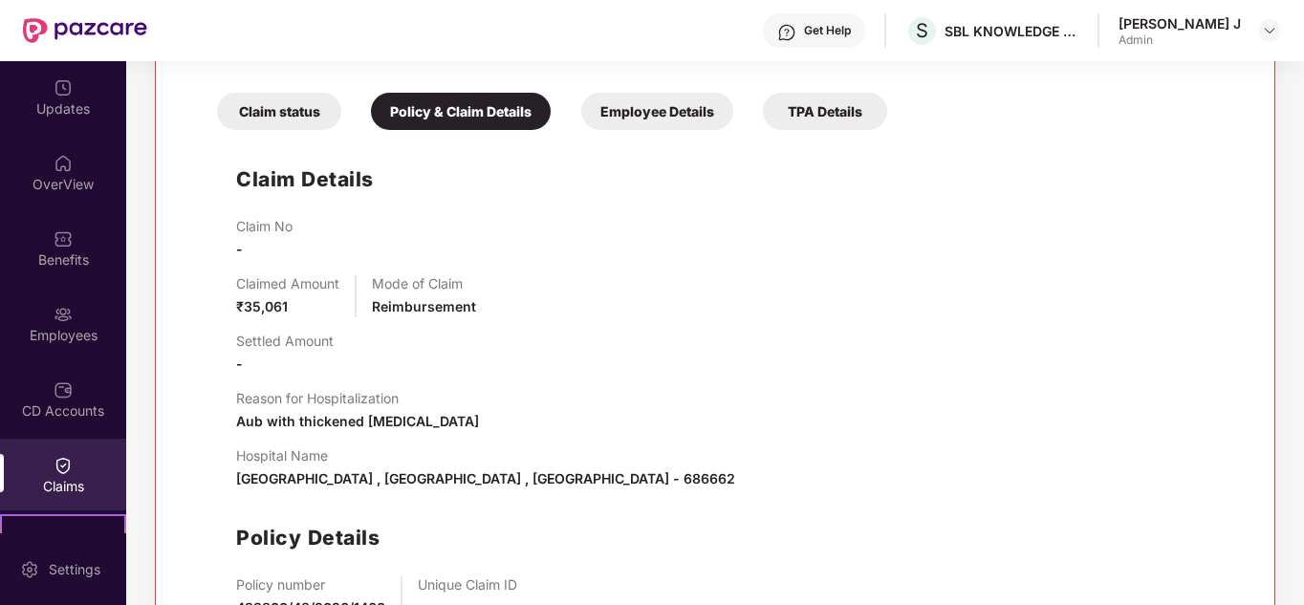
scroll to position [778, 0]
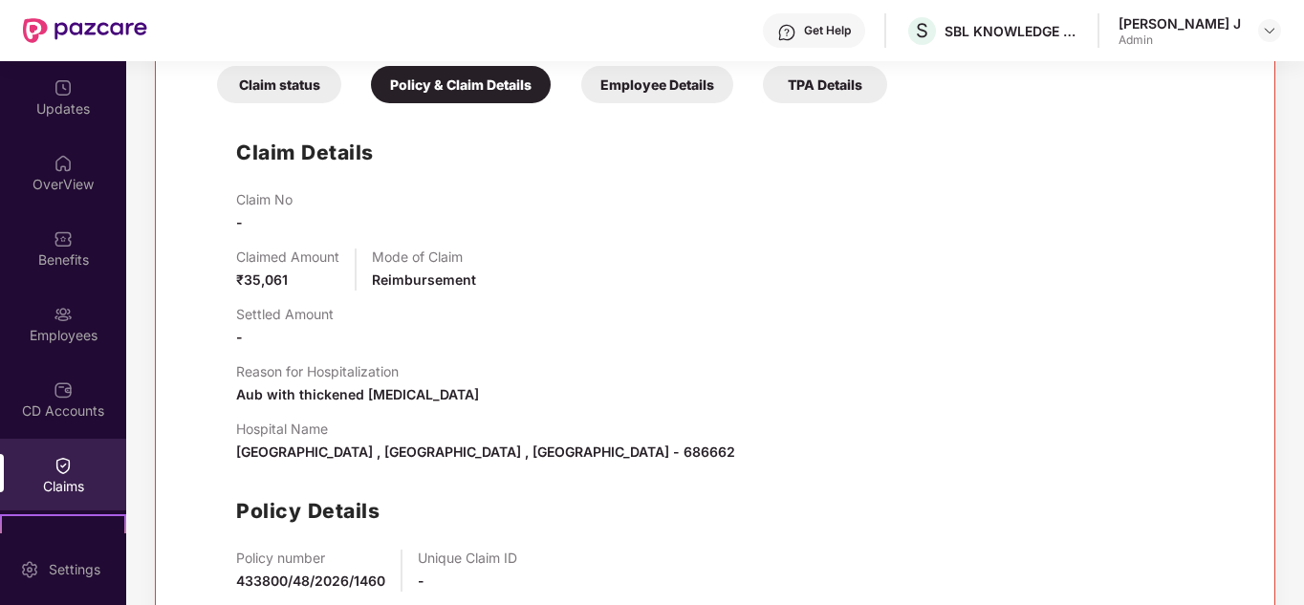
click at [688, 89] on div "Employee Details" at bounding box center [657, 84] width 152 height 37
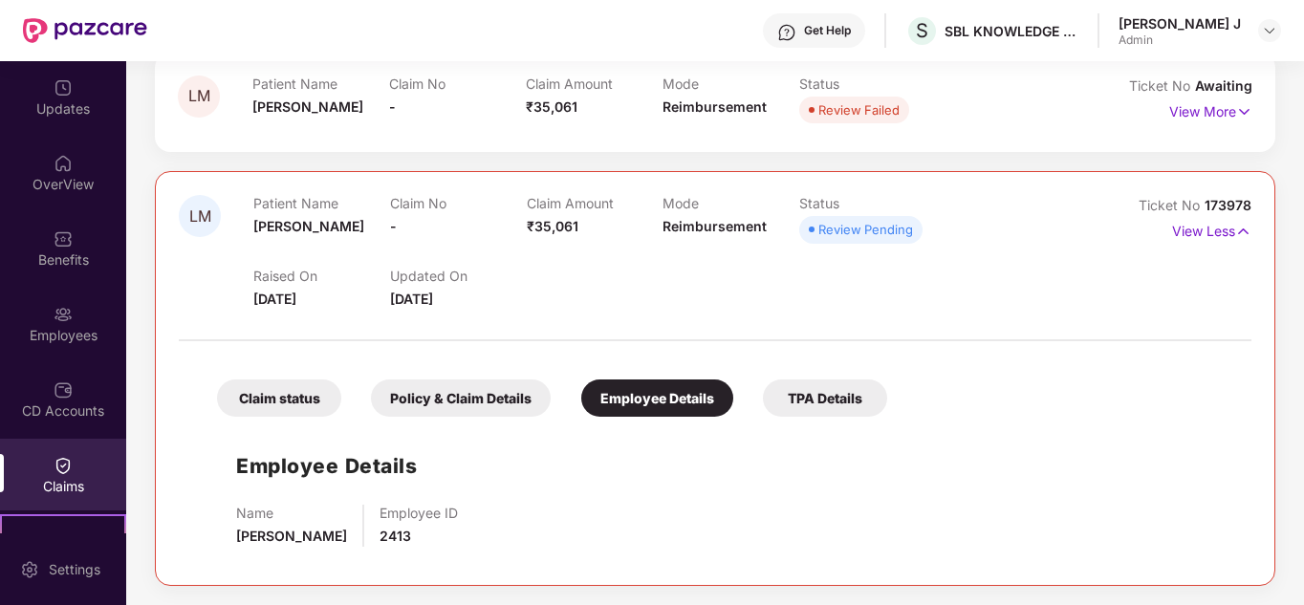
click at [824, 396] on div "TPA Details" at bounding box center [825, 398] width 124 height 37
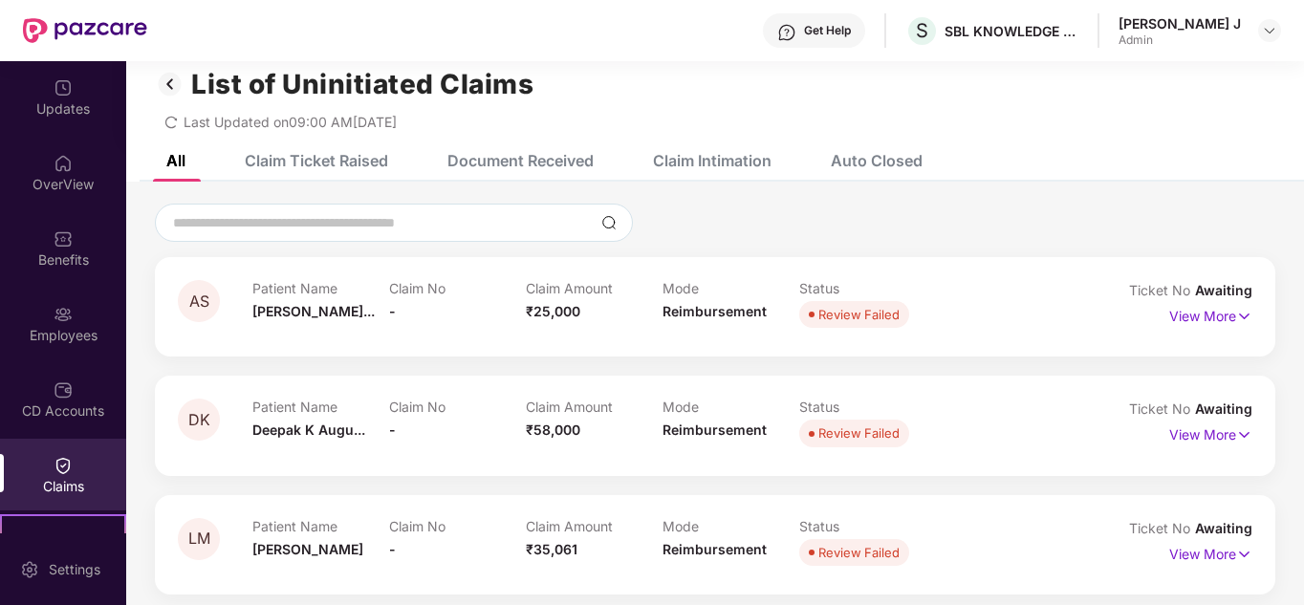
scroll to position [0, 0]
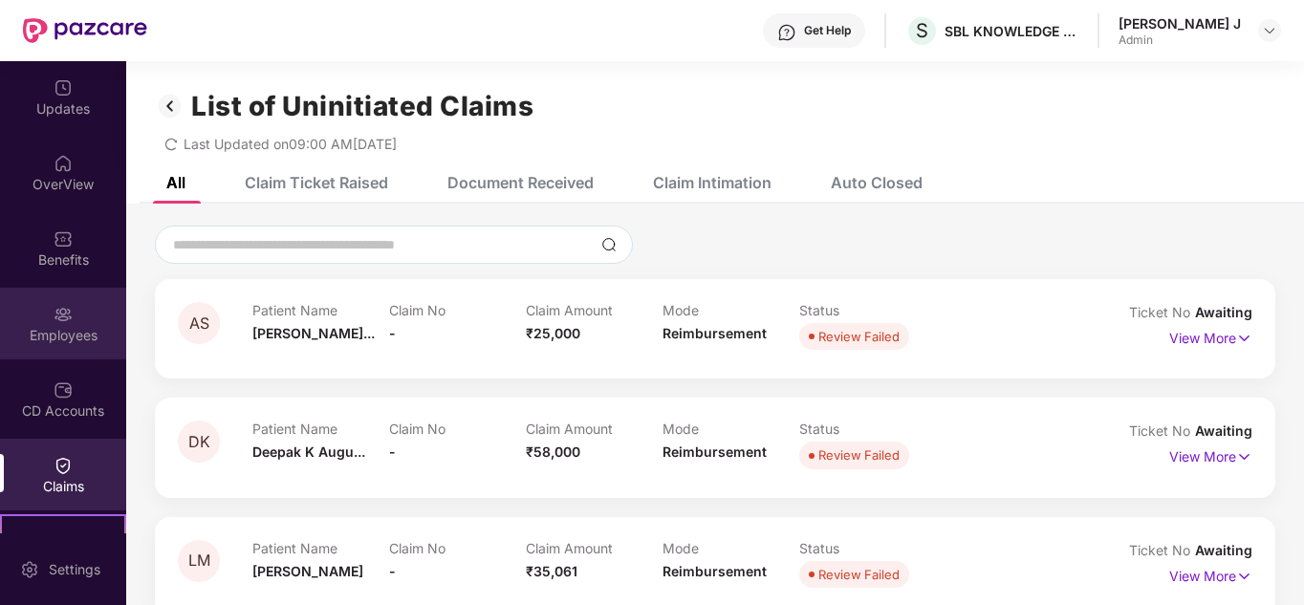
click at [65, 342] on div "Employees" at bounding box center [63, 335] width 126 height 19
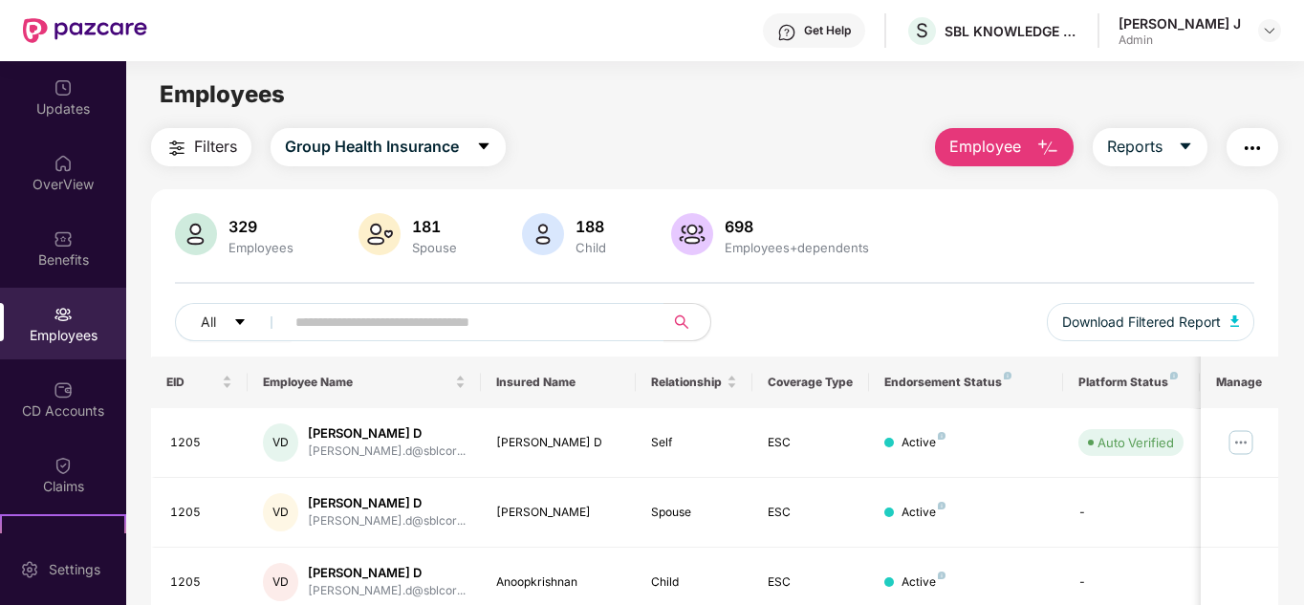
click at [1260, 156] on img "button" at bounding box center [1252, 148] width 23 height 23
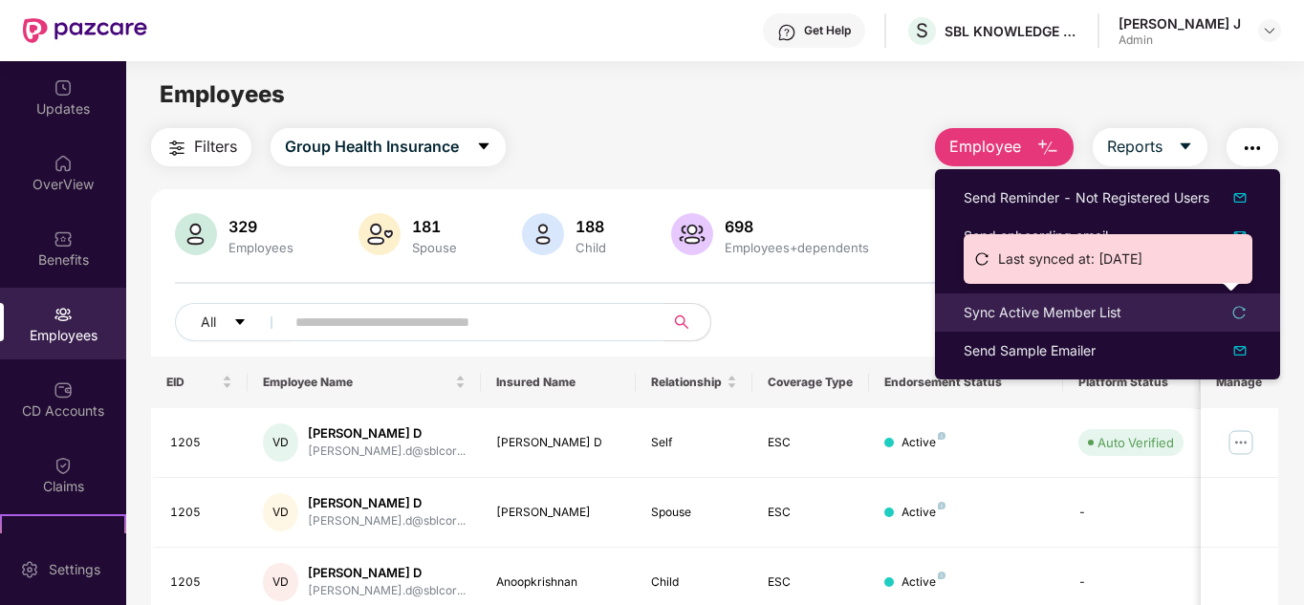
click at [1117, 315] on div "Sync Active Member List" at bounding box center [1043, 312] width 158 height 21
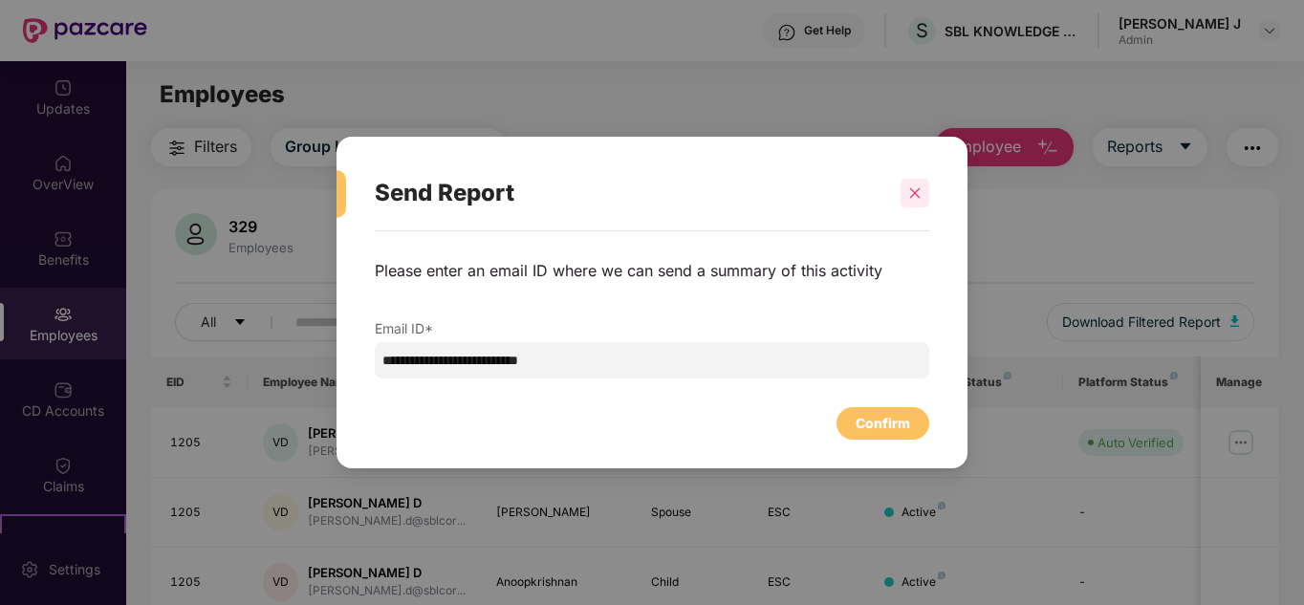
click at [924, 198] on div at bounding box center [914, 193] width 29 height 29
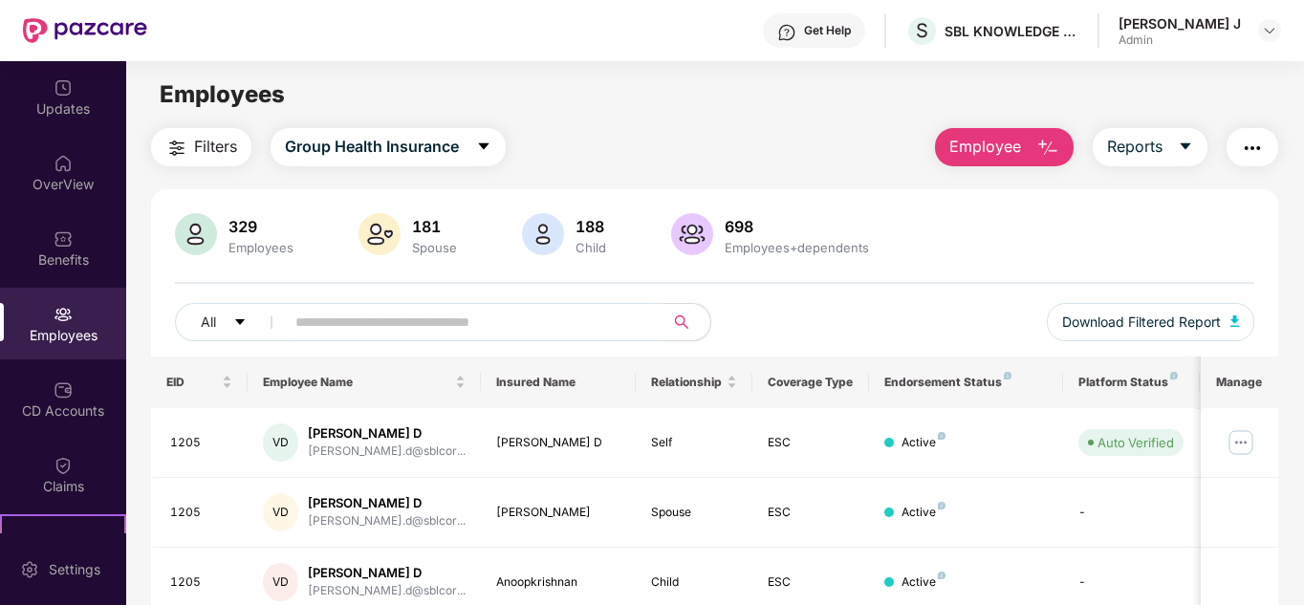
click at [1256, 144] on img "button" at bounding box center [1252, 148] width 23 height 23
click at [792, 128] on div "Filters Group Health Insurance Employee Reports" at bounding box center [715, 147] width 1128 height 38
